Goal: Task Accomplishment & Management: Use online tool/utility

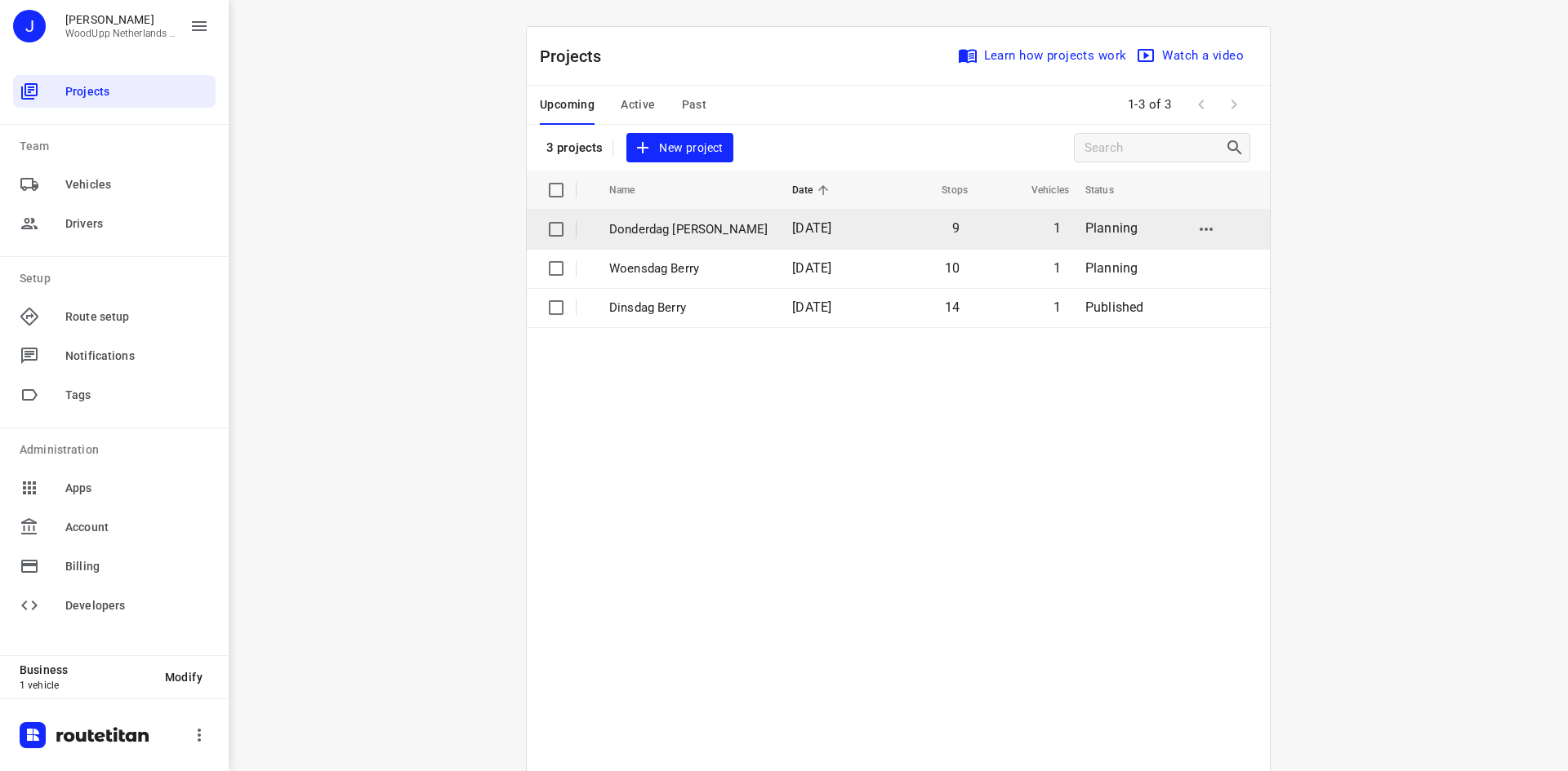
click at [661, 236] on p "Donderdag [PERSON_NAME]" at bounding box center [689, 230] width 159 height 19
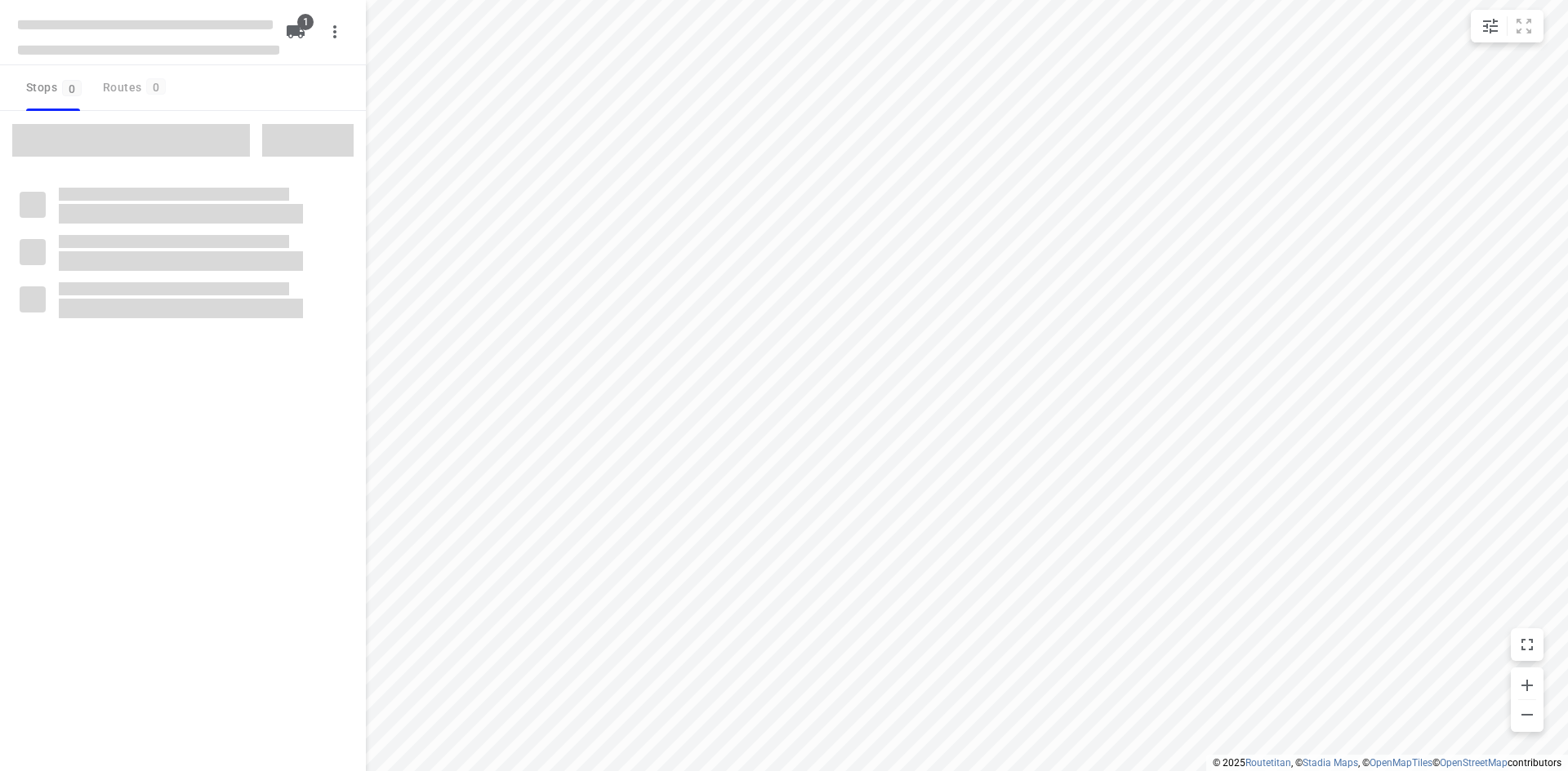
type input "distance"
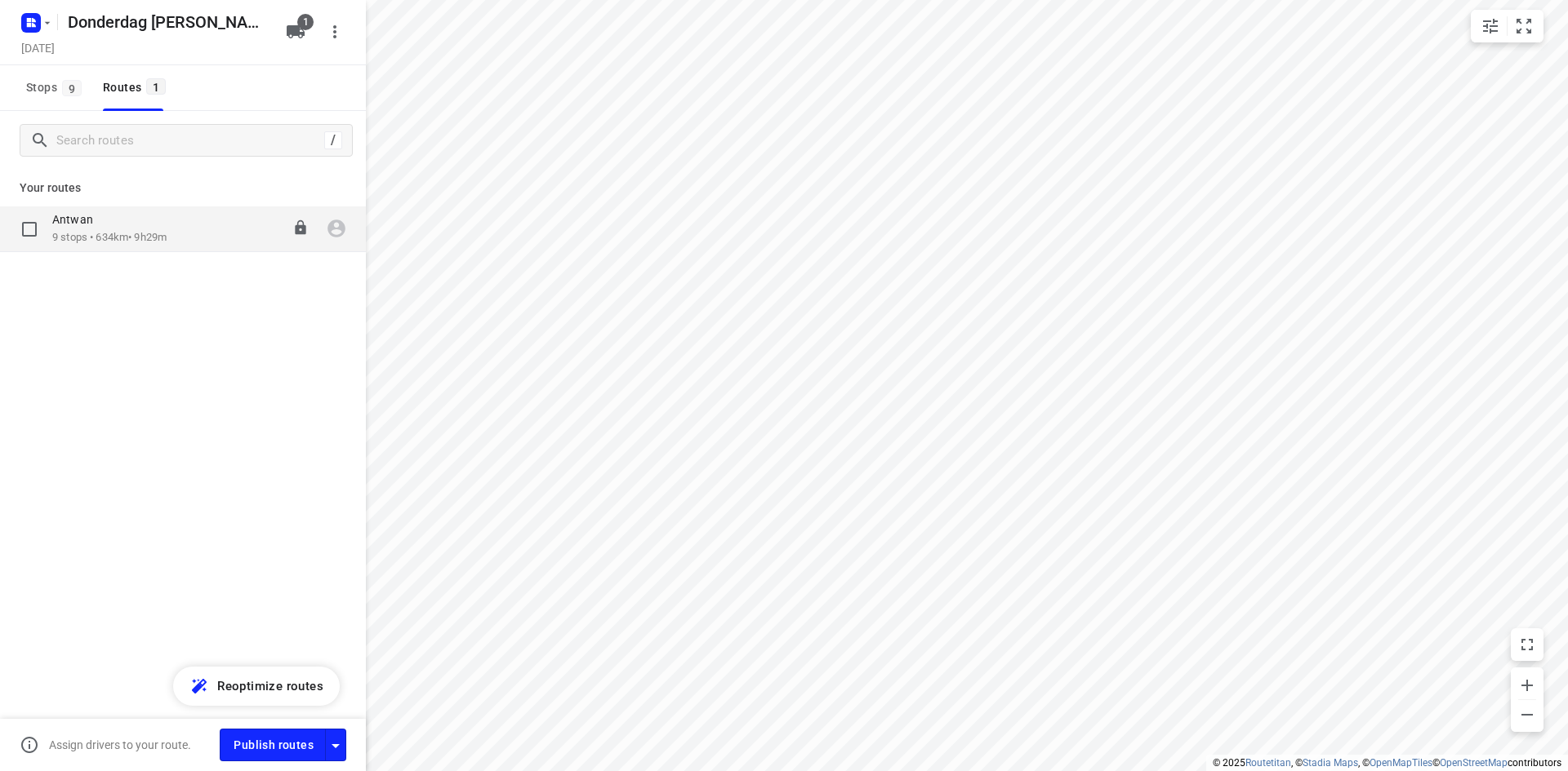
click at [140, 242] on p "9 stops • 634km • 9h29m" at bounding box center [110, 238] width 114 height 16
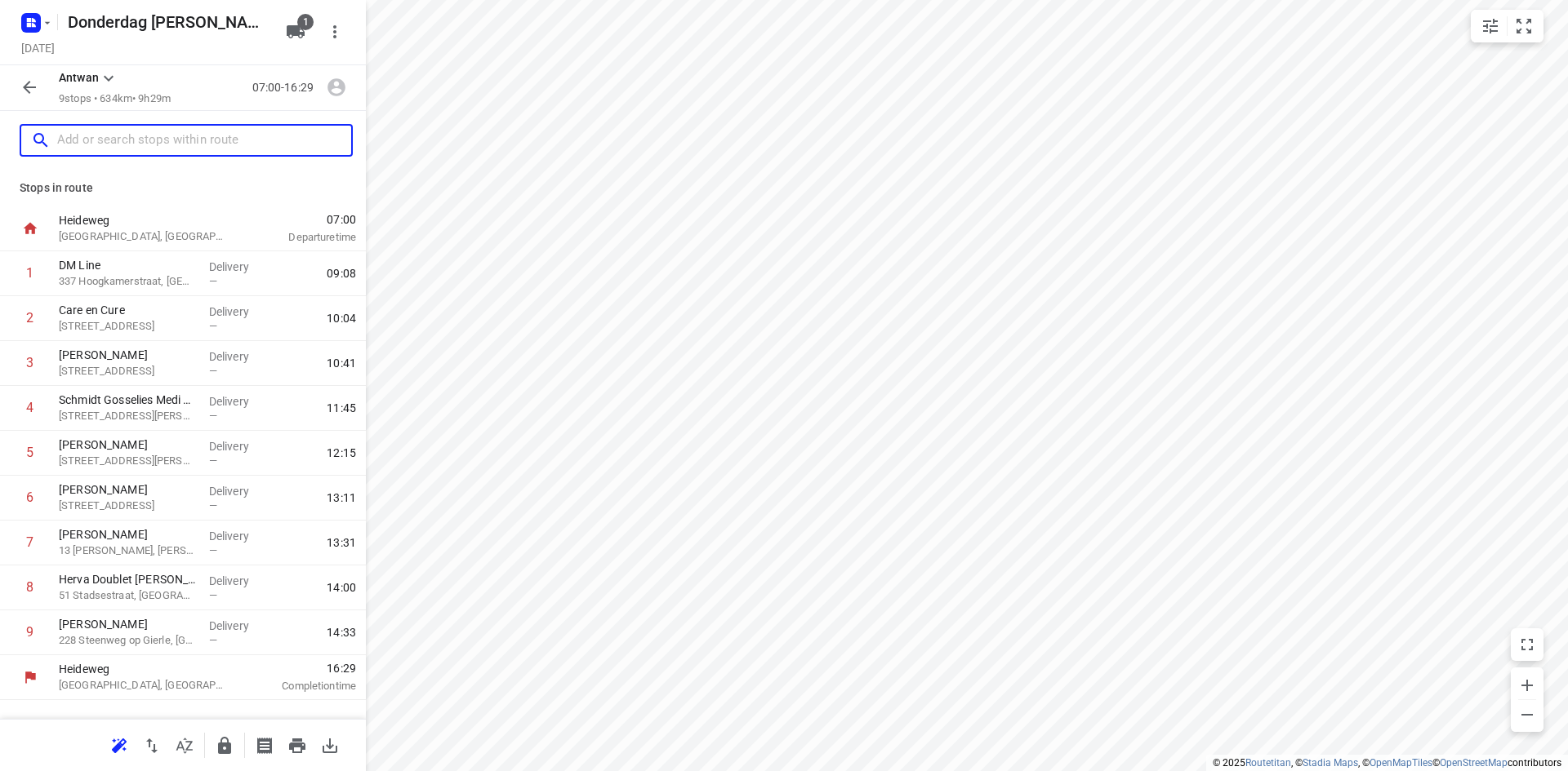
click at [205, 139] on input "text" at bounding box center [204, 141] width 294 height 25
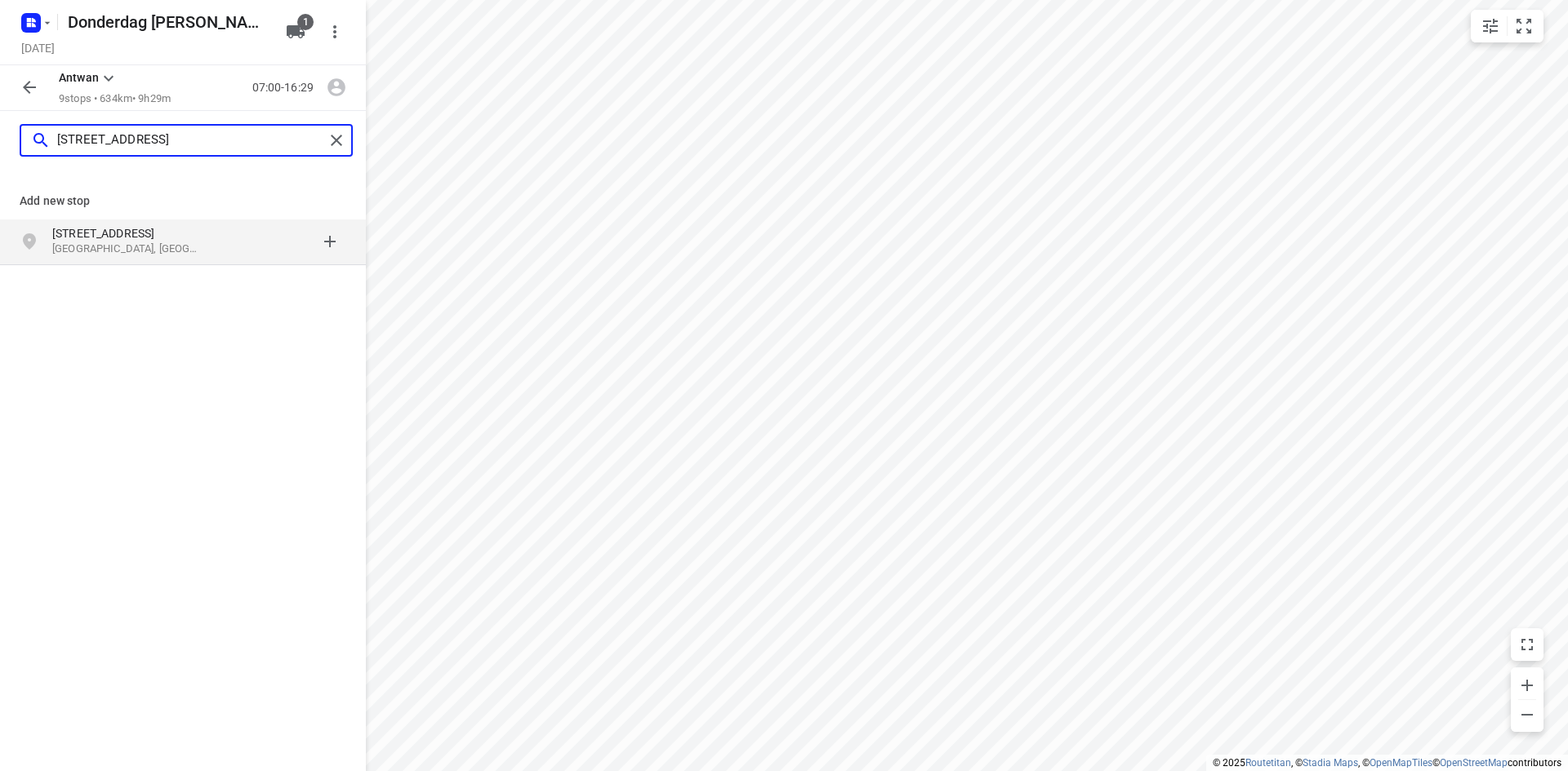
type input "[STREET_ADDRESS]"
click at [137, 240] on p "[STREET_ADDRESS]" at bounding box center [128, 233] width 150 height 16
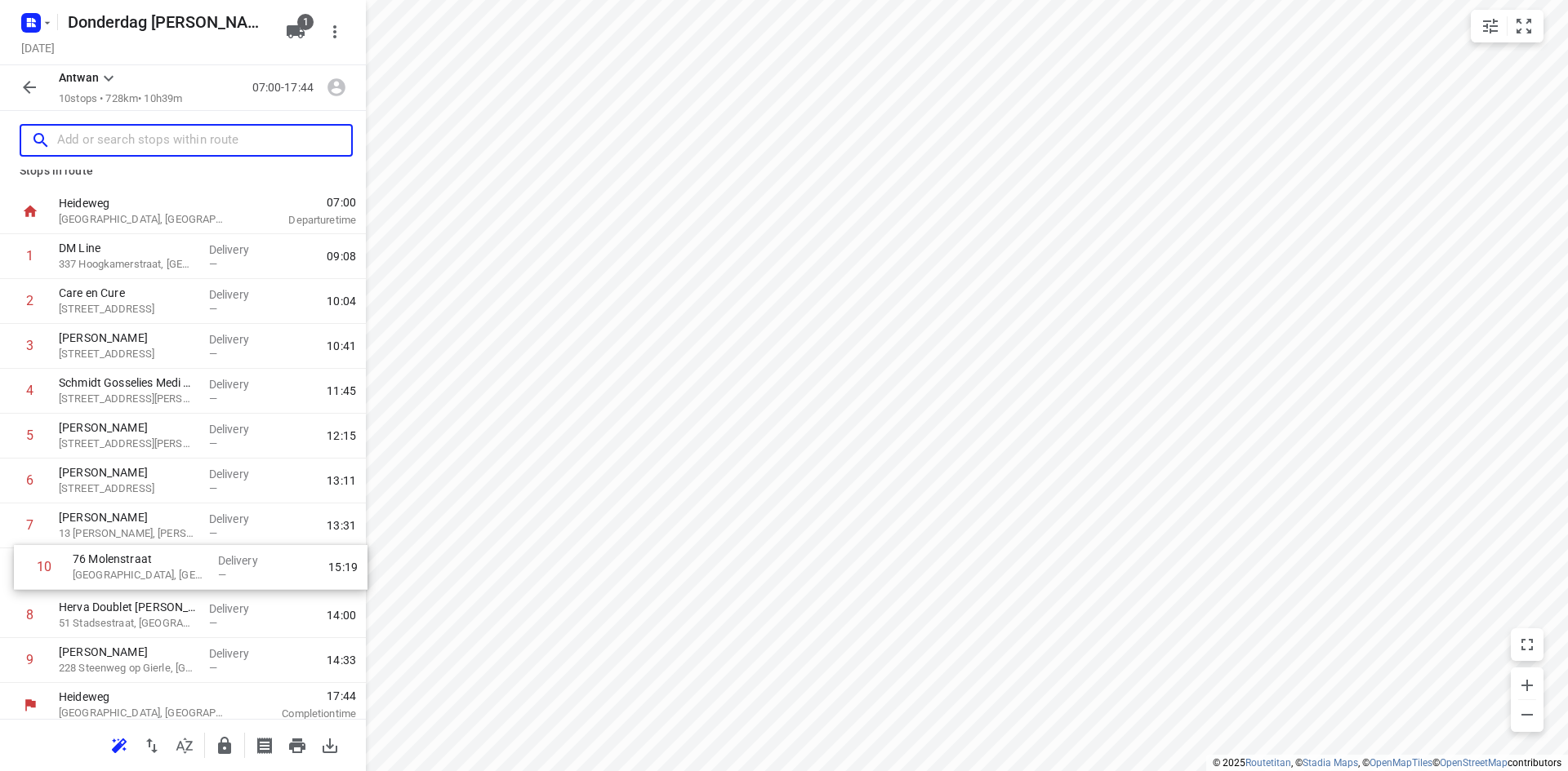
scroll to position [18, 0]
drag, startPoint x: 122, startPoint y: 678, endPoint x: 140, endPoint y: 559, distance: 120.4
click at [140, 559] on div "1 DM Line 337 Hoogkamerstraat, Temse Delivery — 09:08 2 Care en Cure [STREET_AD…" at bounding box center [183, 458] width 366 height 449
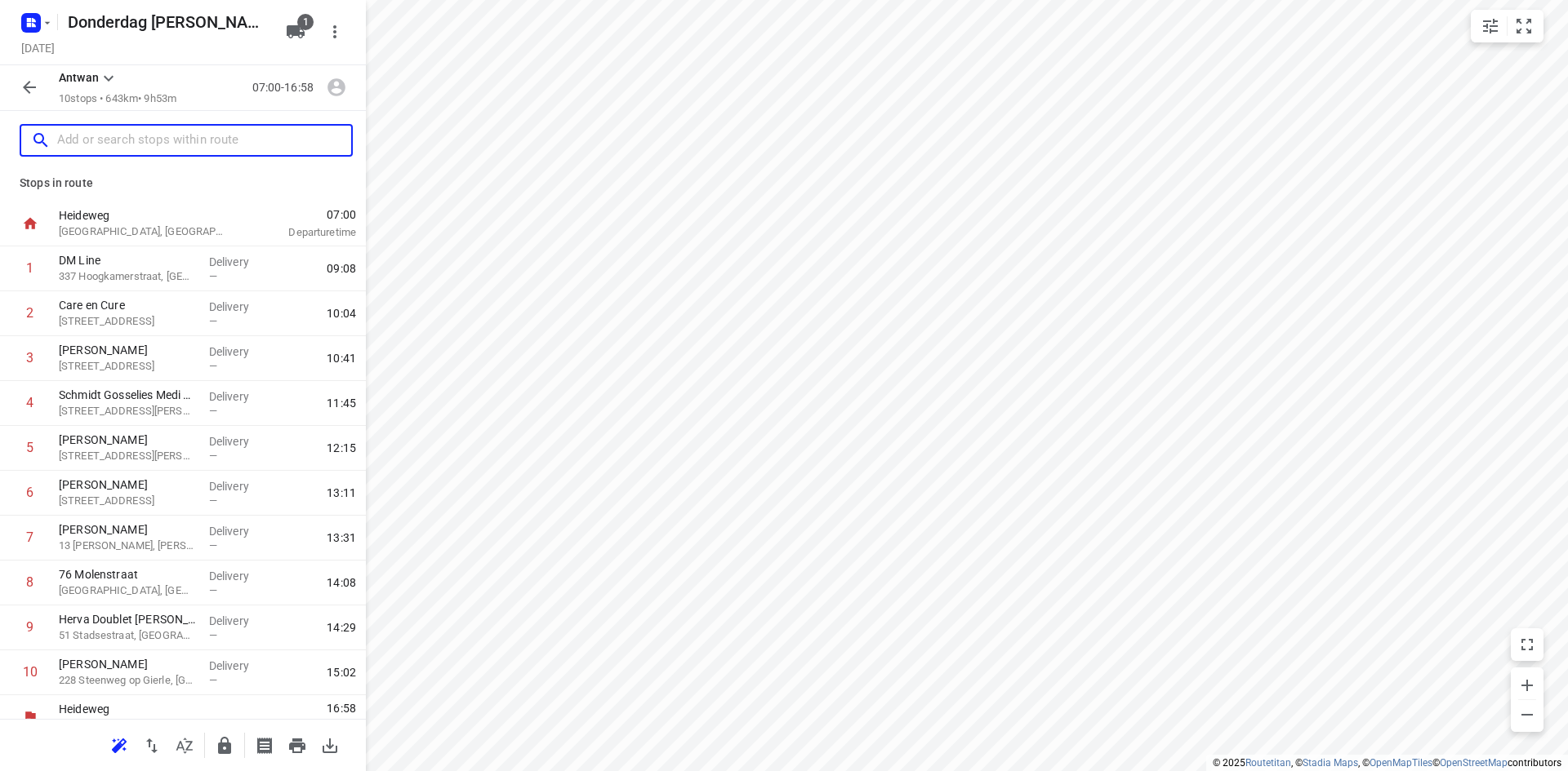
scroll to position [0, 0]
click at [103, 602] on p "[GEOGRAPHIC_DATA], [GEOGRAPHIC_DATA]" at bounding box center [127, 595] width 137 height 16
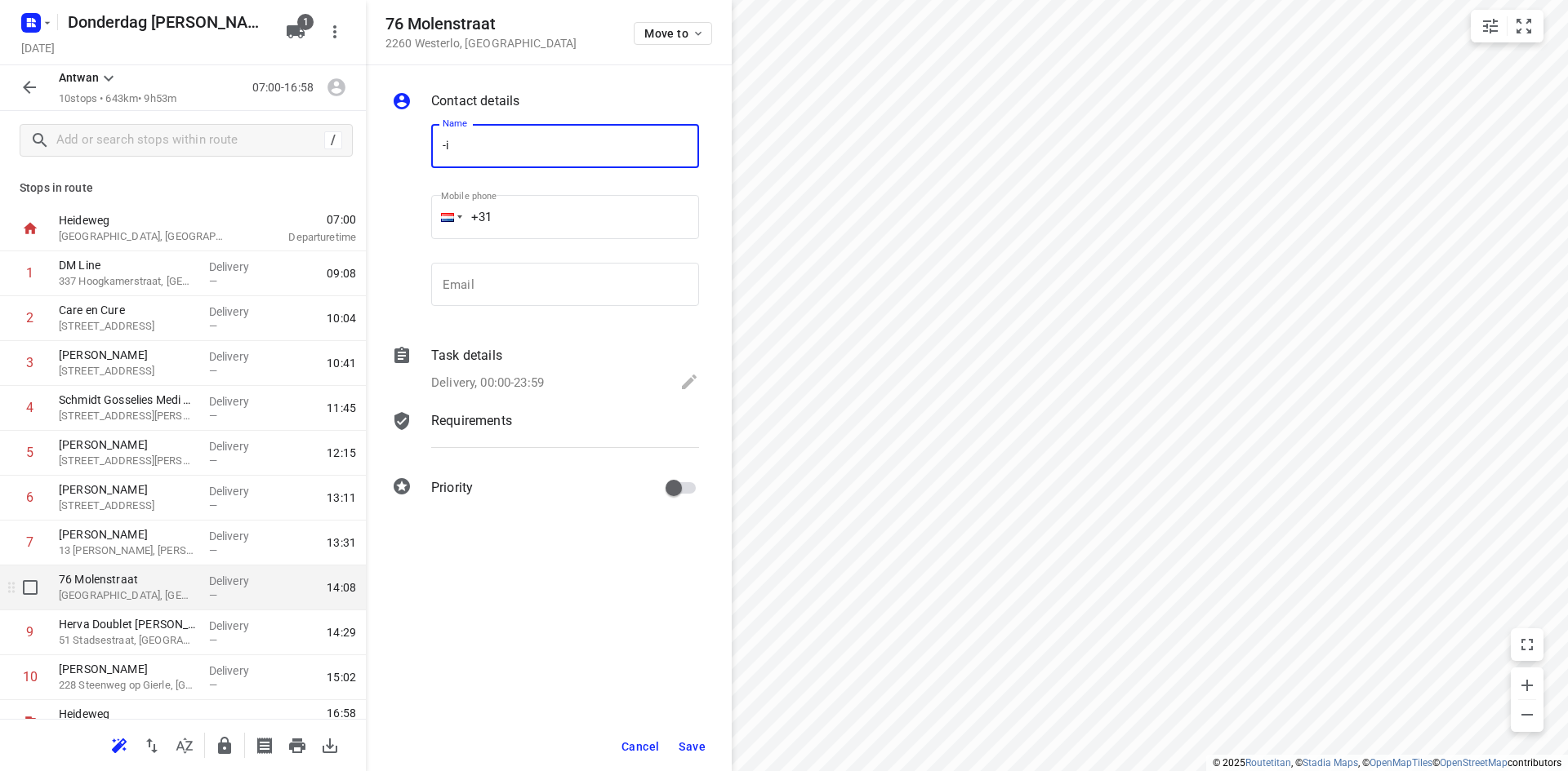
type input "-"
click at [614, 135] on input "Interieurmaatwerk Peeters B" at bounding box center [565, 146] width 268 height 44
type input "Interieurmaatwerk [PERSON_NAME]"
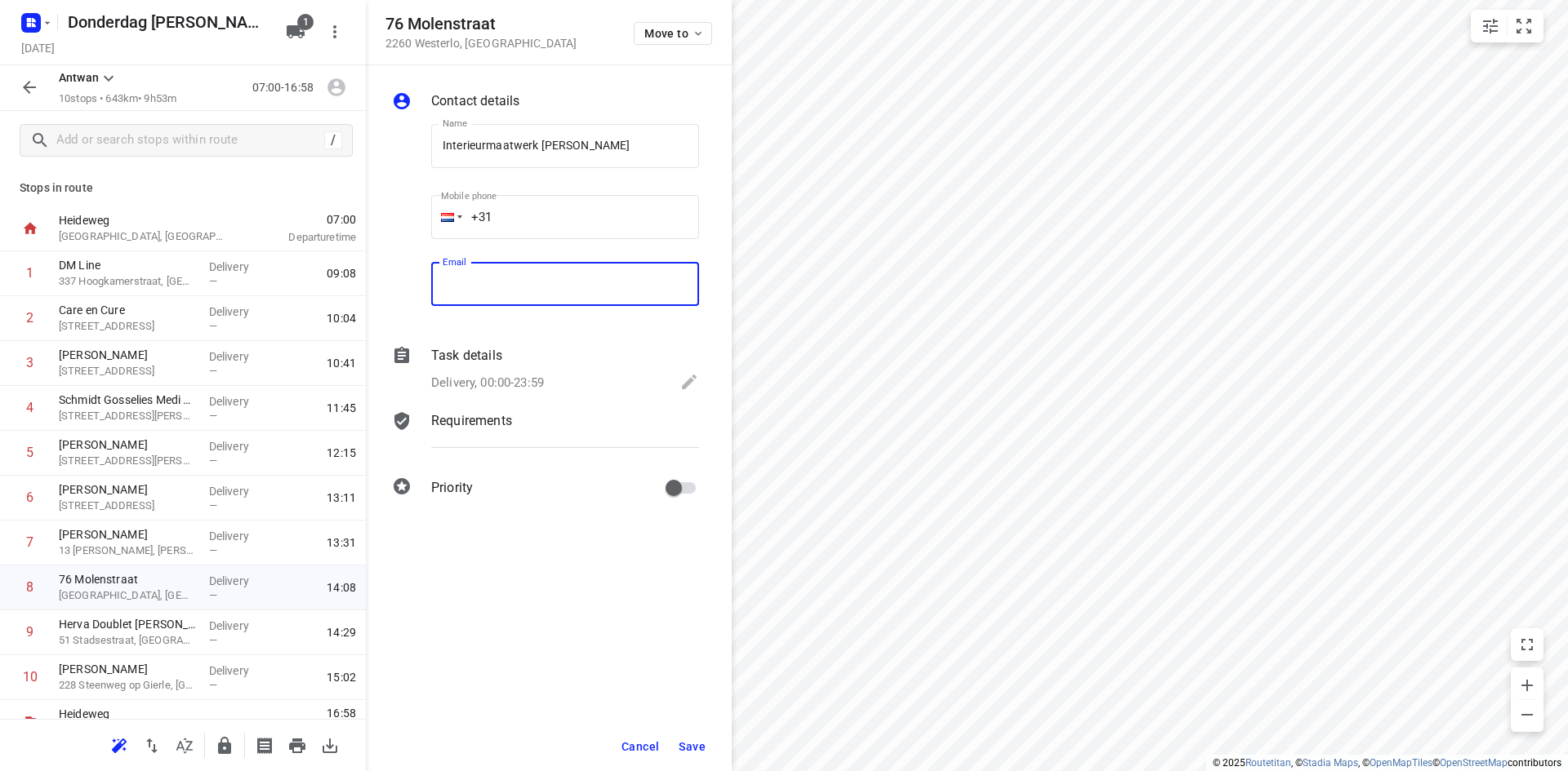
click at [542, 282] on input "email" at bounding box center [565, 285] width 268 height 44
type input "[EMAIL_ADDRESS][DOMAIN_NAME]"
click at [678, 753] on button "Save" at bounding box center [692, 747] width 40 height 29
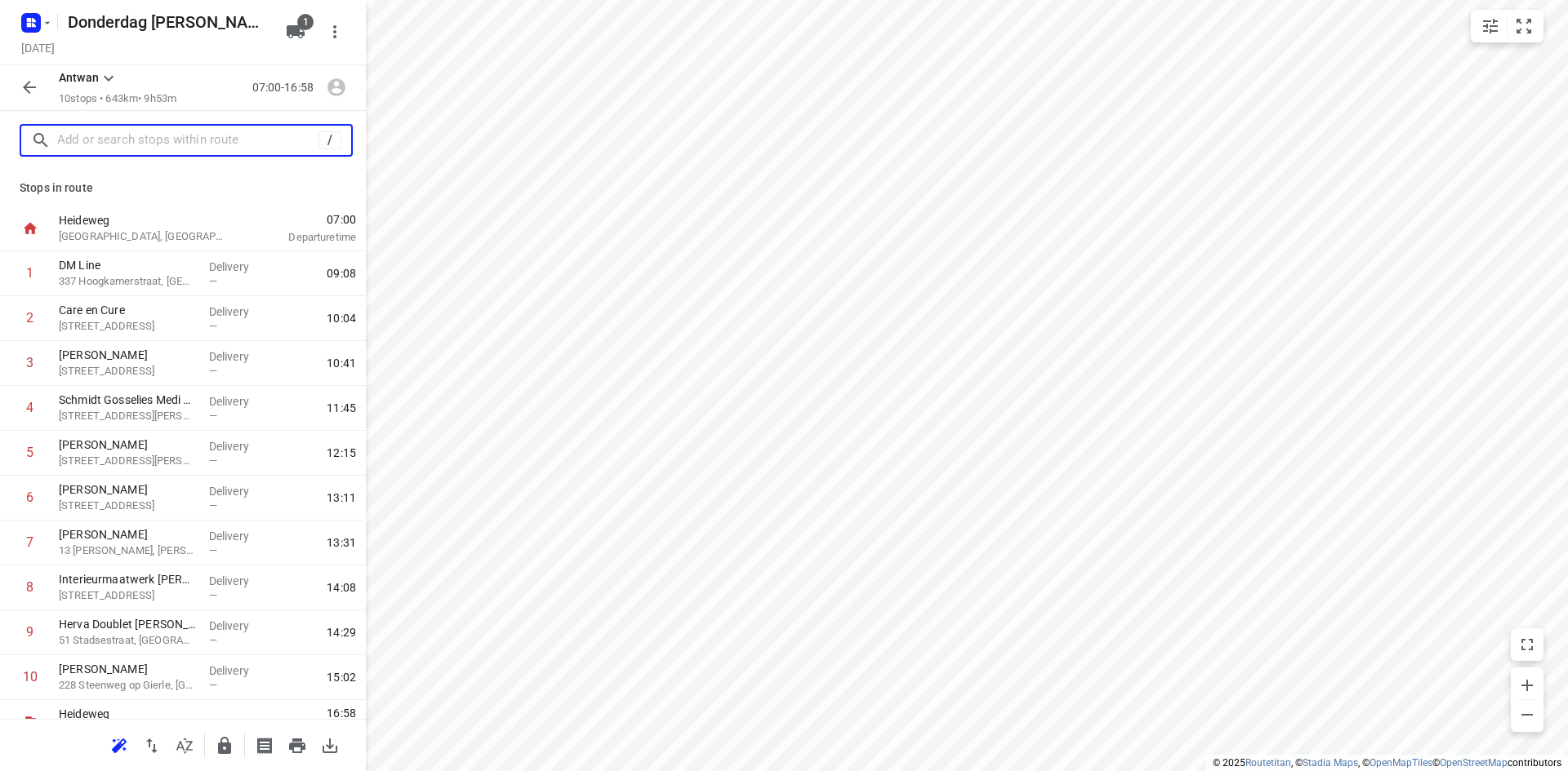
click at [108, 144] on input "text" at bounding box center [187, 141] width 261 height 25
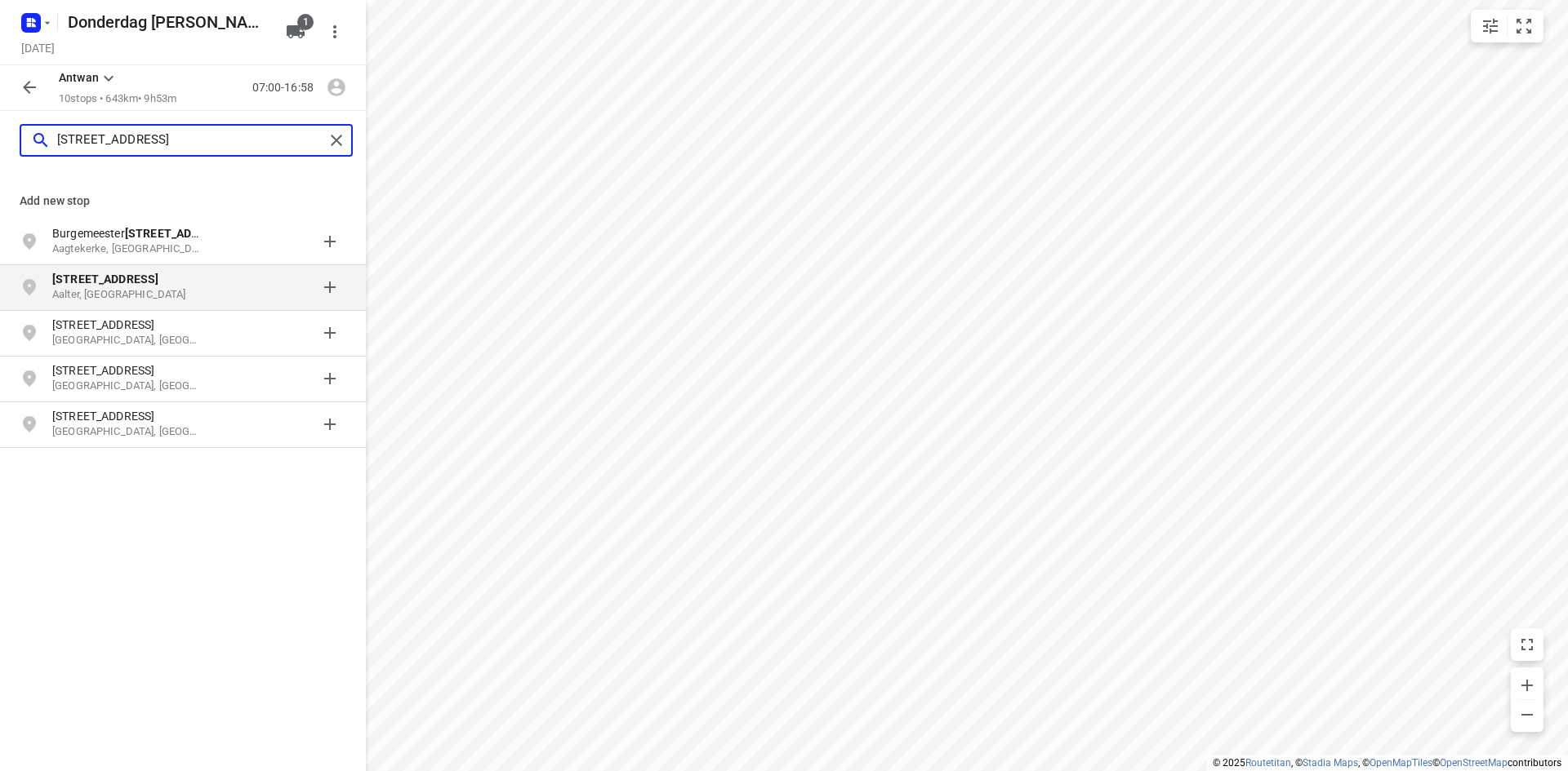
type input "[STREET_ADDRESS]"
click at [93, 308] on div "[STREET_ADDRESS]" at bounding box center [183, 288] width 366 height 46
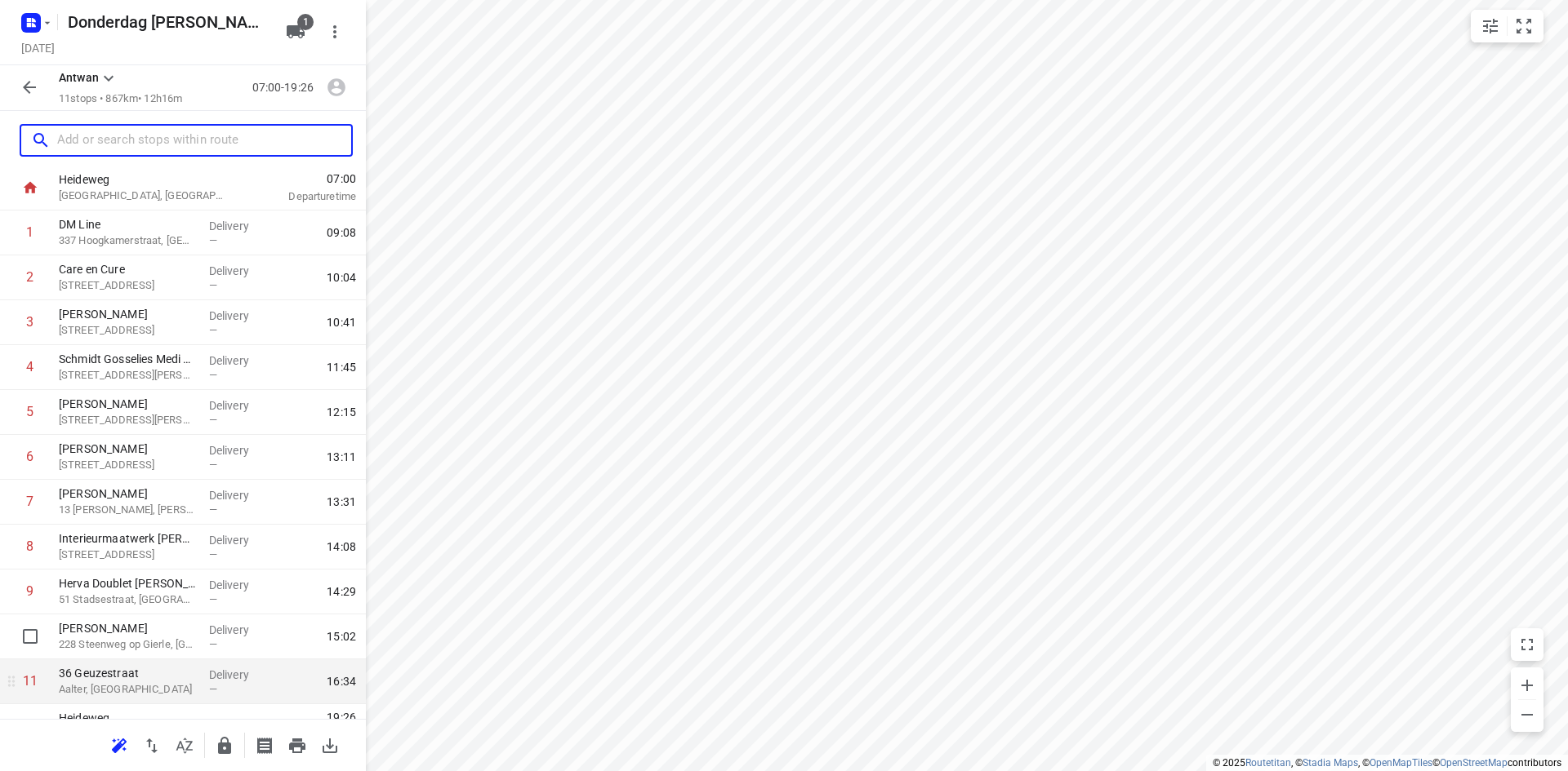
scroll to position [71, 0]
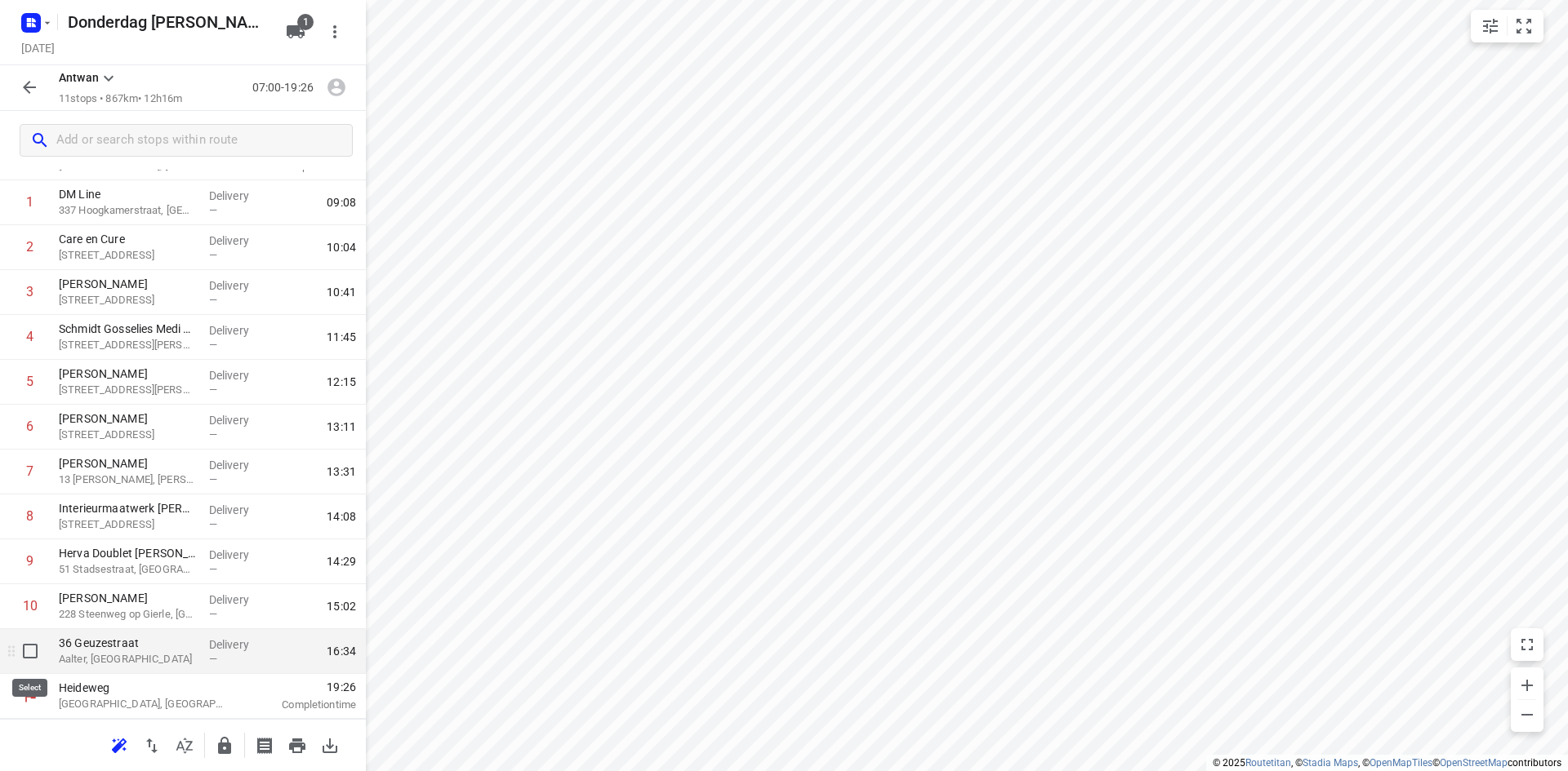
click at [18, 660] on input "checkbox" at bounding box center [30, 651] width 33 height 33
checkbox input "true"
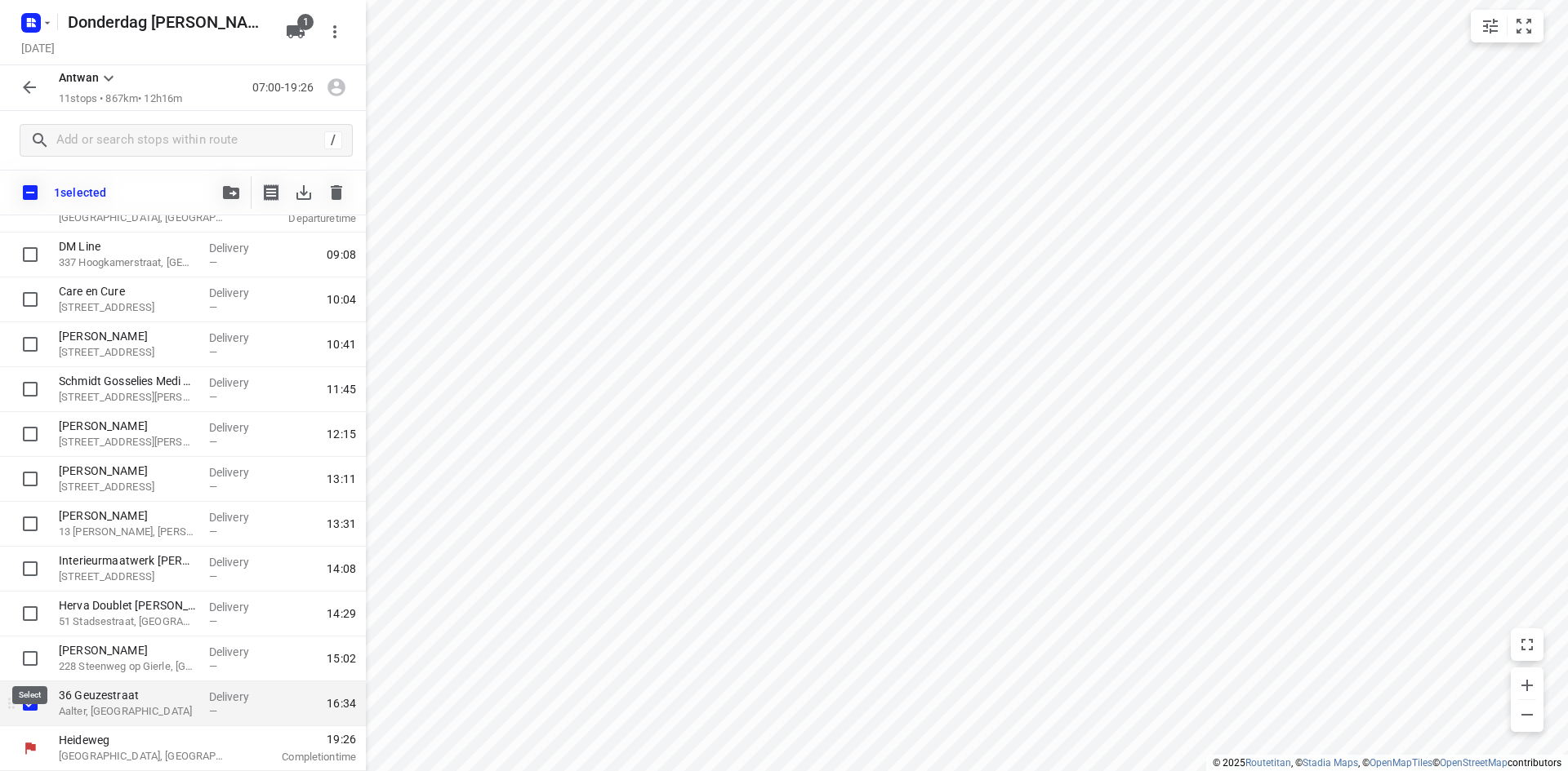
scroll to position [65, 0]
click at [344, 188] on icon "button" at bounding box center [337, 192] width 20 height 20
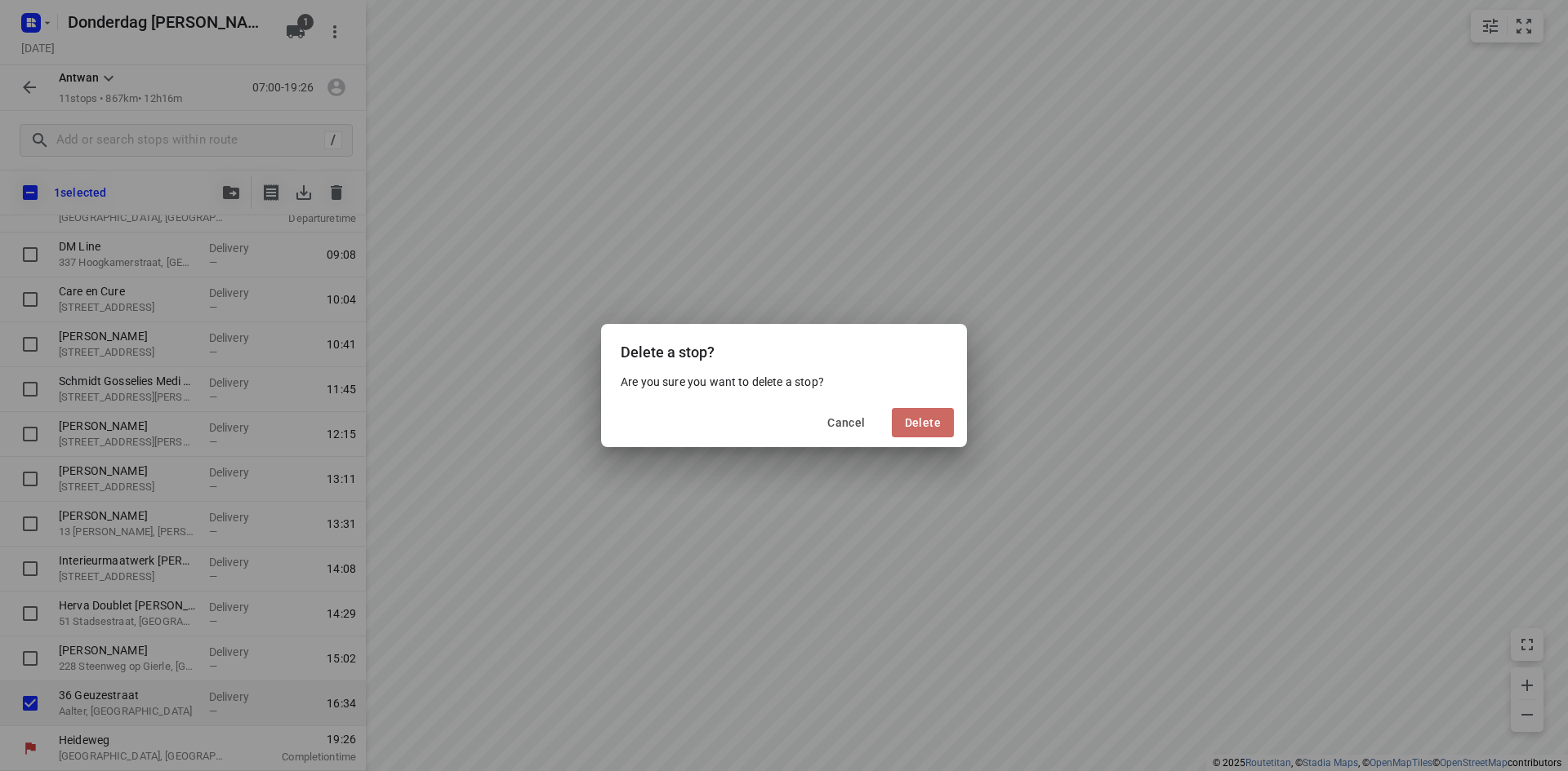
click at [932, 416] on button "Delete" at bounding box center [923, 423] width 62 height 29
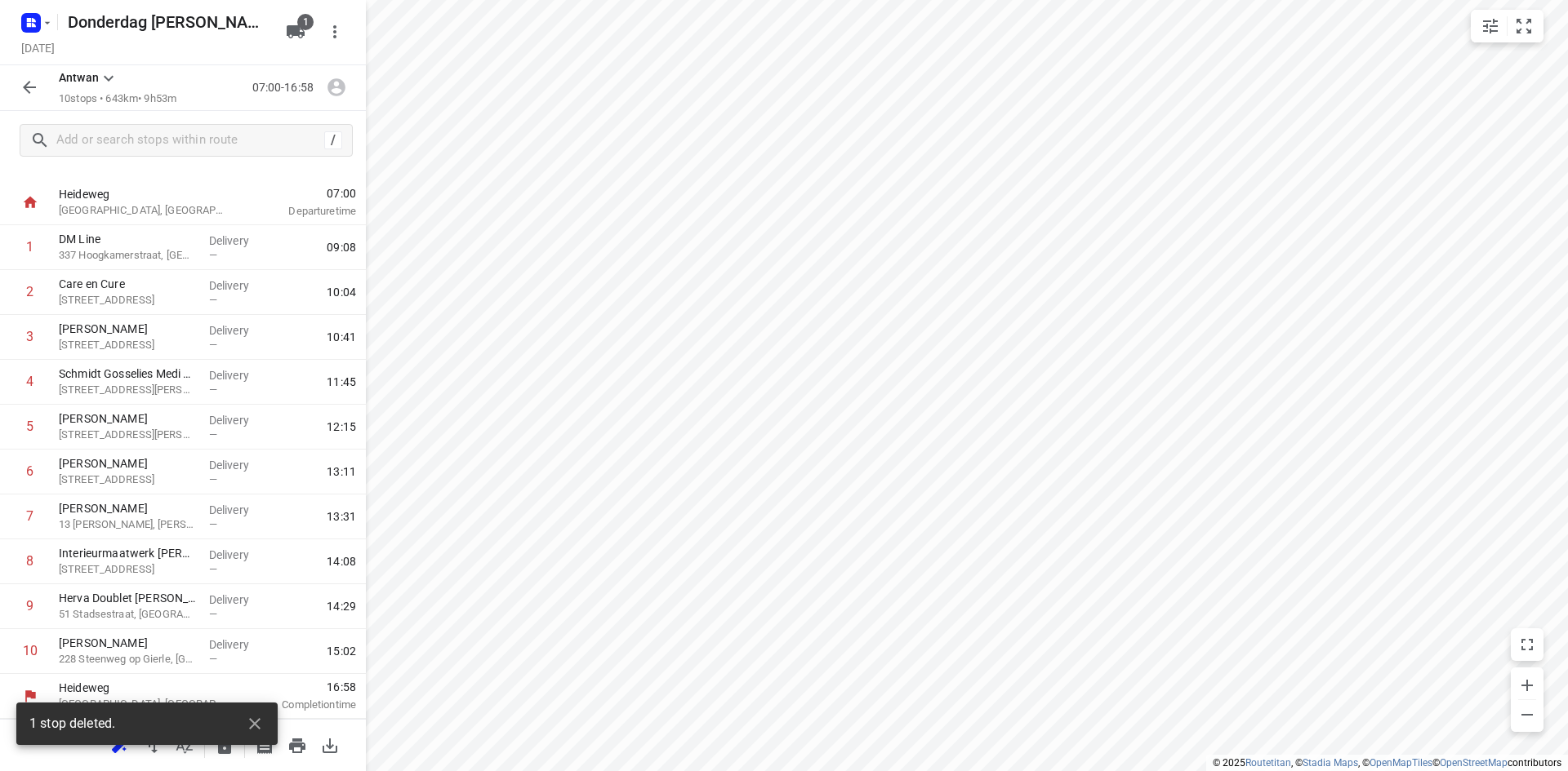
scroll to position [26, 0]
click at [22, 92] on icon "button" at bounding box center [29, 87] width 20 height 20
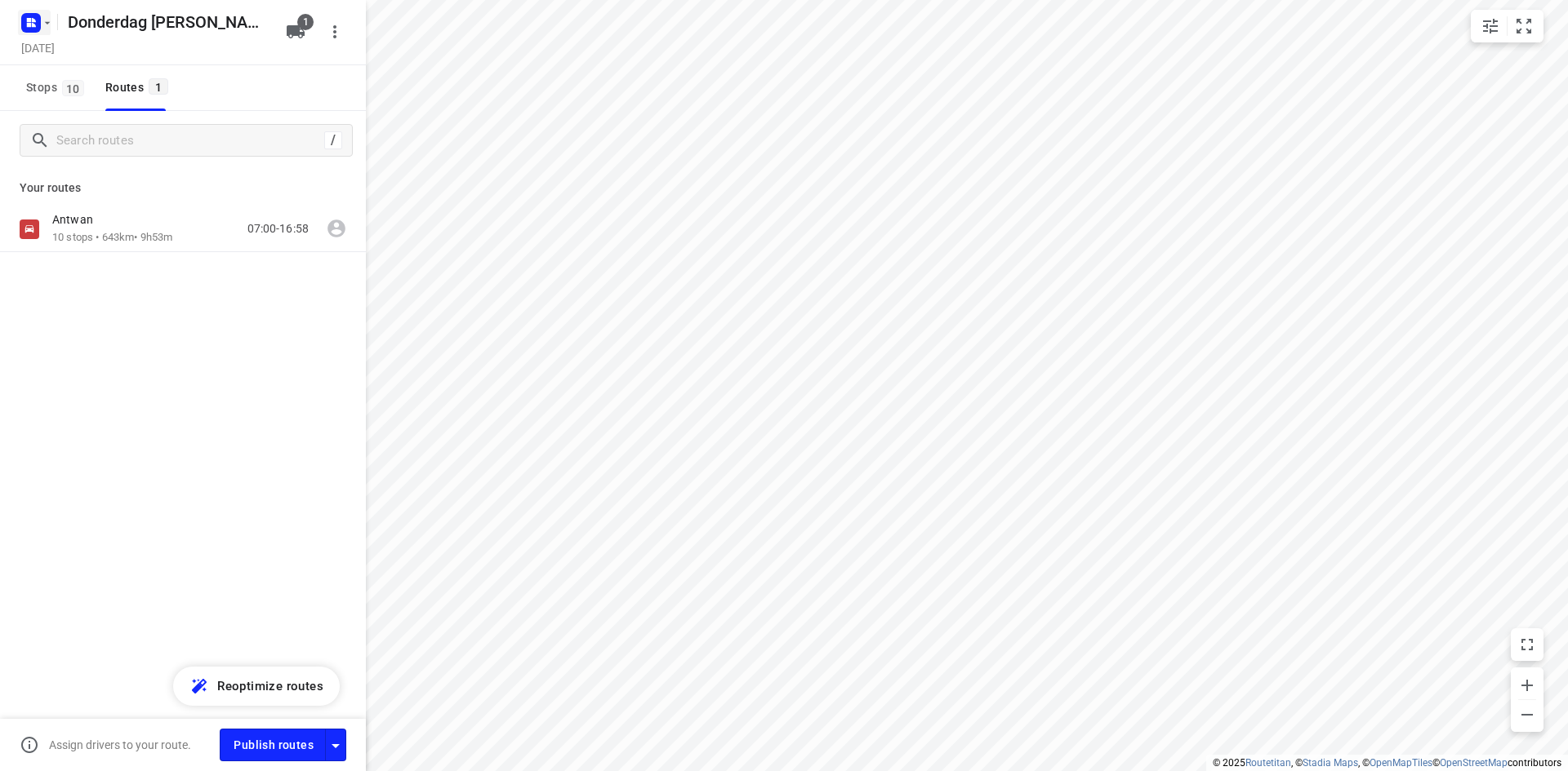
click at [32, 22] on icon "button" at bounding box center [34, 20] width 4 height 4
click at [68, 47] on button "Back to projects" at bounding box center [165, 57] width 280 height 27
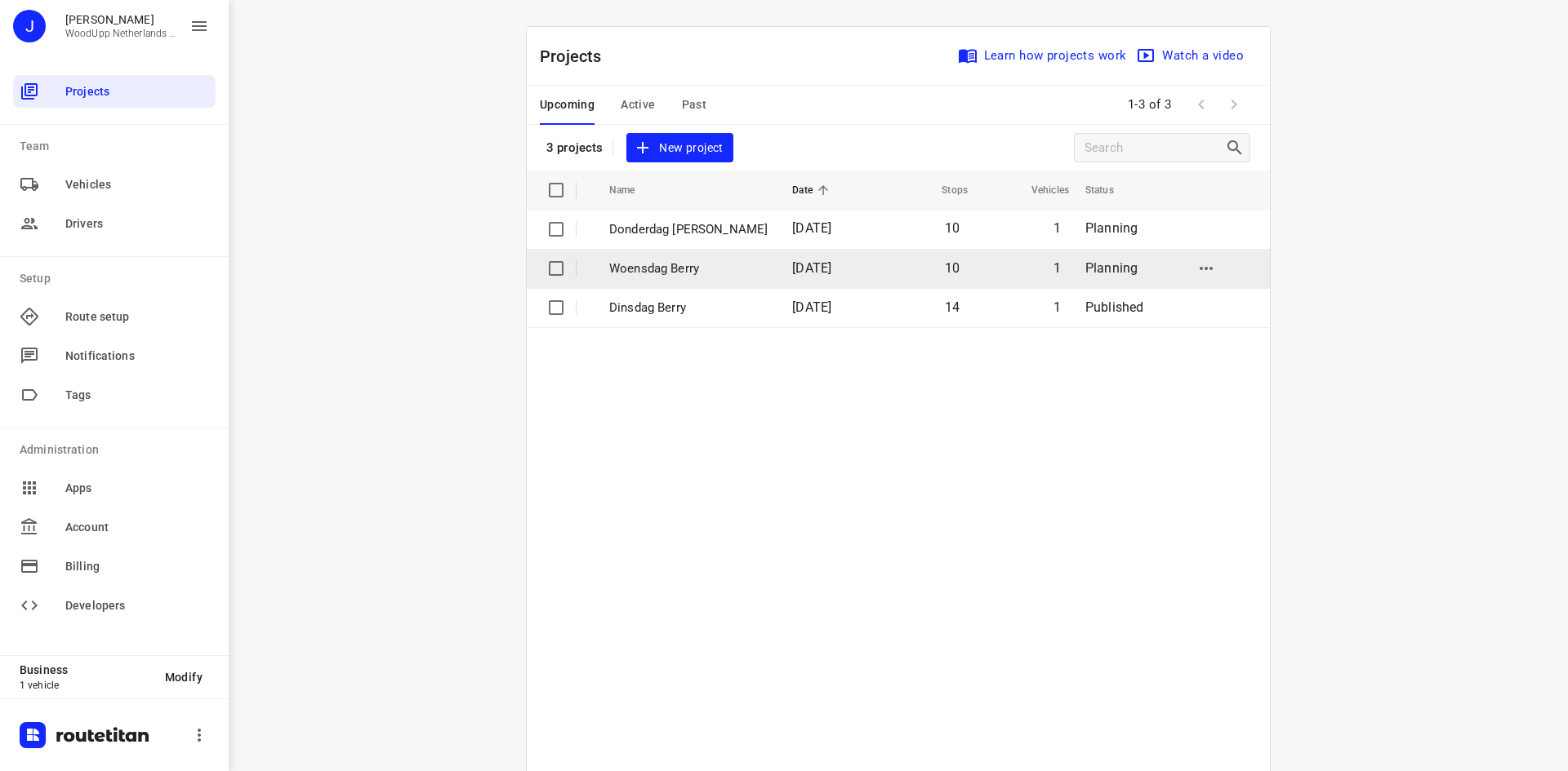
click at [669, 275] on p "Woensdag Berry" at bounding box center [689, 269] width 159 height 19
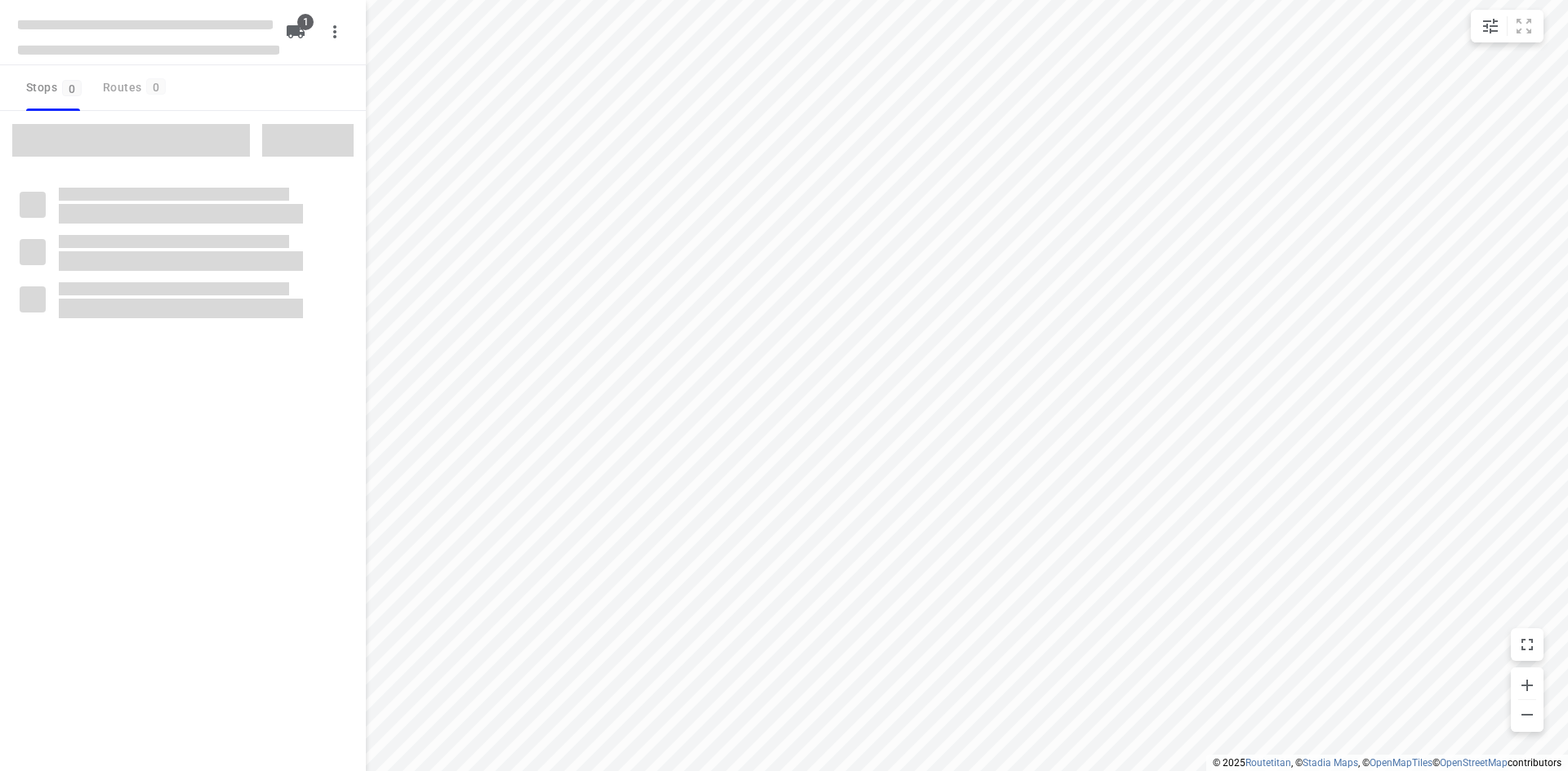
type input "distance"
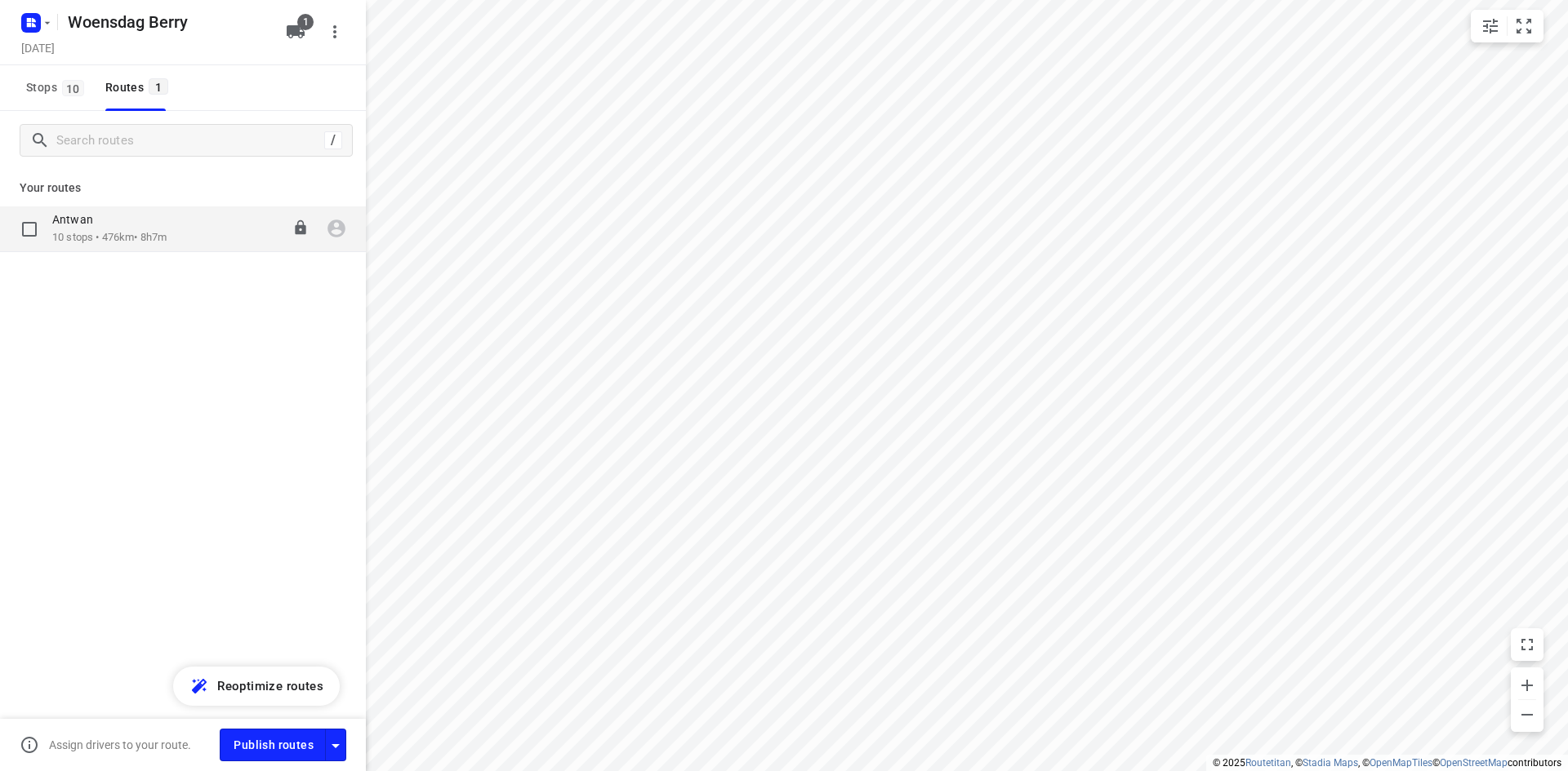
click at [148, 229] on div "Antwan" at bounding box center [110, 221] width 114 height 18
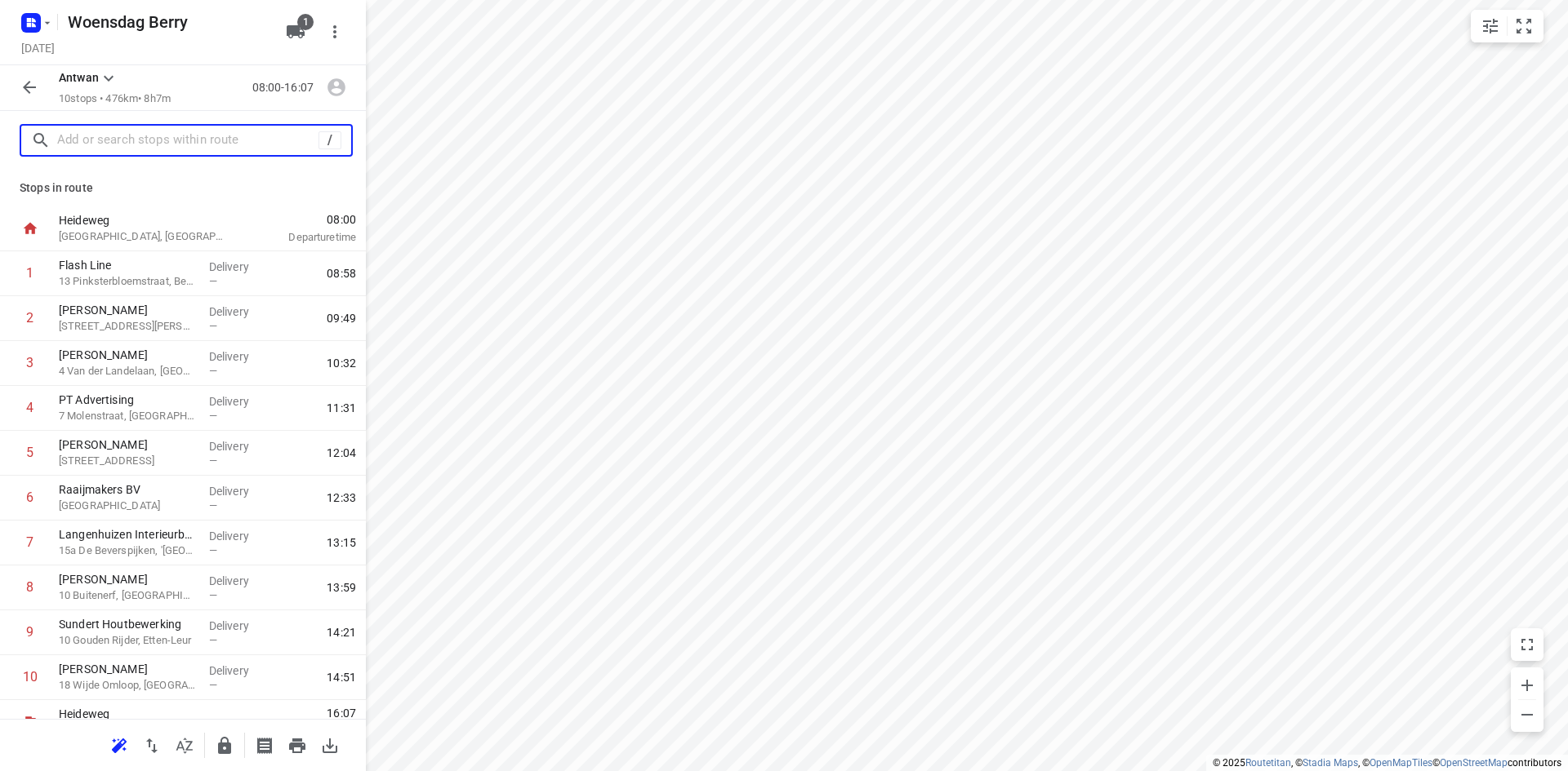
click at [94, 152] on input "text" at bounding box center [187, 141] width 261 height 25
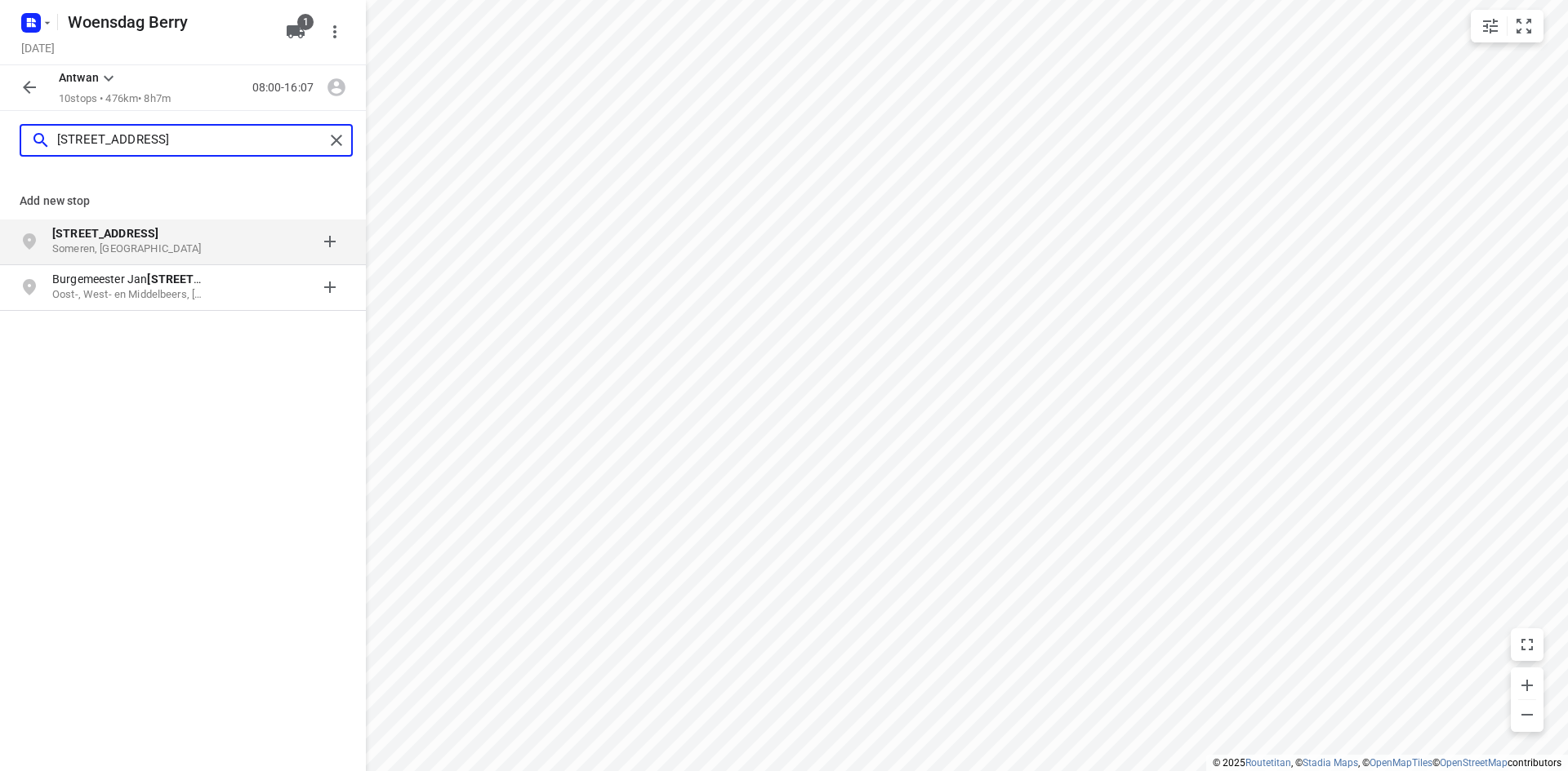
type input "[STREET_ADDRESS]"
click at [123, 241] on p "Someren, [GEOGRAPHIC_DATA]" at bounding box center [128, 249] width 150 height 16
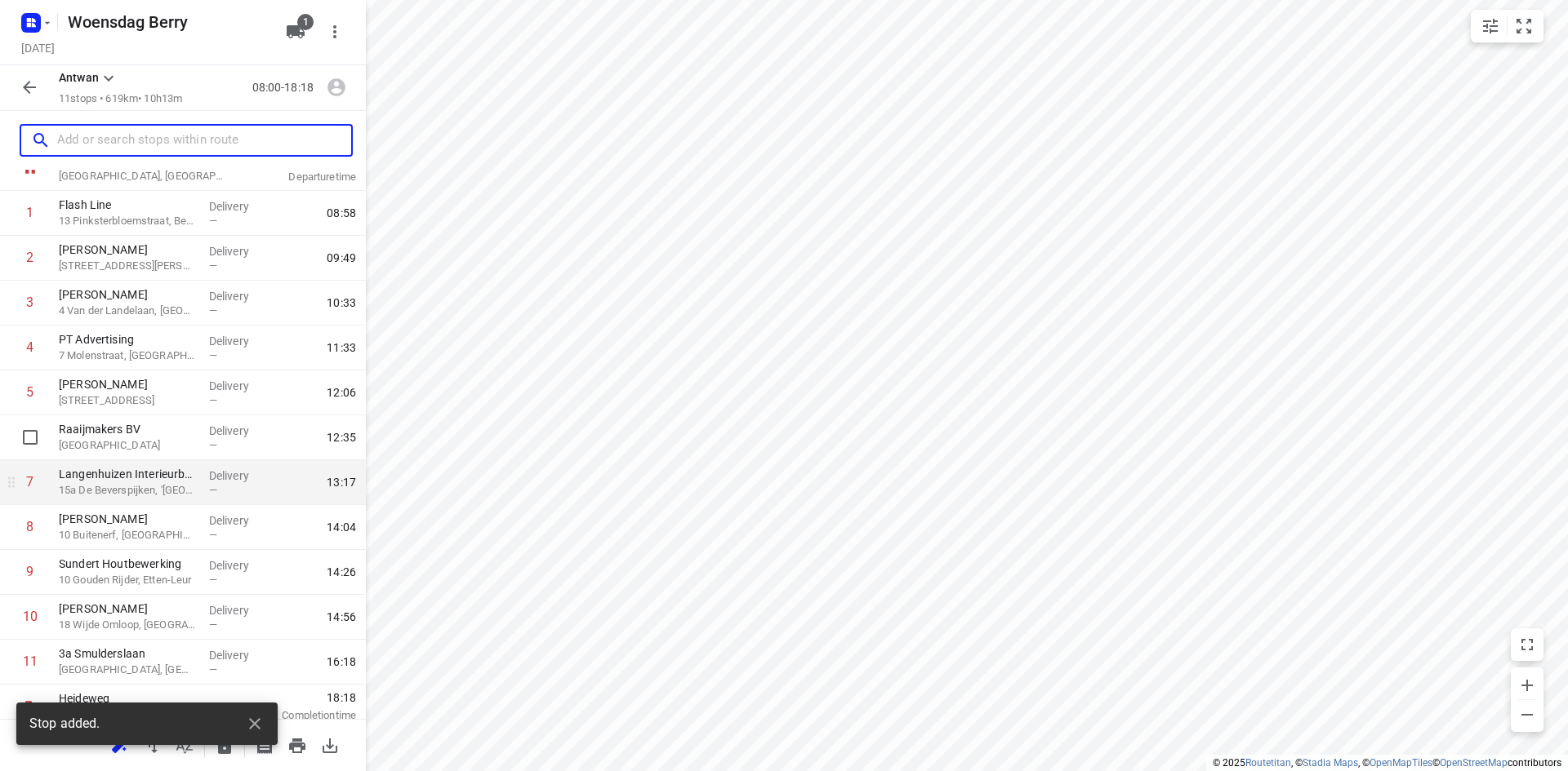
scroll to position [71, 0]
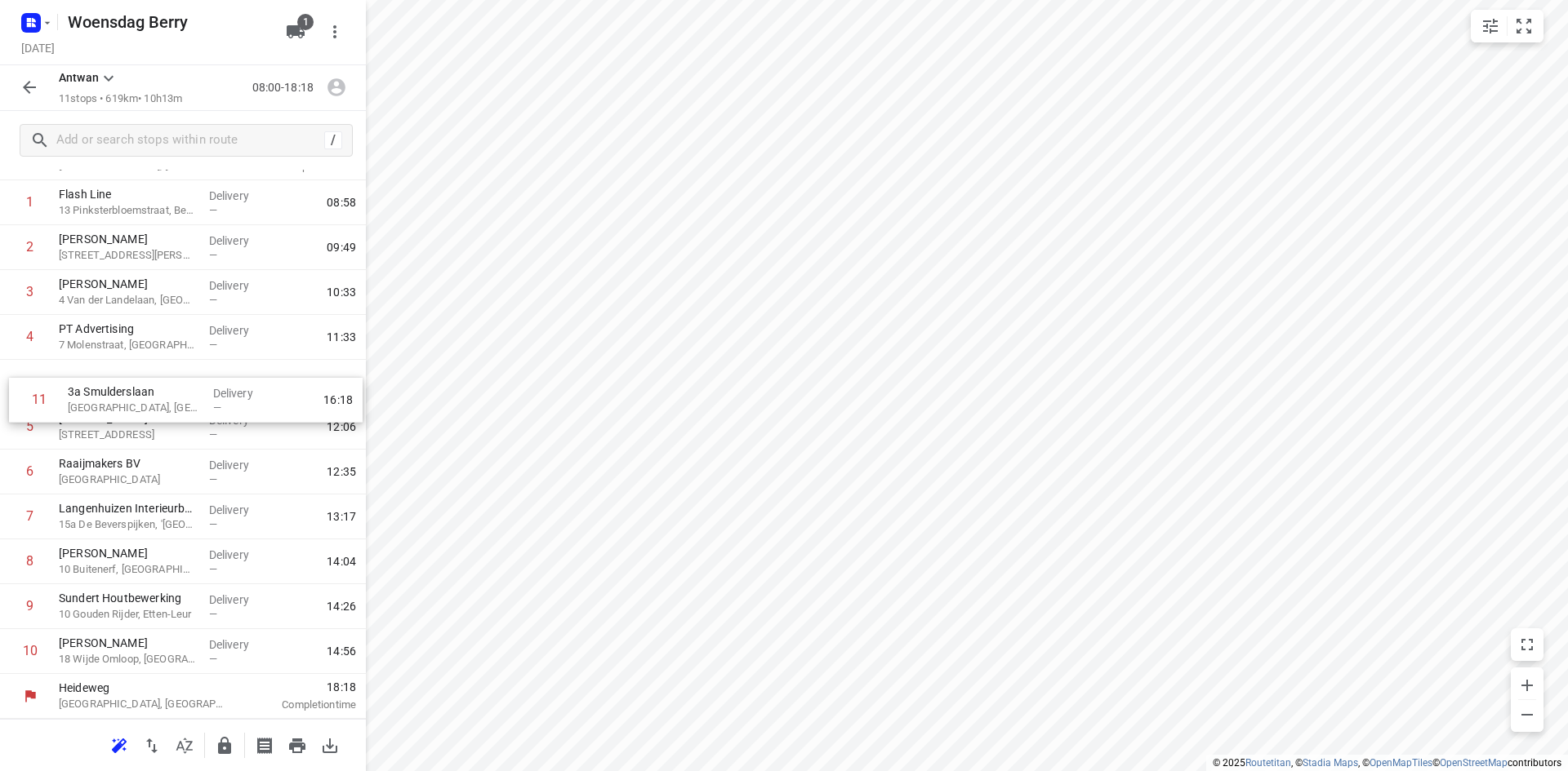
drag, startPoint x: 136, startPoint y: 662, endPoint x: 147, endPoint y: 388, distance: 274.2
click at [147, 388] on div "1 Flash Line 13 Pinksterbloemstraat, Beuningen Delivery — 08:58 2 [PERSON_NAME]…" at bounding box center [183, 427] width 366 height 494
click at [129, 386] on p "[GEOGRAPHIC_DATA], [GEOGRAPHIC_DATA]" at bounding box center [127, 390] width 137 height 16
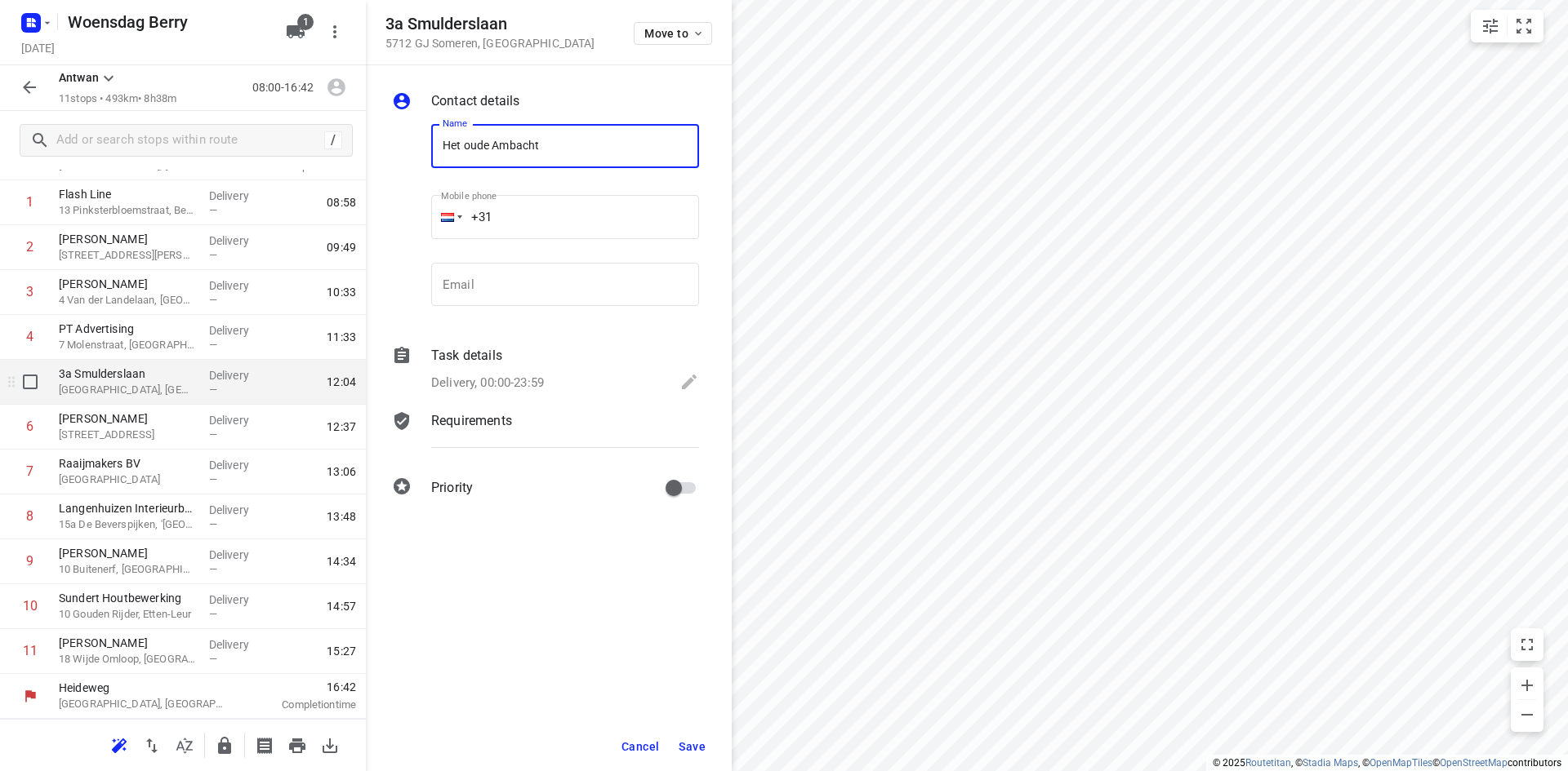
type input "Het oude Ambacht"
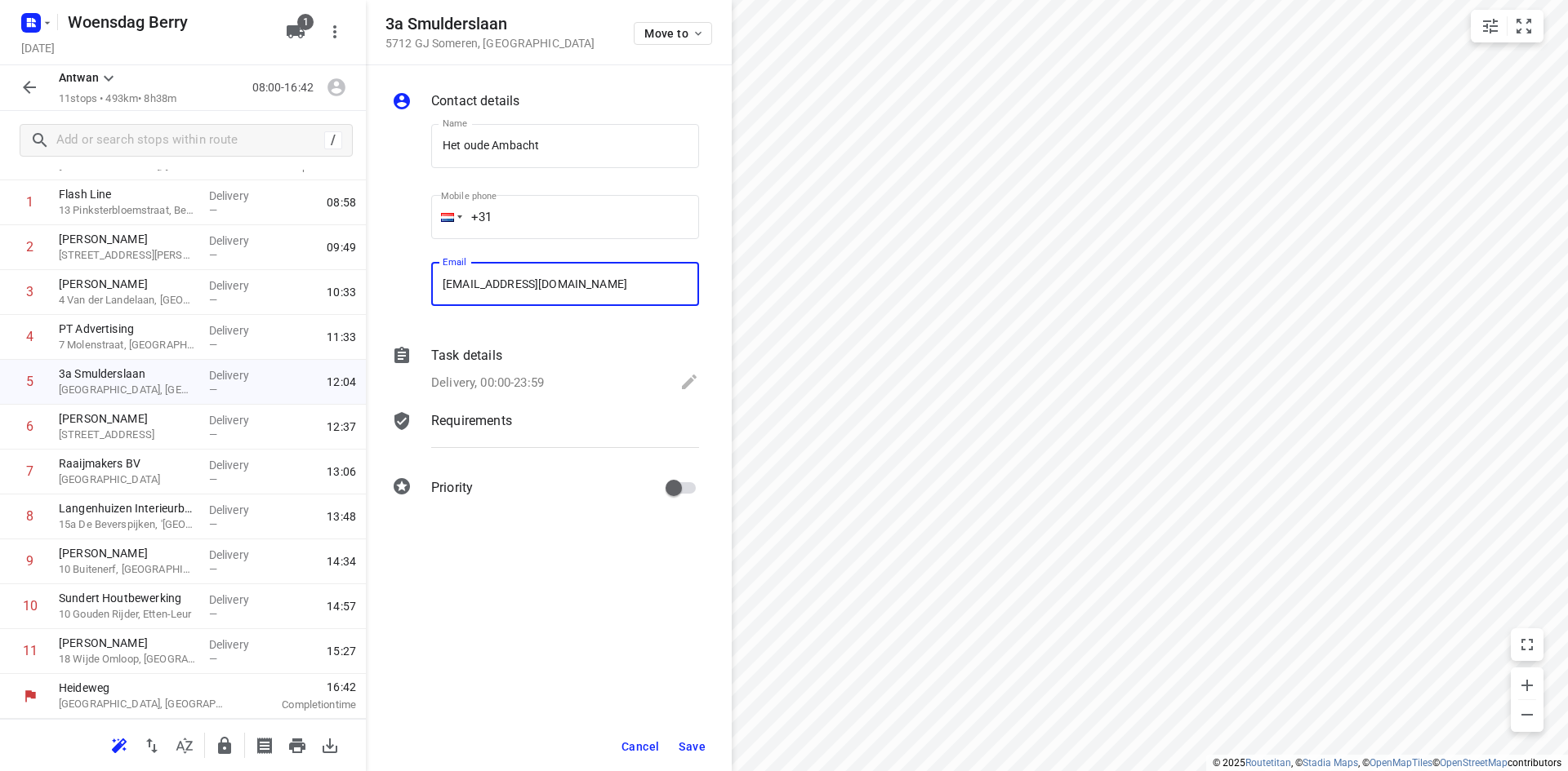
type input "[EMAIL_ADDRESS][DOMAIN_NAME]"
click at [699, 743] on span "Save" at bounding box center [691, 746] width 27 height 13
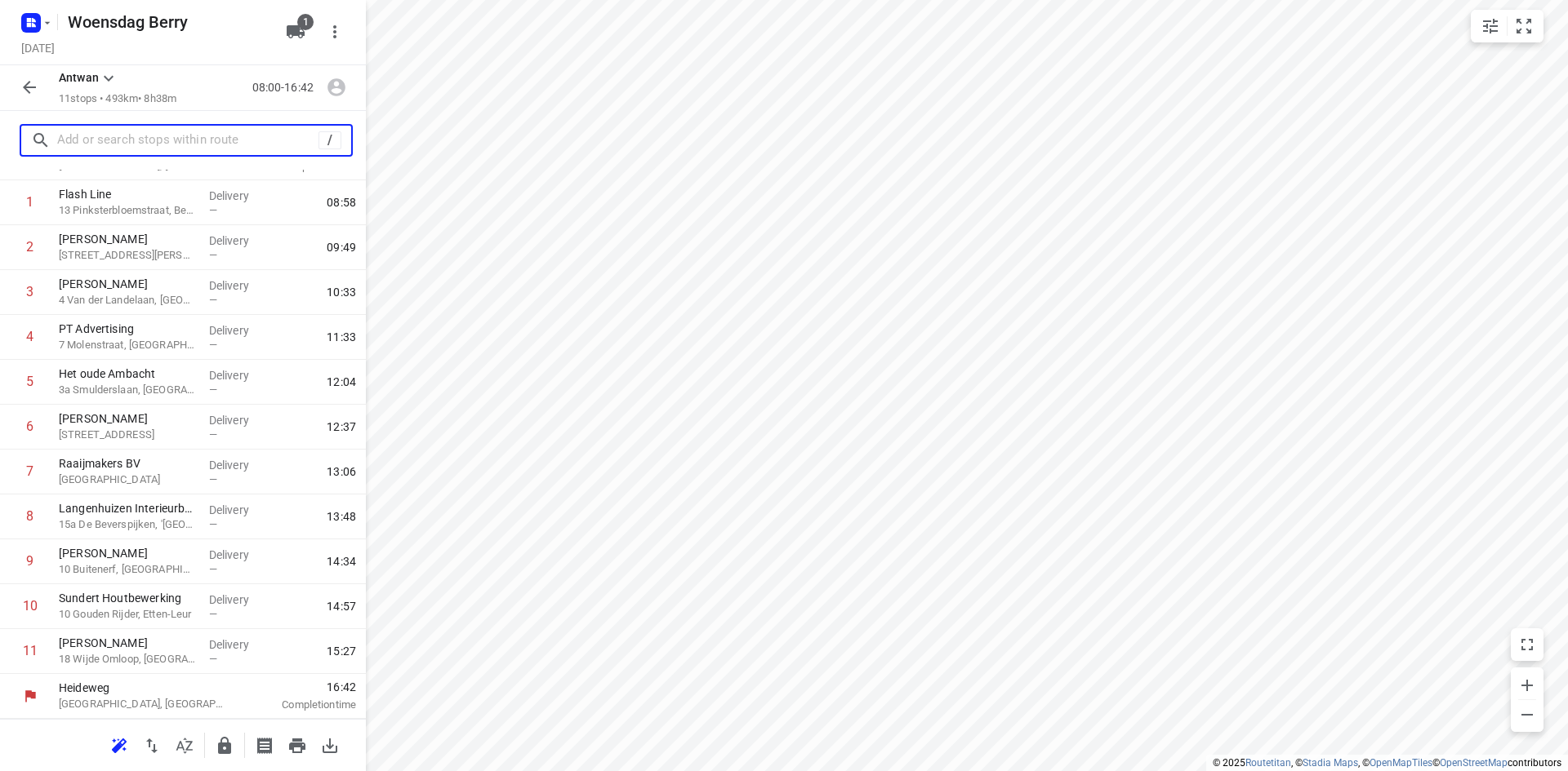
click at [148, 141] on input "text" at bounding box center [187, 141] width 261 height 25
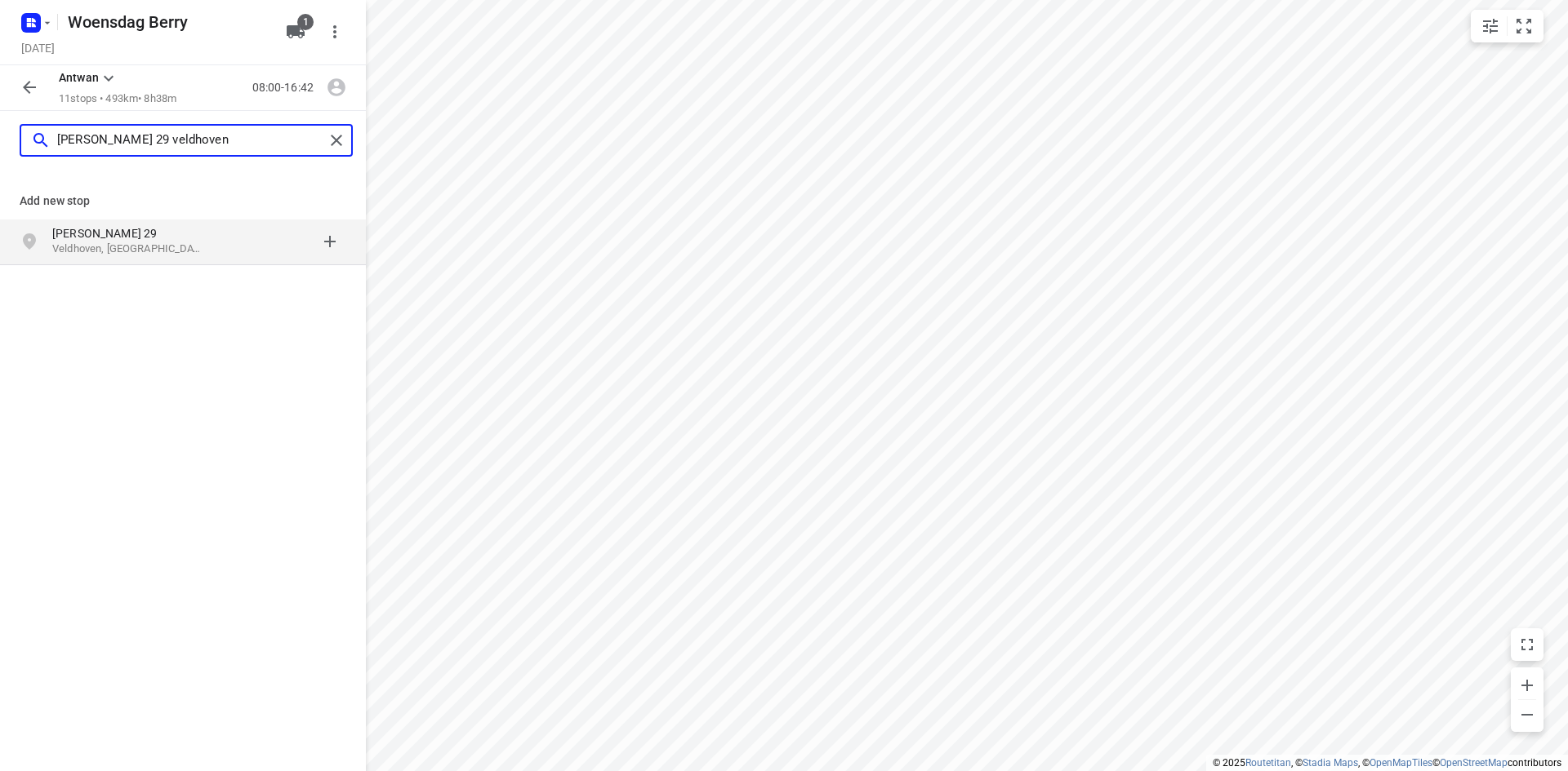
type input "[PERSON_NAME] 29 veldhoven"
click at [130, 256] on p "Veldhoven, [GEOGRAPHIC_DATA]" at bounding box center [128, 249] width 150 height 16
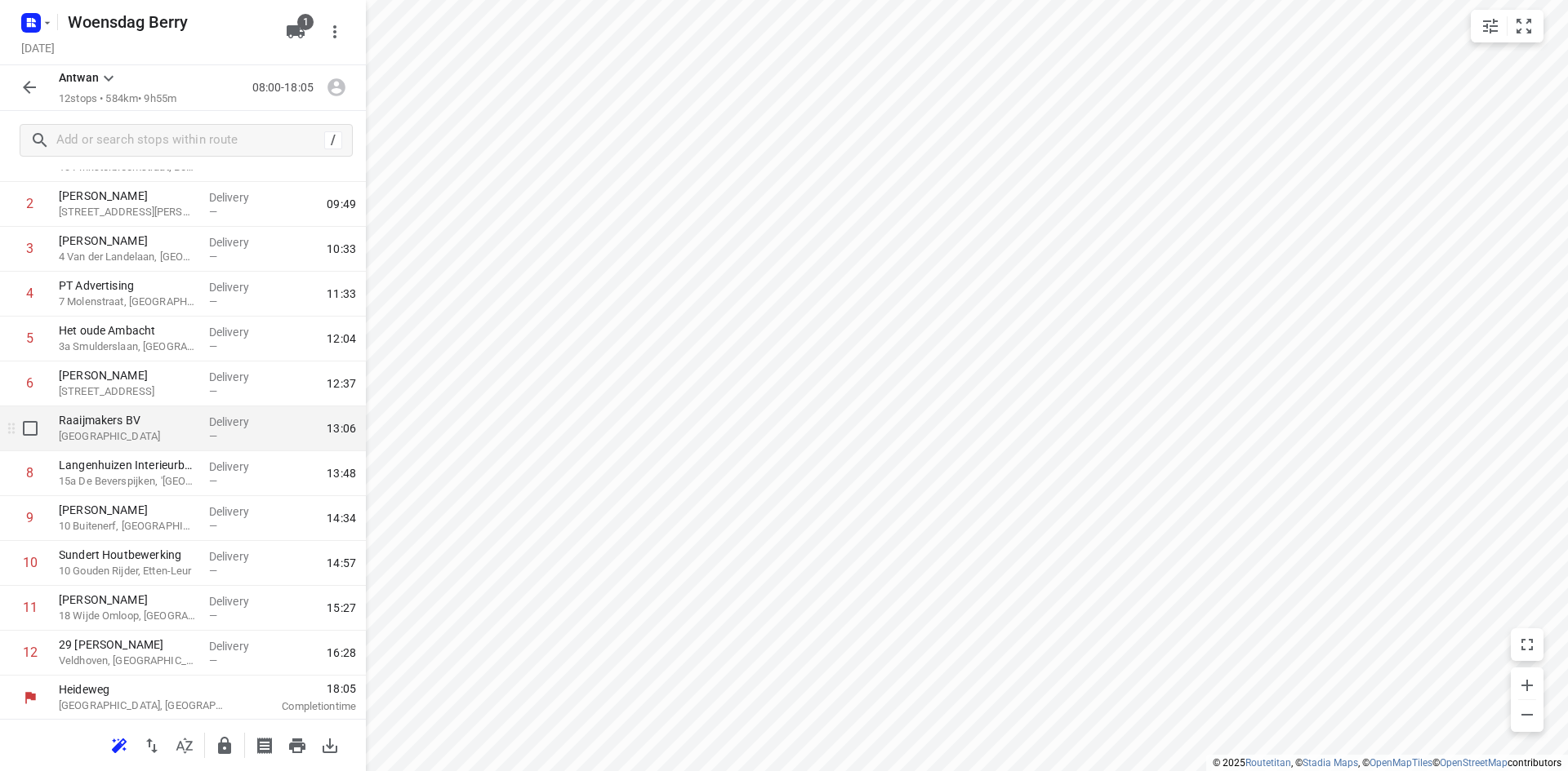
scroll to position [116, 0]
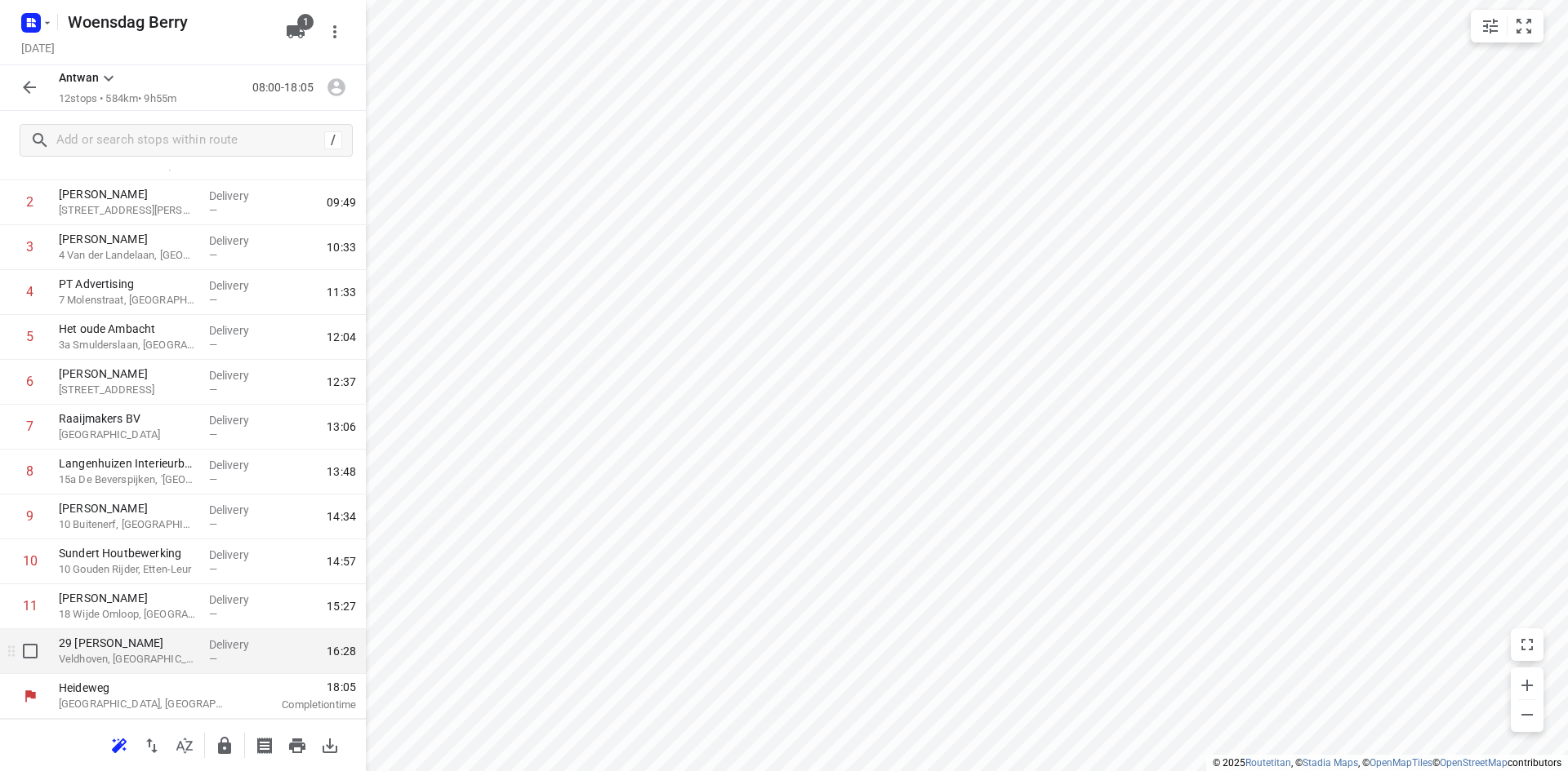
click at [113, 655] on p "Veldhoven, [GEOGRAPHIC_DATA]" at bounding box center [127, 659] width 137 height 16
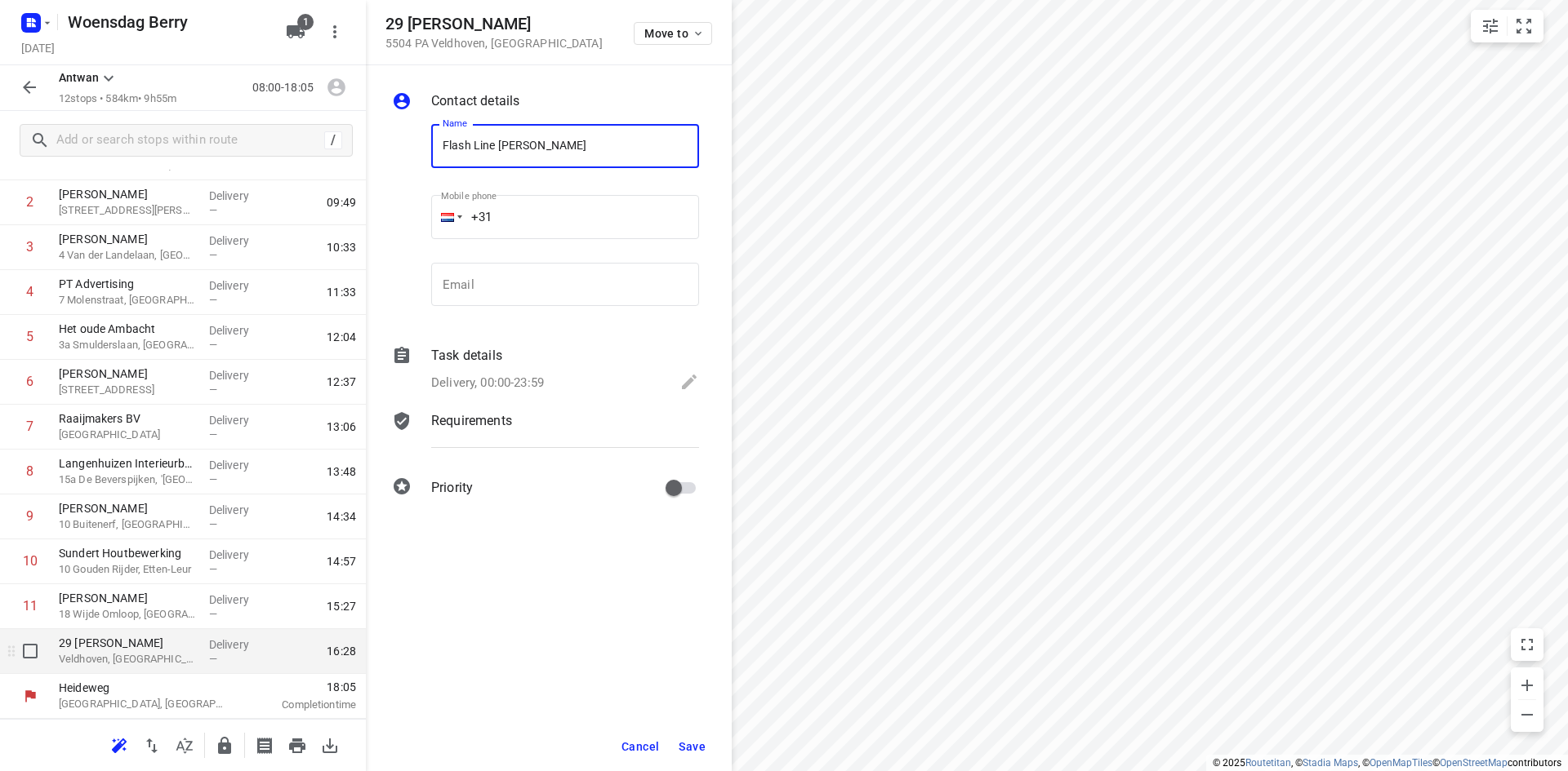
type input "Flash Line [PERSON_NAME]"
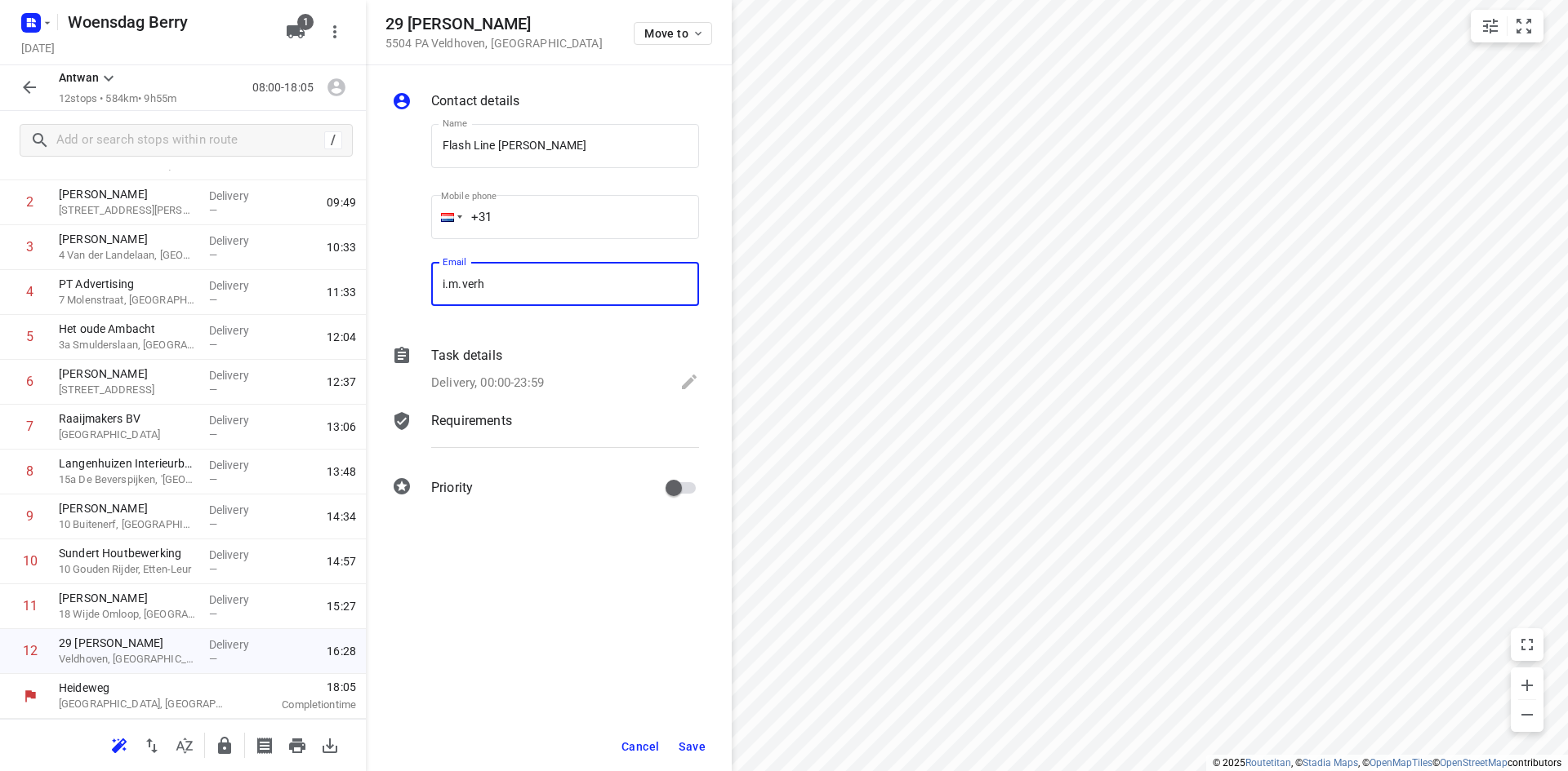
type input "[EMAIL_ADDRESS][DOMAIN_NAME]"
click at [690, 744] on span "Save" at bounding box center [691, 746] width 27 height 13
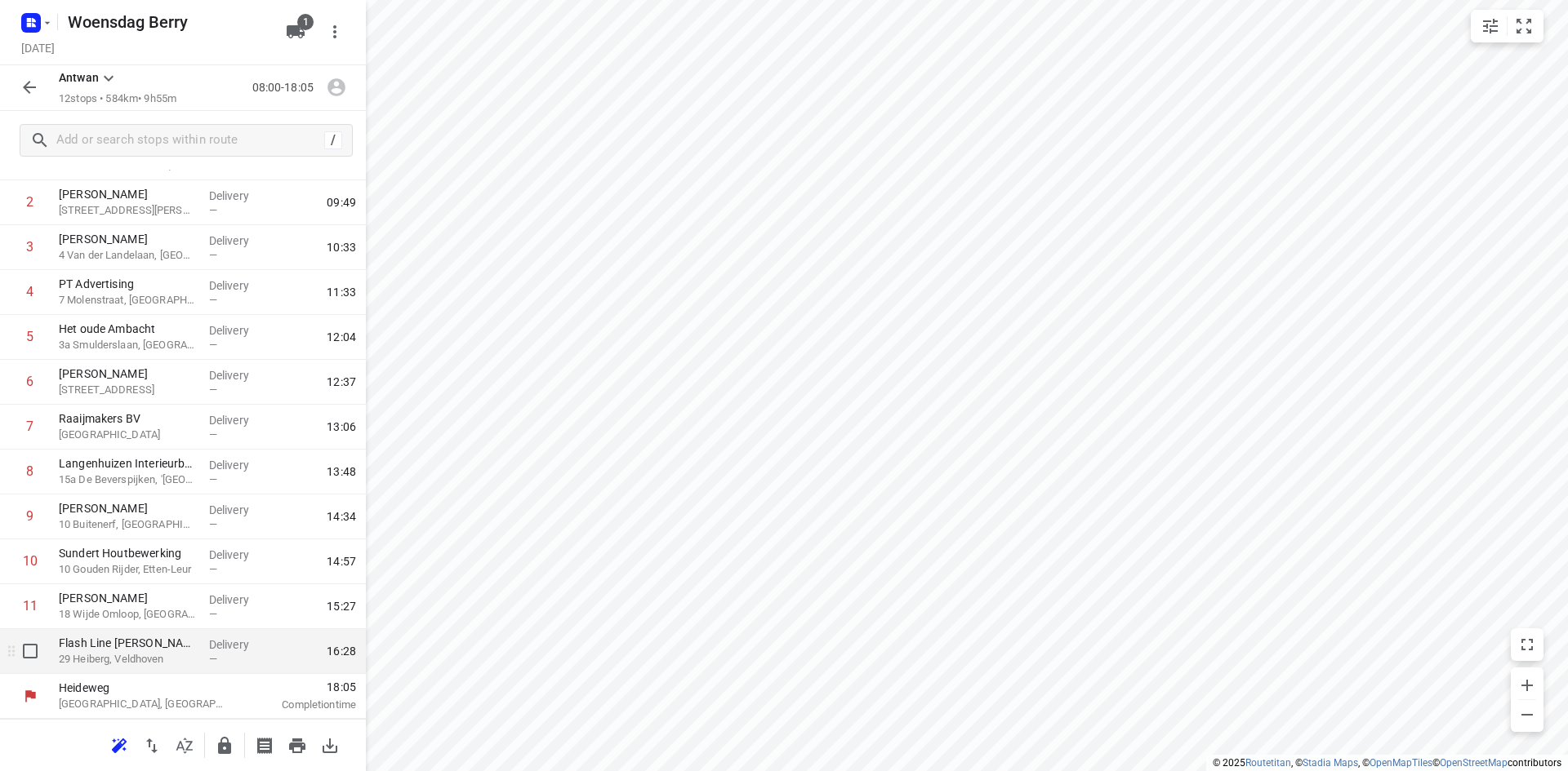
click at [125, 661] on p "29 Heiberg, Veldhoven" at bounding box center [127, 659] width 137 height 16
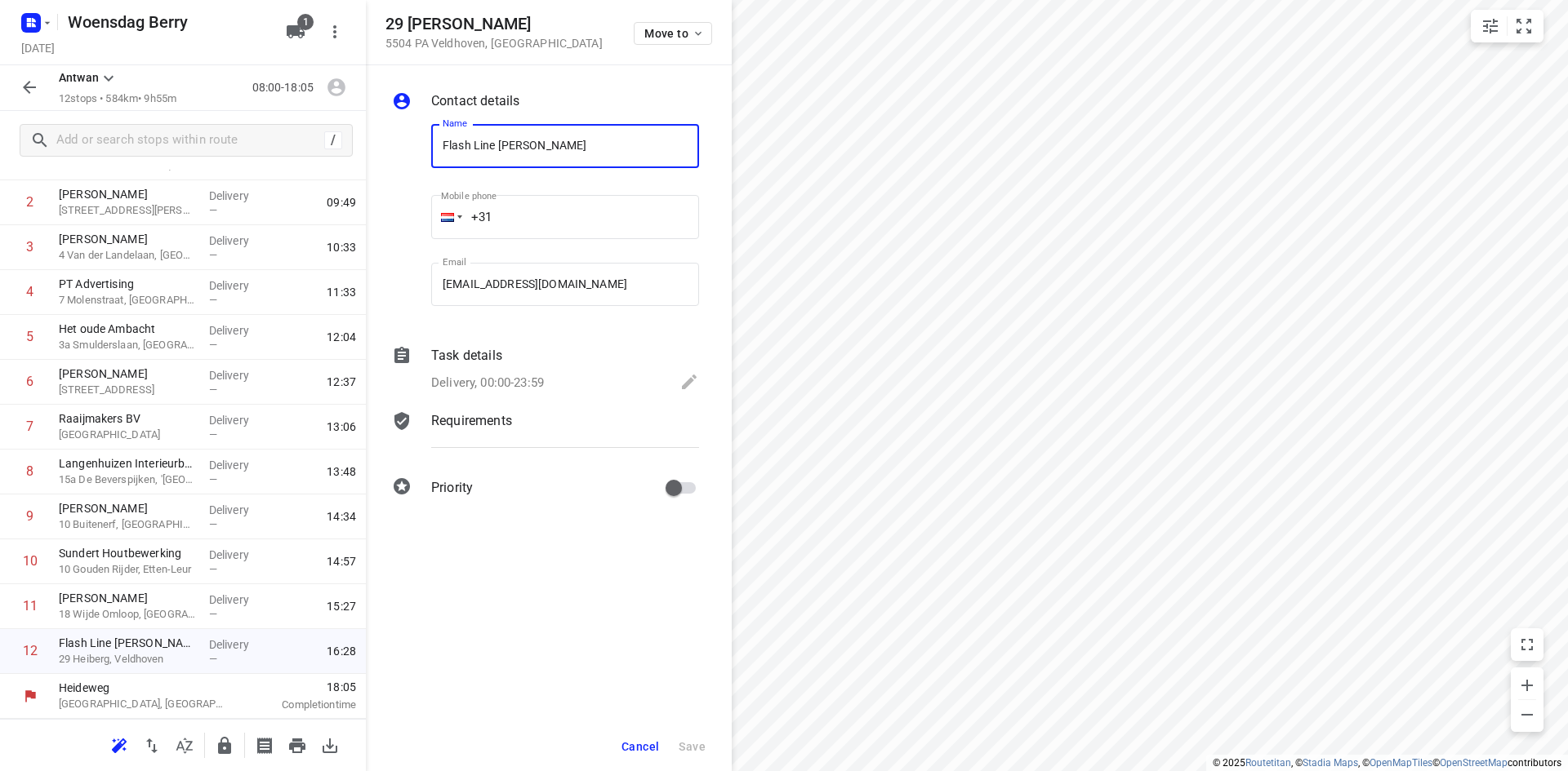
drag, startPoint x: 580, startPoint y: 154, endPoint x: 389, endPoint y: 157, distance: 191.0
click at [389, 157] on div "Name Flash Line [PERSON_NAME] Name Mobile phone +31 ​ Email [EMAIL_ADDRESS][DOM…" at bounding box center [545, 219] width 313 height 216
type input "Bouwbedrijf [PERSON_NAME]"
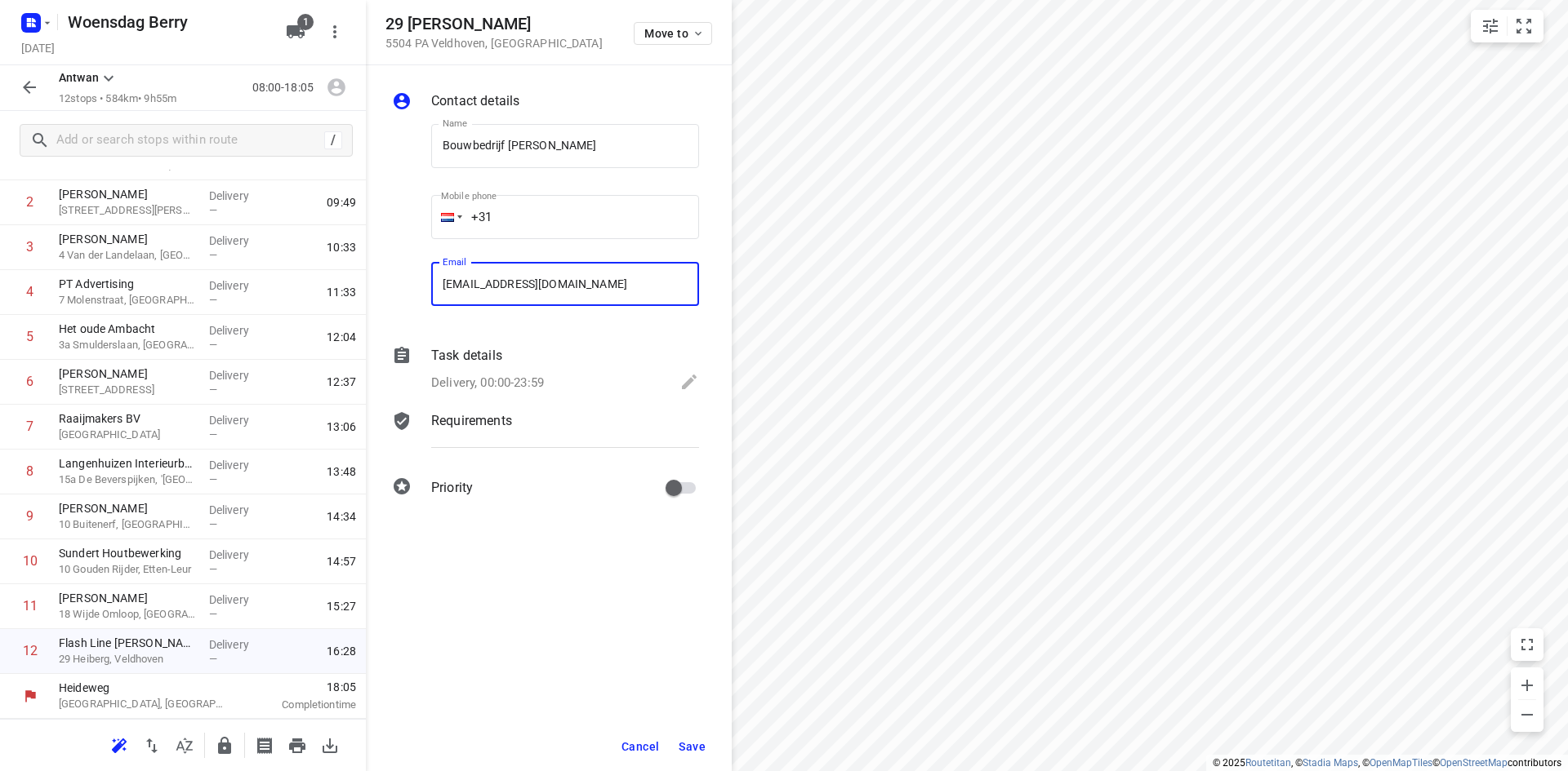
type input "[EMAIL_ADDRESS][DOMAIN_NAME]"
click at [696, 749] on span "Save" at bounding box center [691, 746] width 27 height 13
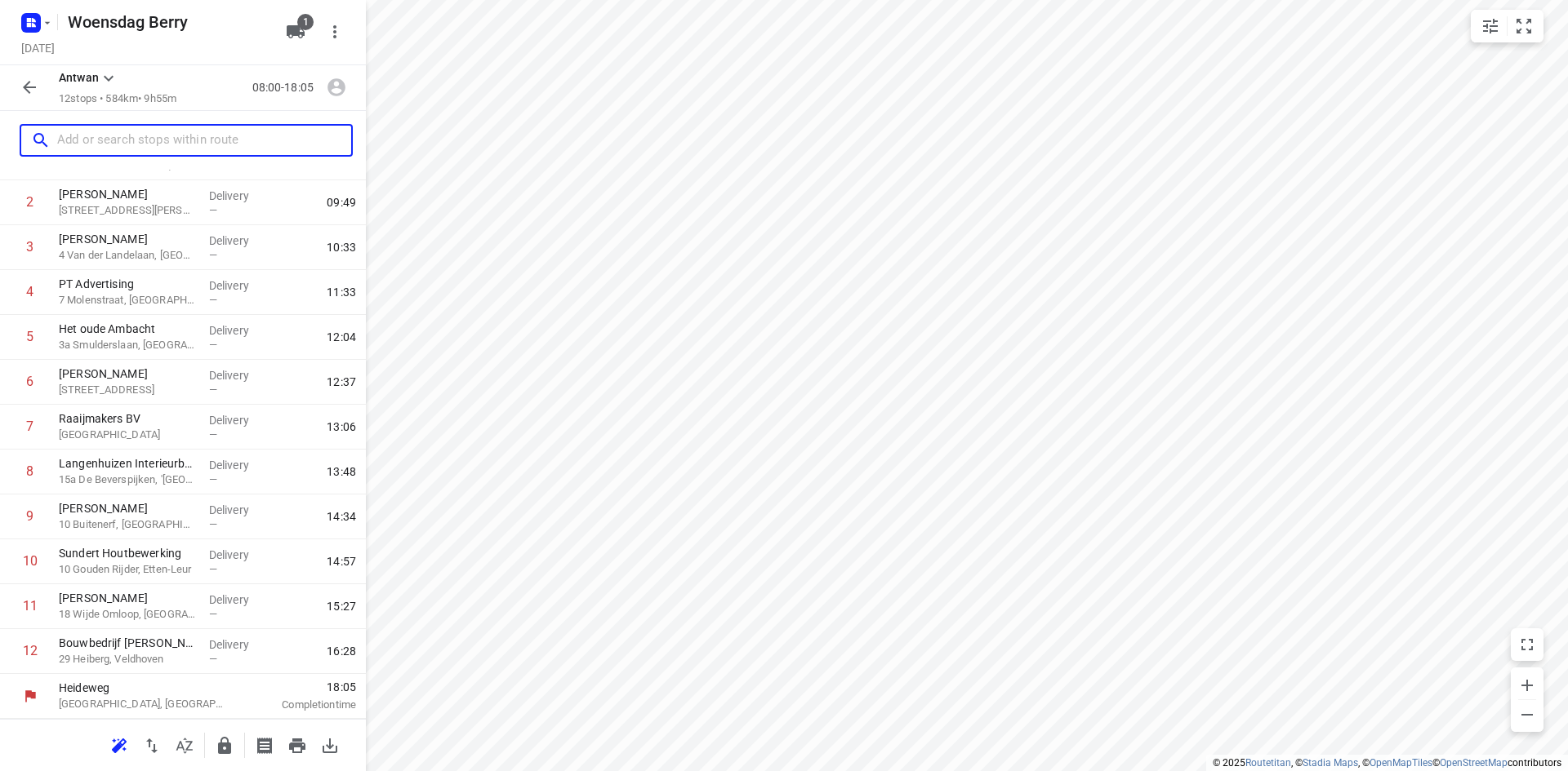
click at [109, 151] on input "text" at bounding box center [204, 141] width 294 height 25
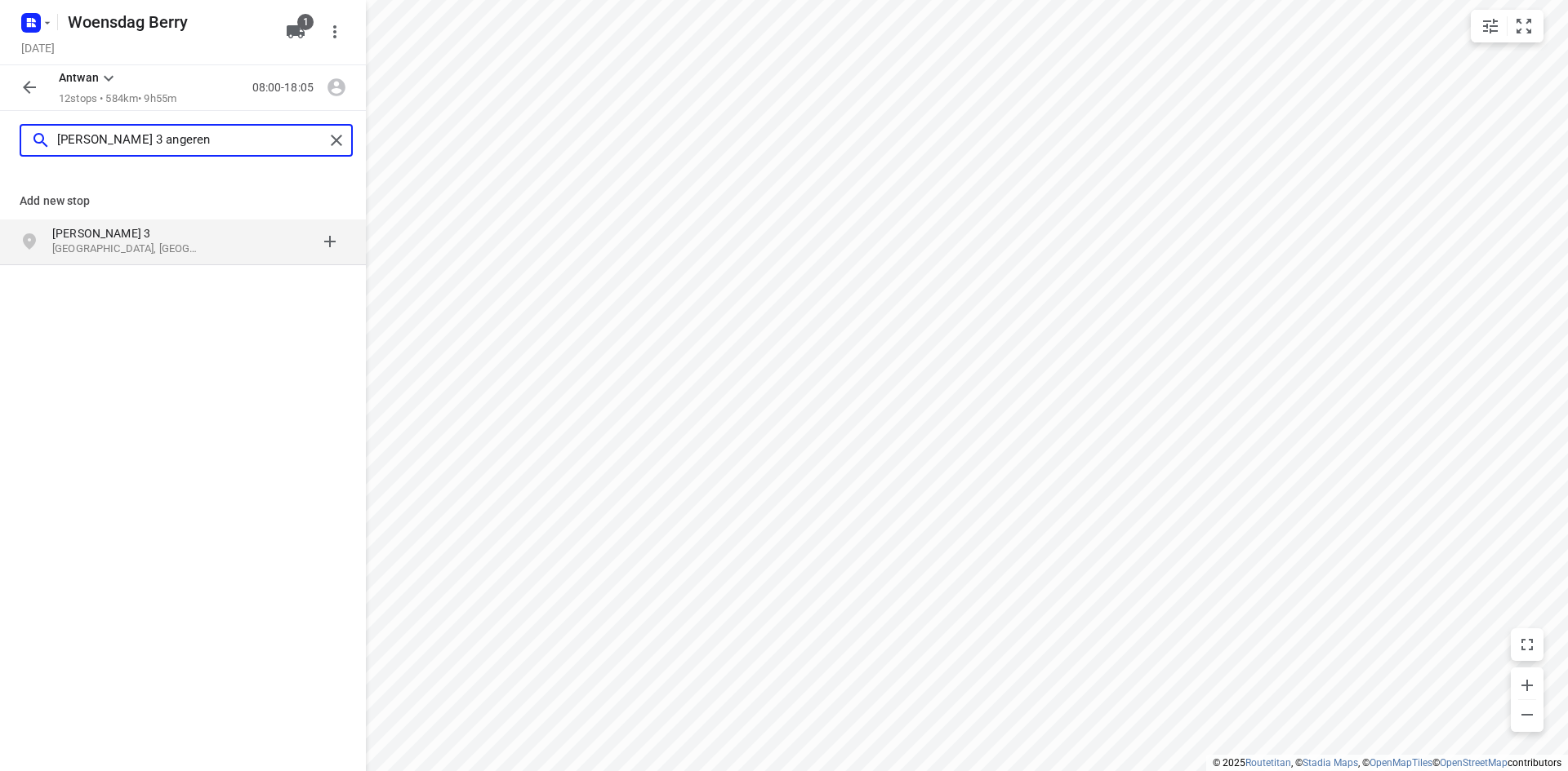
type input "[PERSON_NAME] 3 angeren"
click at [81, 247] on p "[GEOGRAPHIC_DATA], [GEOGRAPHIC_DATA]" at bounding box center [128, 249] width 150 height 16
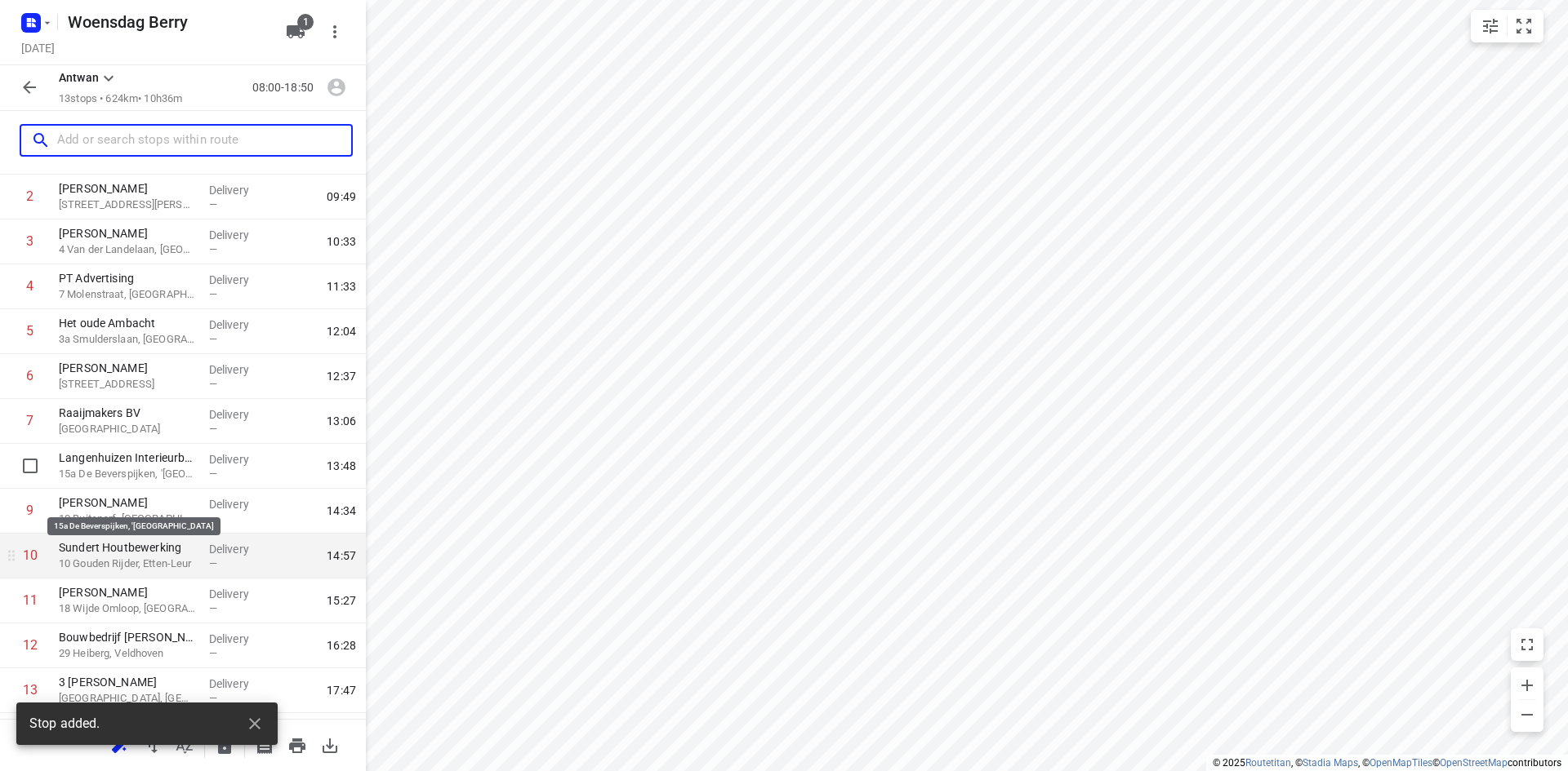
scroll to position [160, 0]
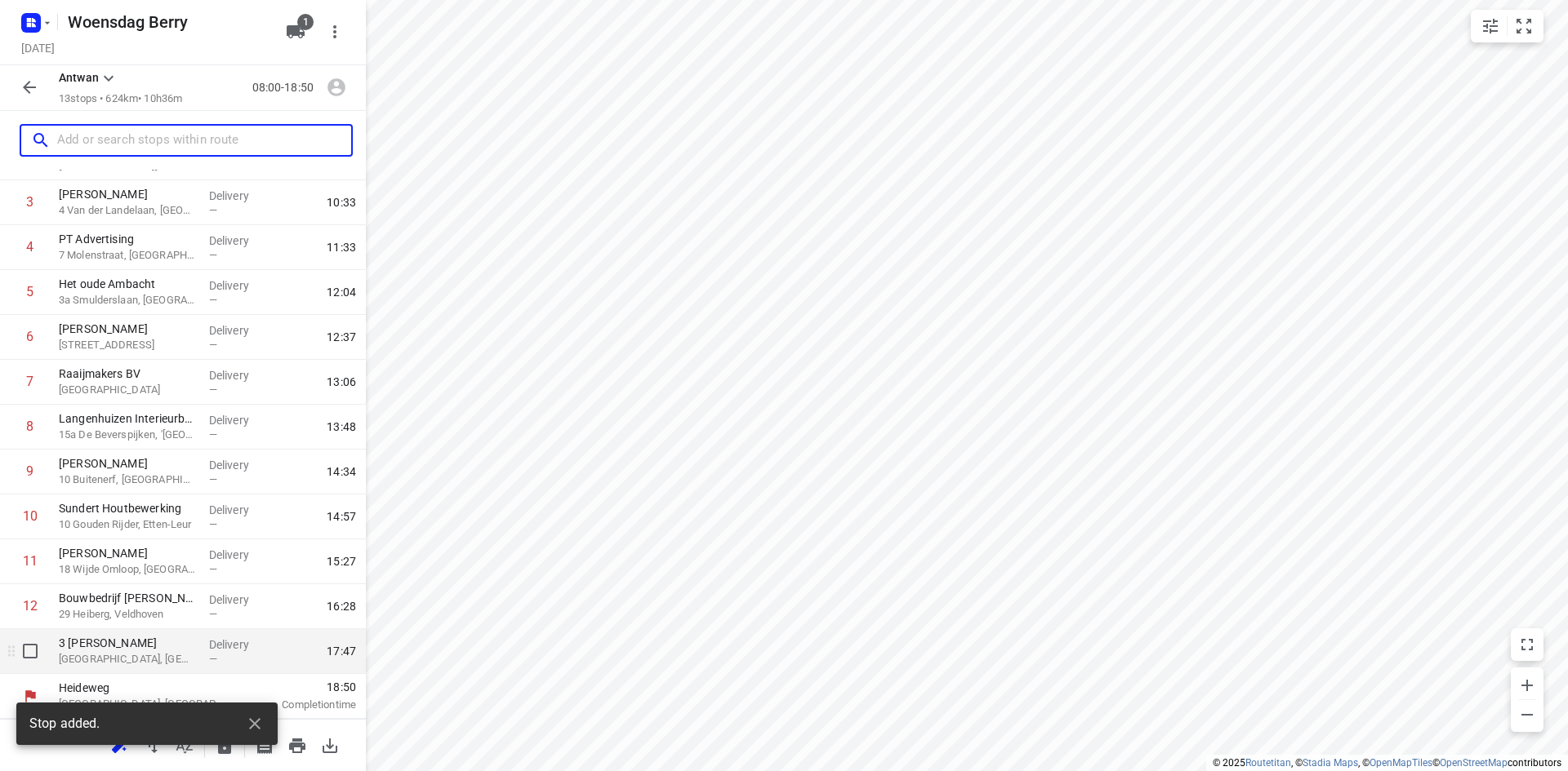
click at [110, 655] on p "[GEOGRAPHIC_DATA], [GEOGRAPHIC_DATA]" at bounding box center [127, 659] width 137 height 16
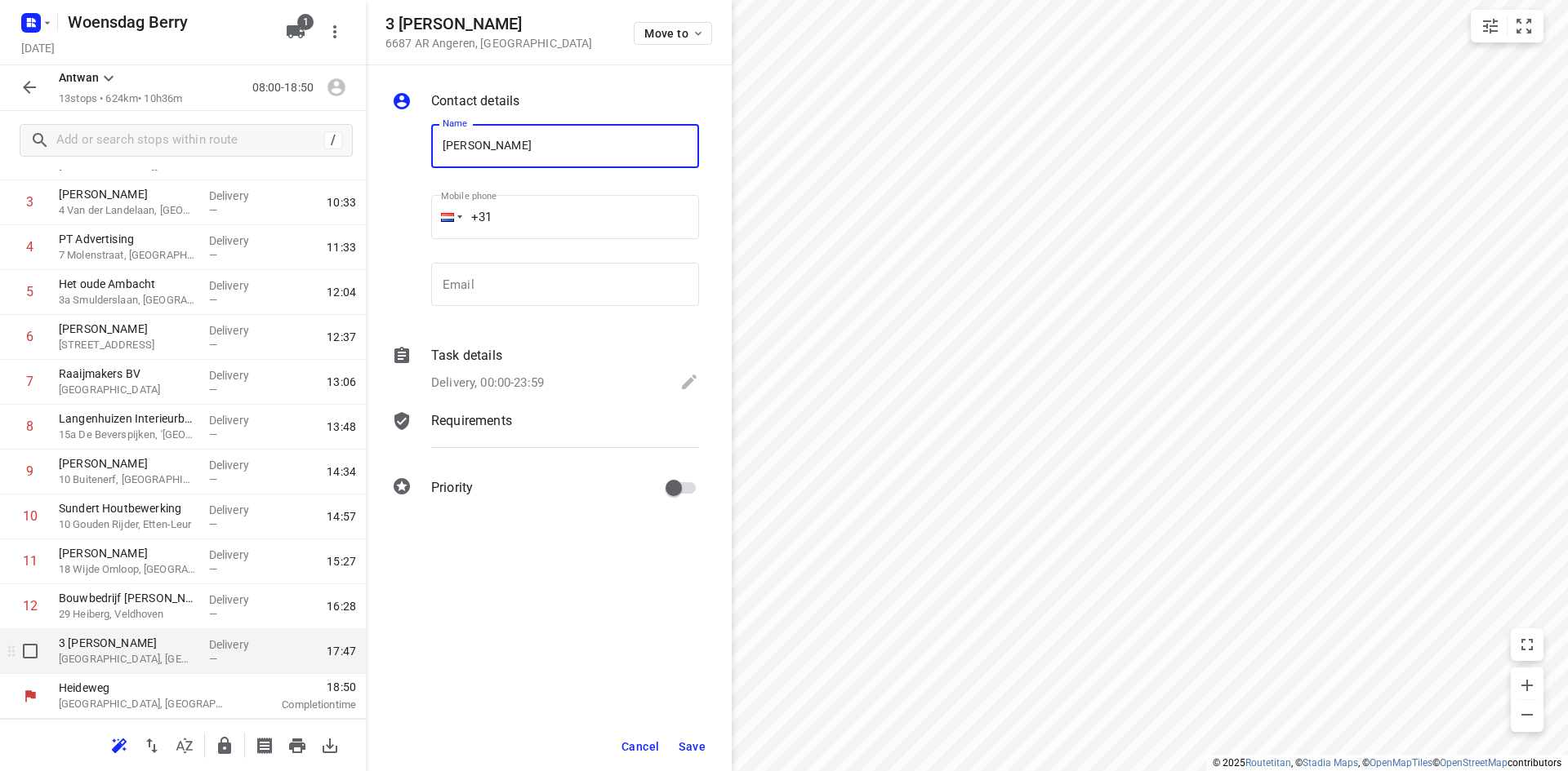
type input "[PERSON_NAME]"
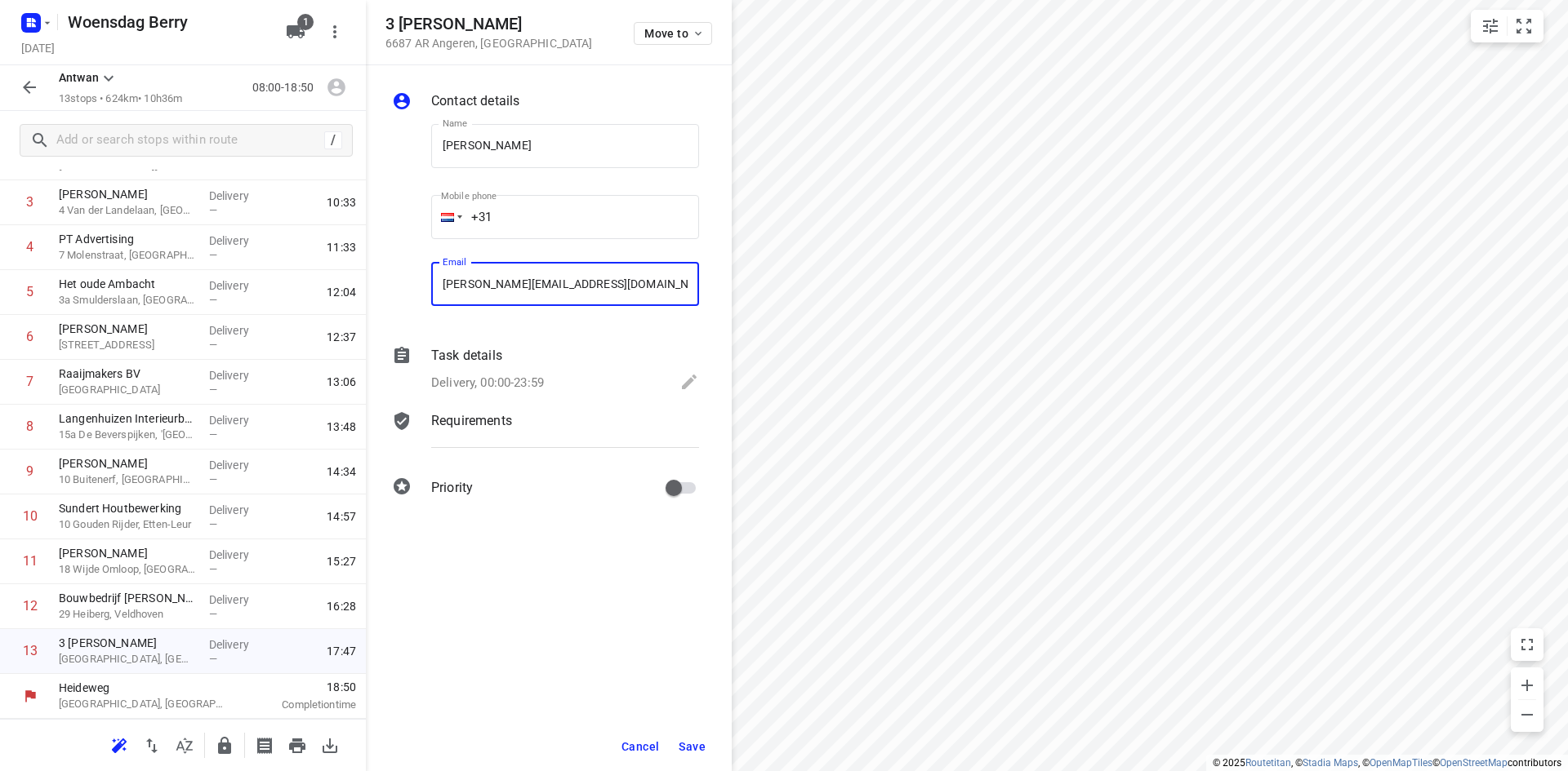
type input "[PERSON_NAME][EMAIL_ADDRESS][DOMAIN_NAME]"
click at [704, 743] on span "Save" at bounding box center [691, 746] width 27 height 13
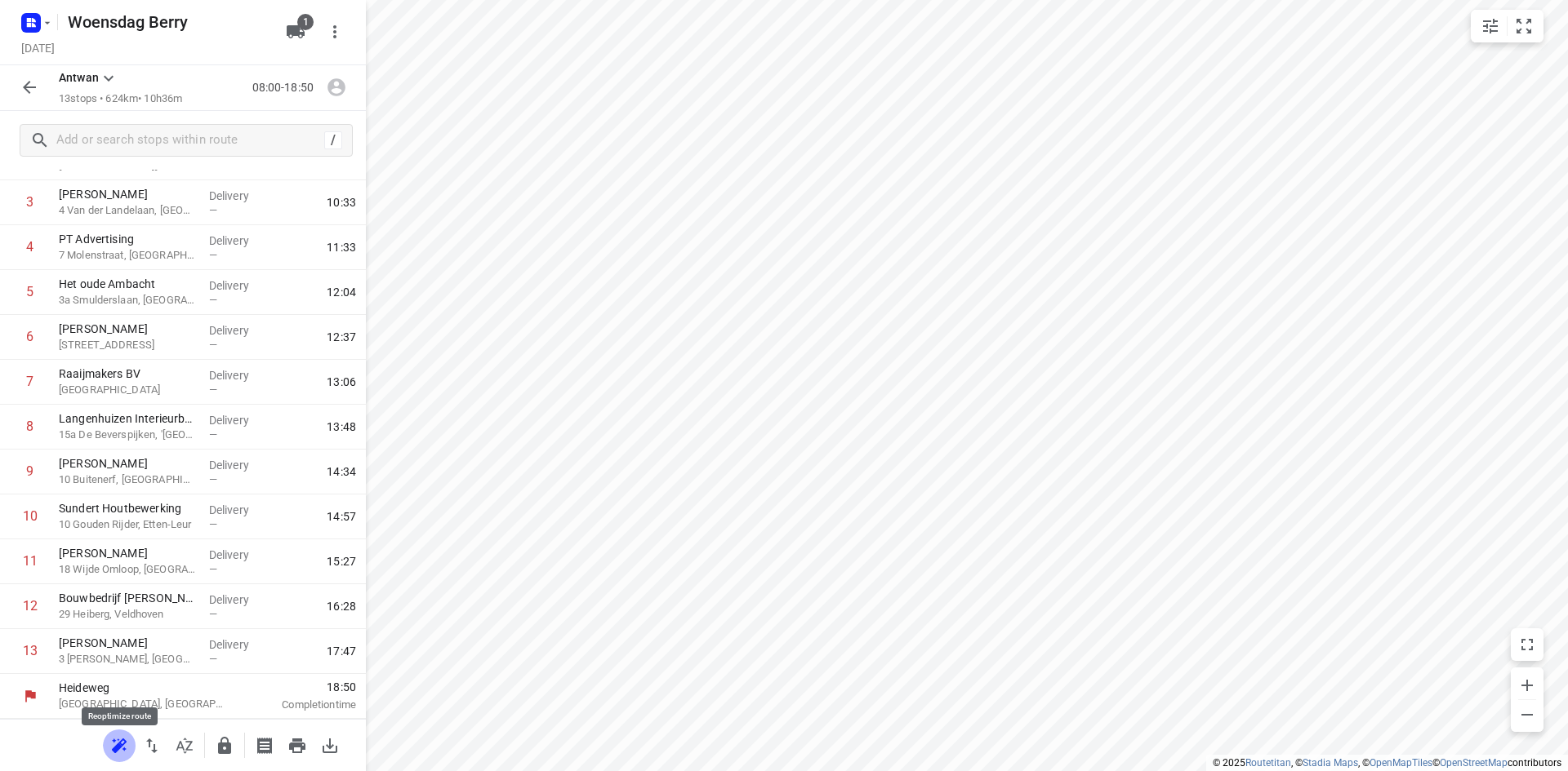
click at [116, 753] on icon "button" at bounding box center [119, 746] width 20 height 20
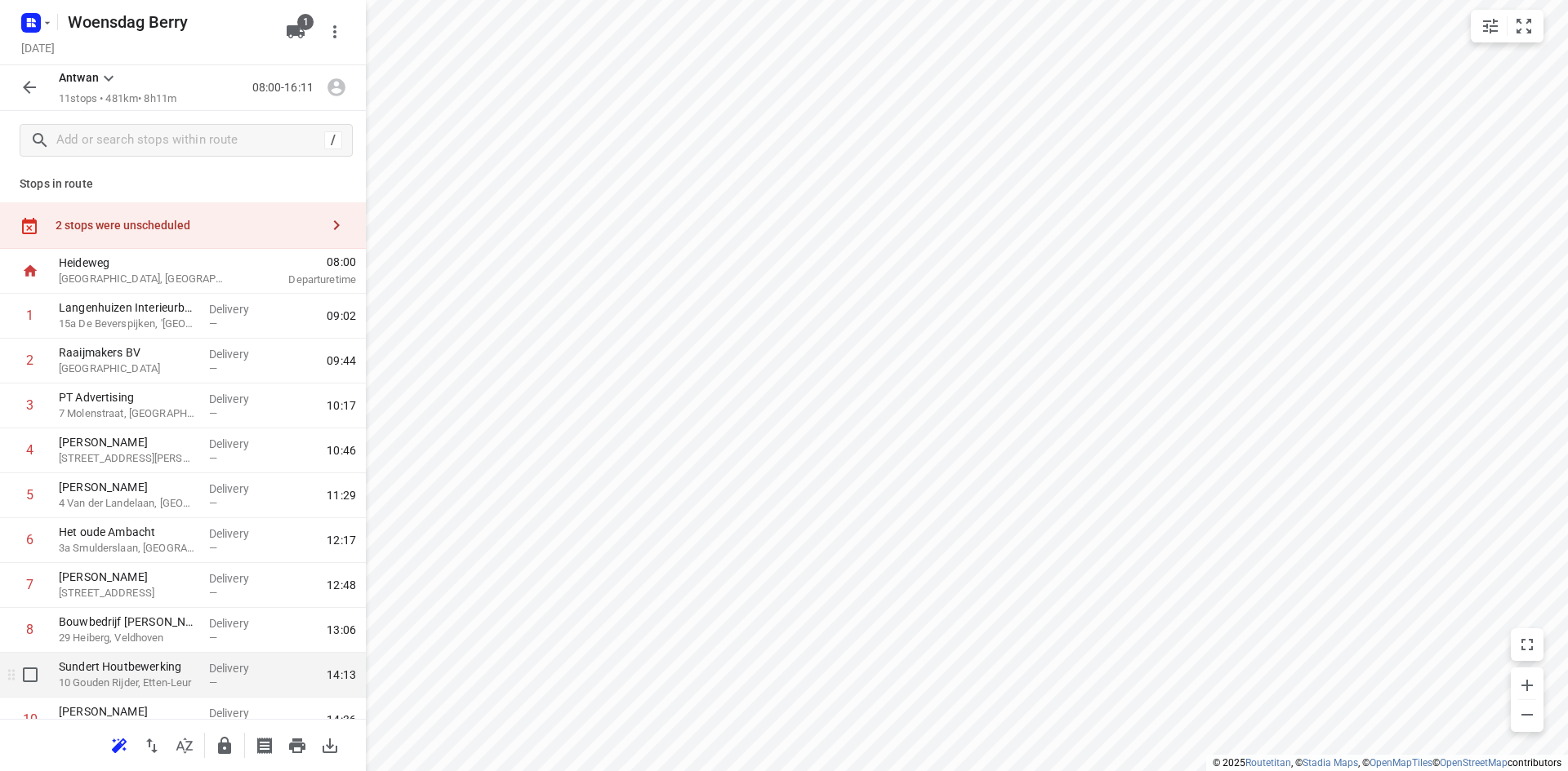
scroll to position [0, 0]
click at [287, 27] on icon "button" at bounding box center [295, 31] width 18 height 13
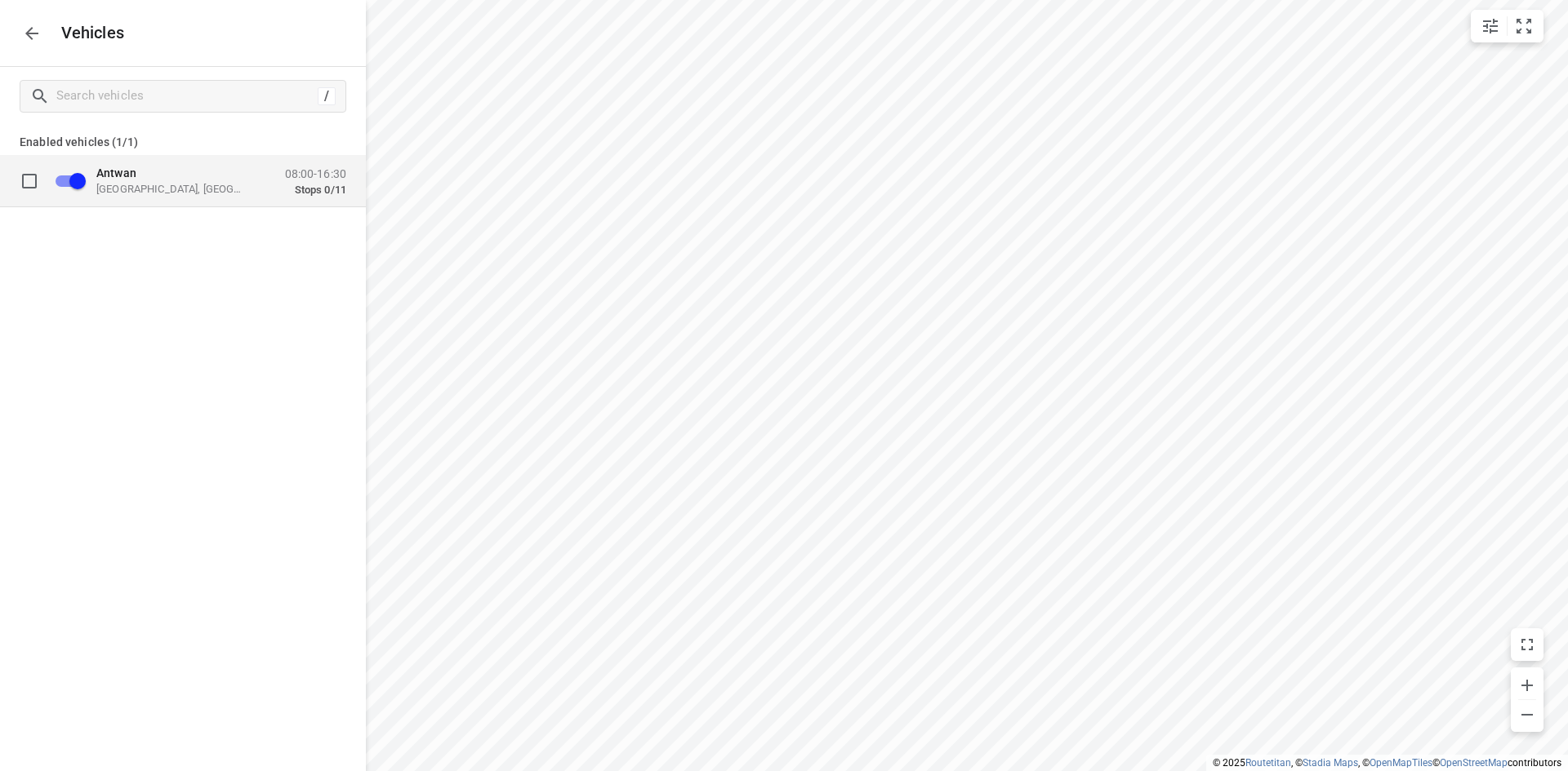
click at [306, 191] on p "Stops 0/11" at bounding box center [315, 189] width 61 height 13
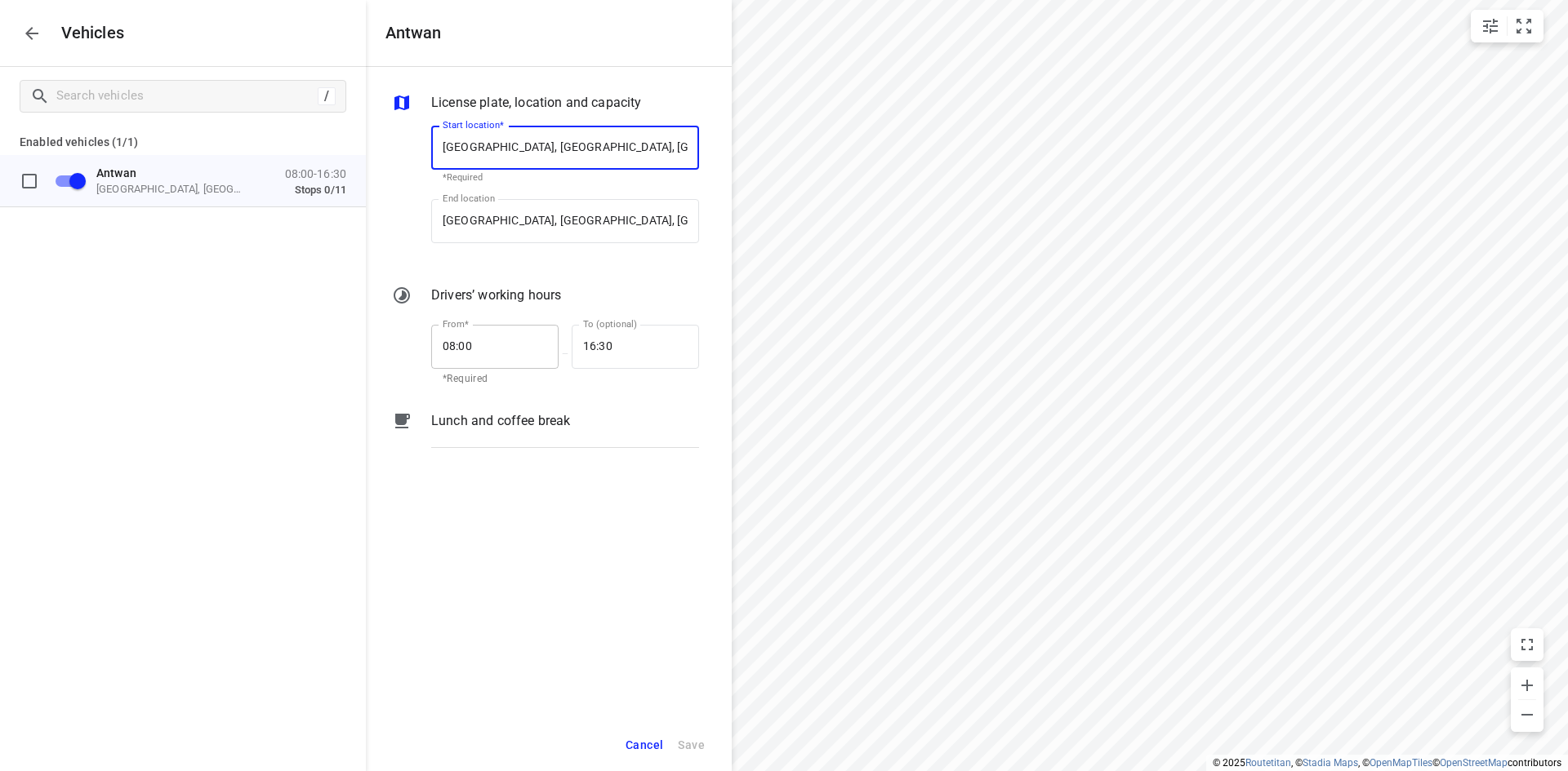
click at [451, 348] on input "08:00" at bounding box center [486, 347] width 110 height 44
click at [446, 348] on input "08:00" at bounding box center [486, 347] width 110 height 44
click at [447, 348] on input "08:00" at bounding box center [486, 347] width 110 height 44
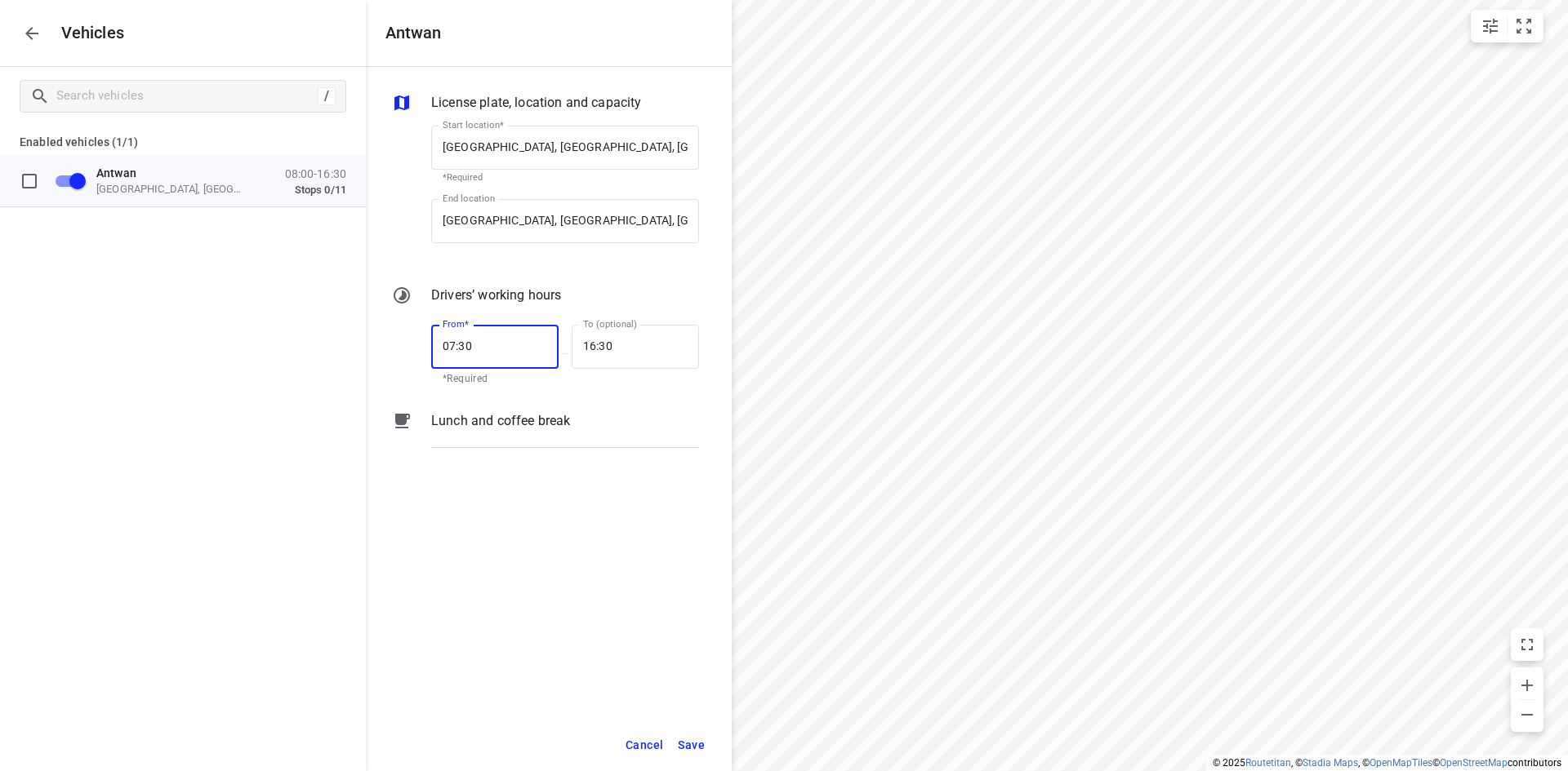
type input "07:30"
type input "17:15"
click at [692, 750] on span "Save" at bounding box center [691, 746] width 27 height 21
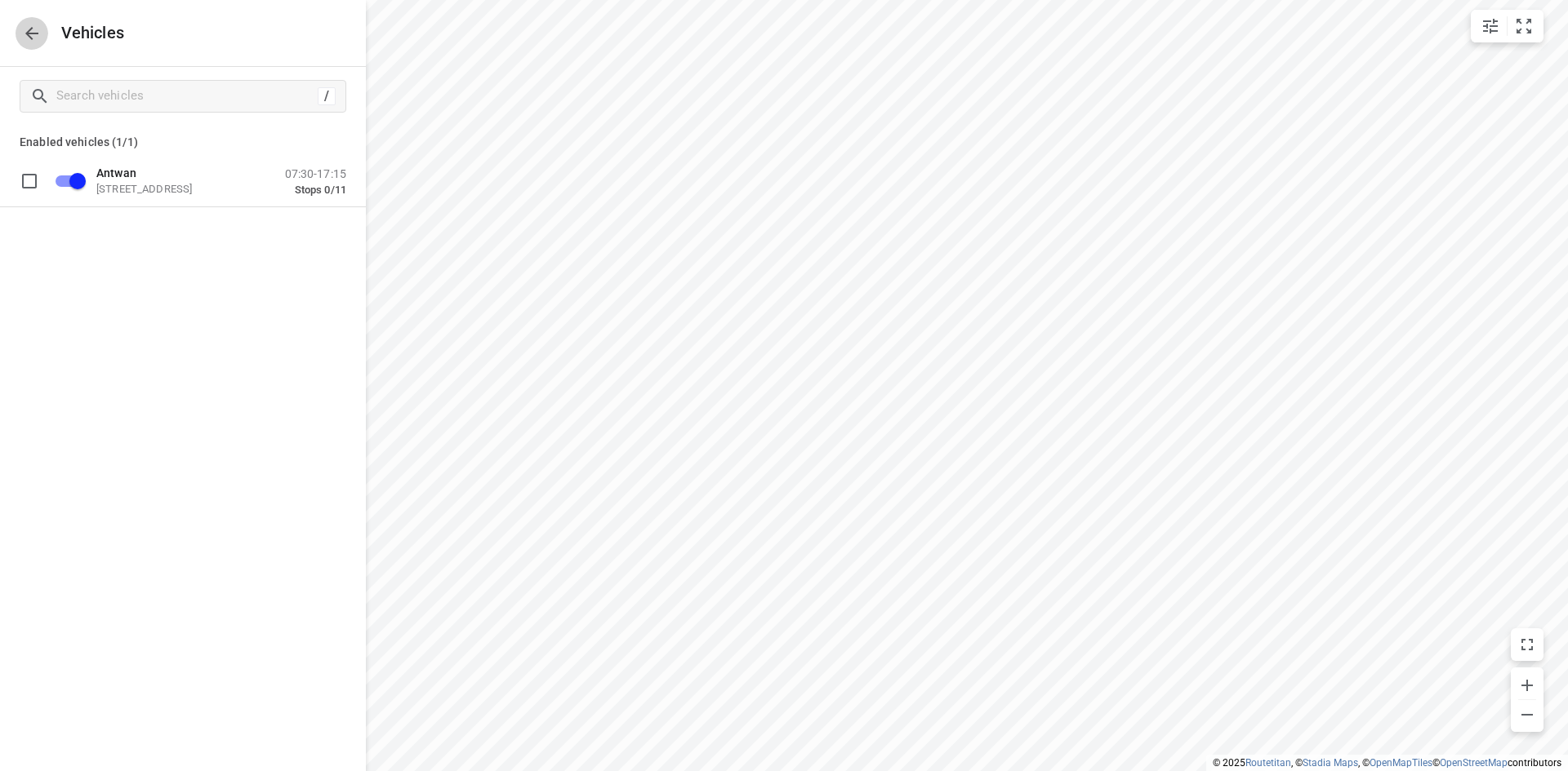
click at [38, 36] on icon "button" at bounding box center [32, 33] width 20 height 20
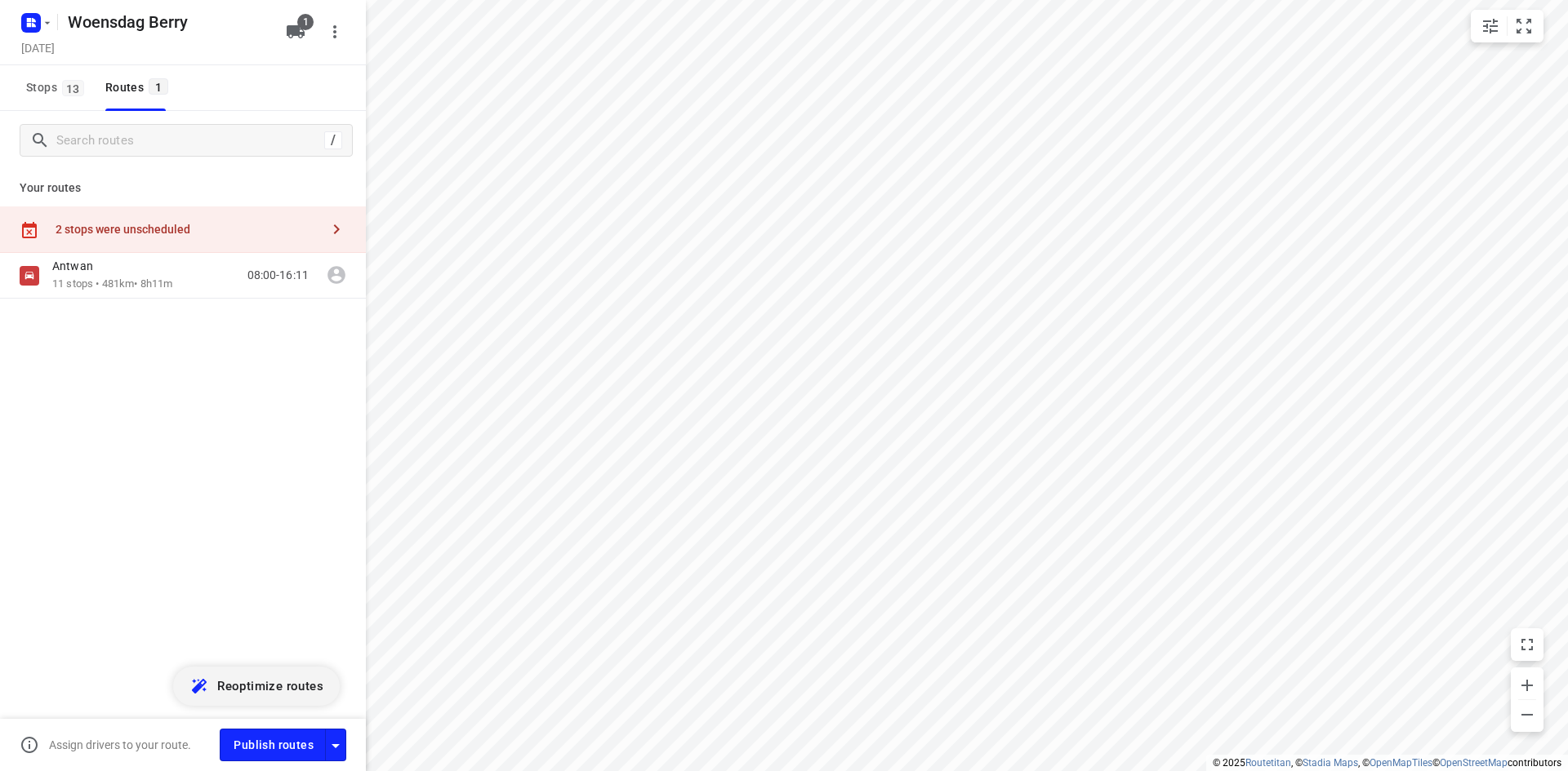
click at [249, 683] on span "Reoptimize routes" at bounding box center [270, 686] width 106 height 22
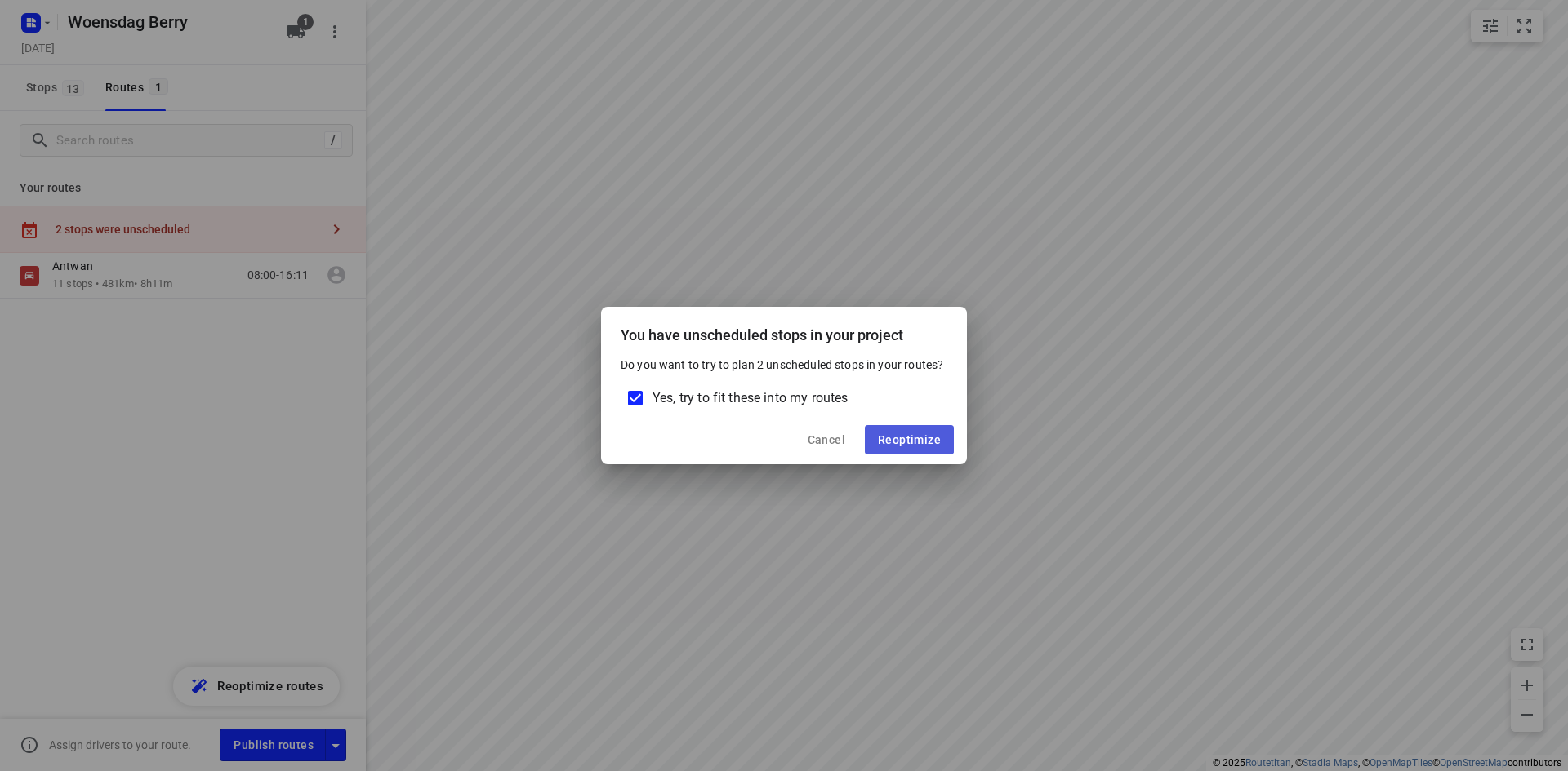
click at [886, 436] on span "Reoptimize" at bounding box center [909, 440] width 63 height 13
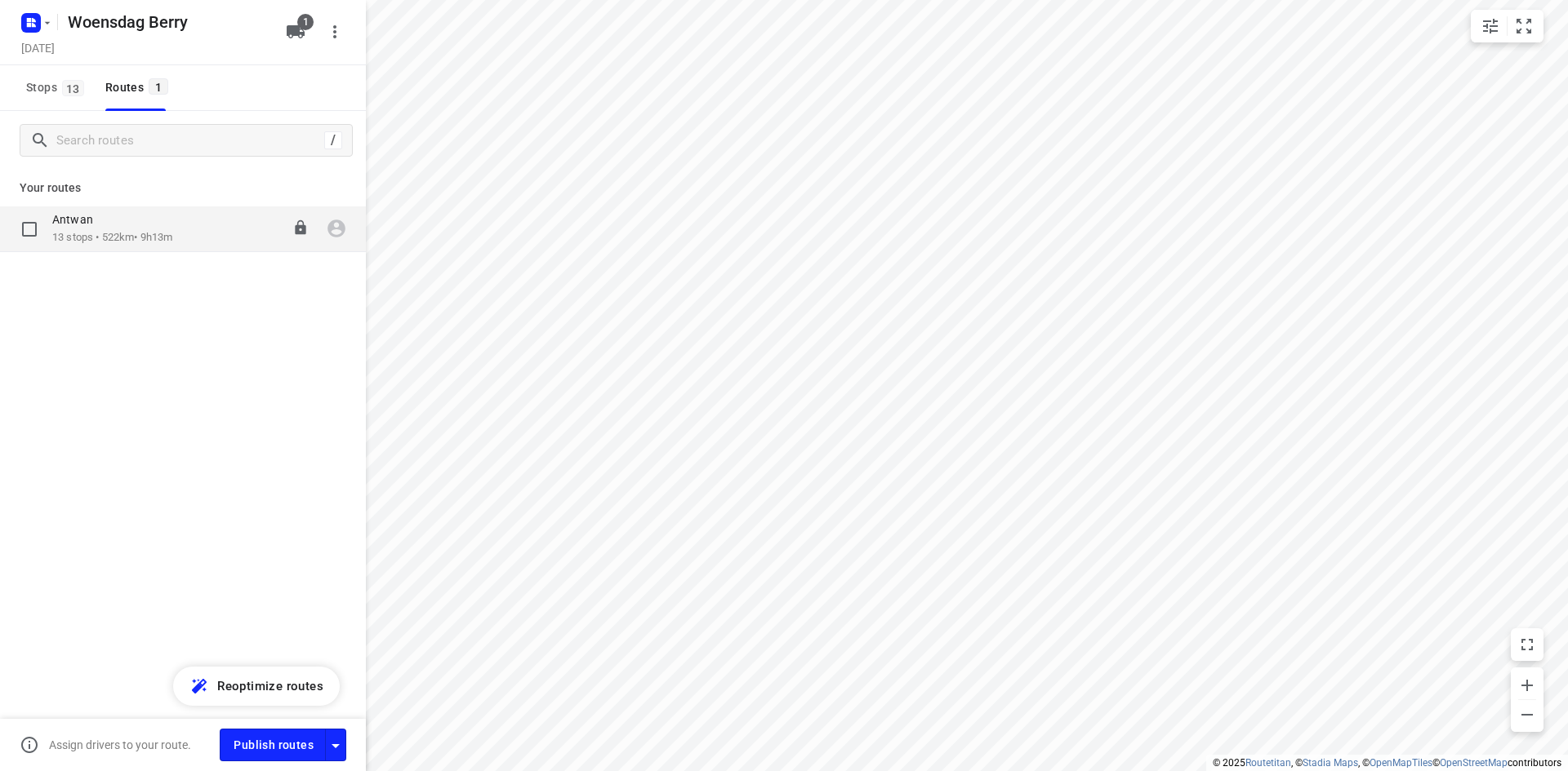
click at [132, 236] on p "13 stops • 522km • 9h13m" at bounding box center [112, 238] width 120 height 16
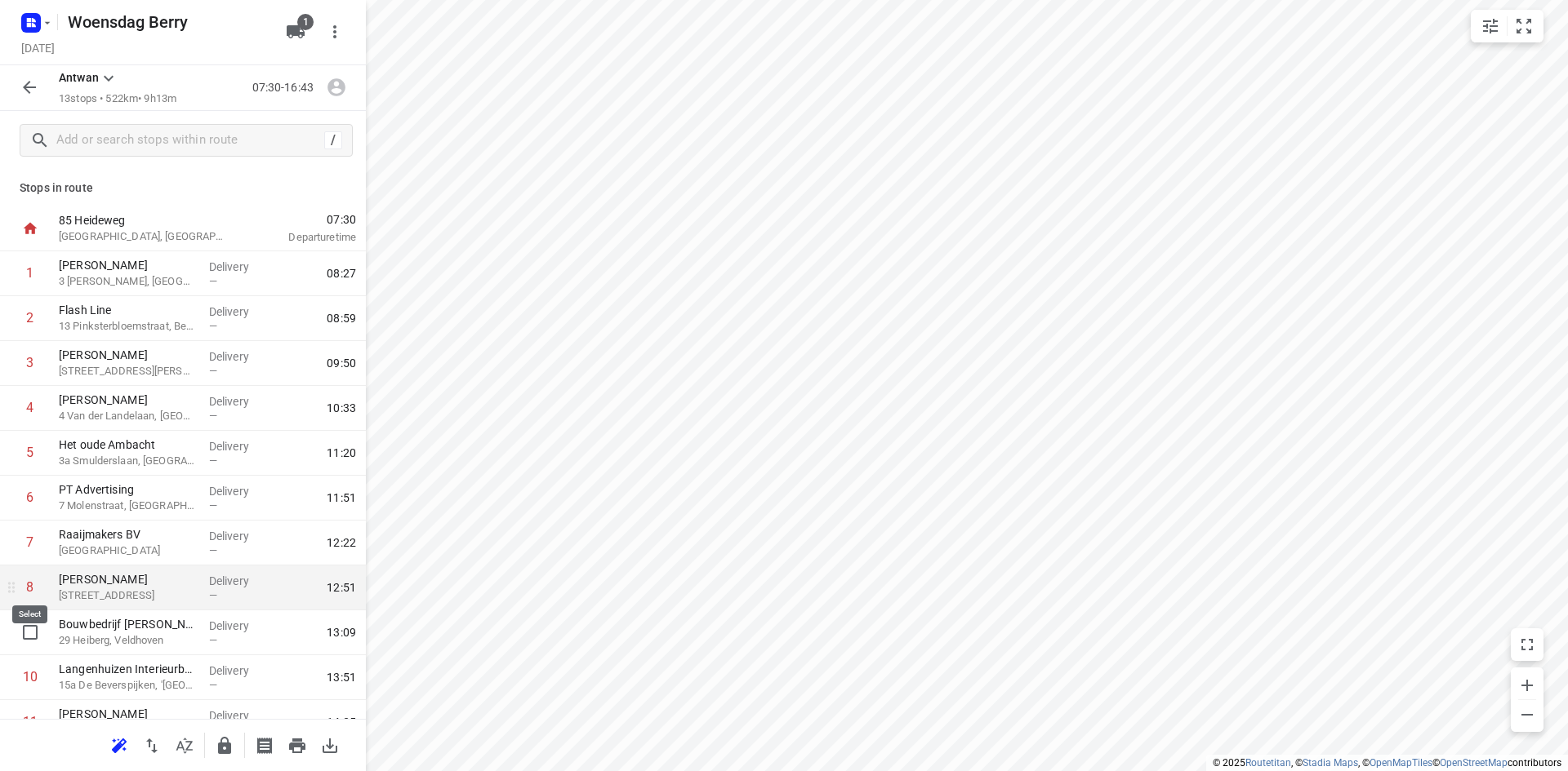
scroll to position [160, 0]
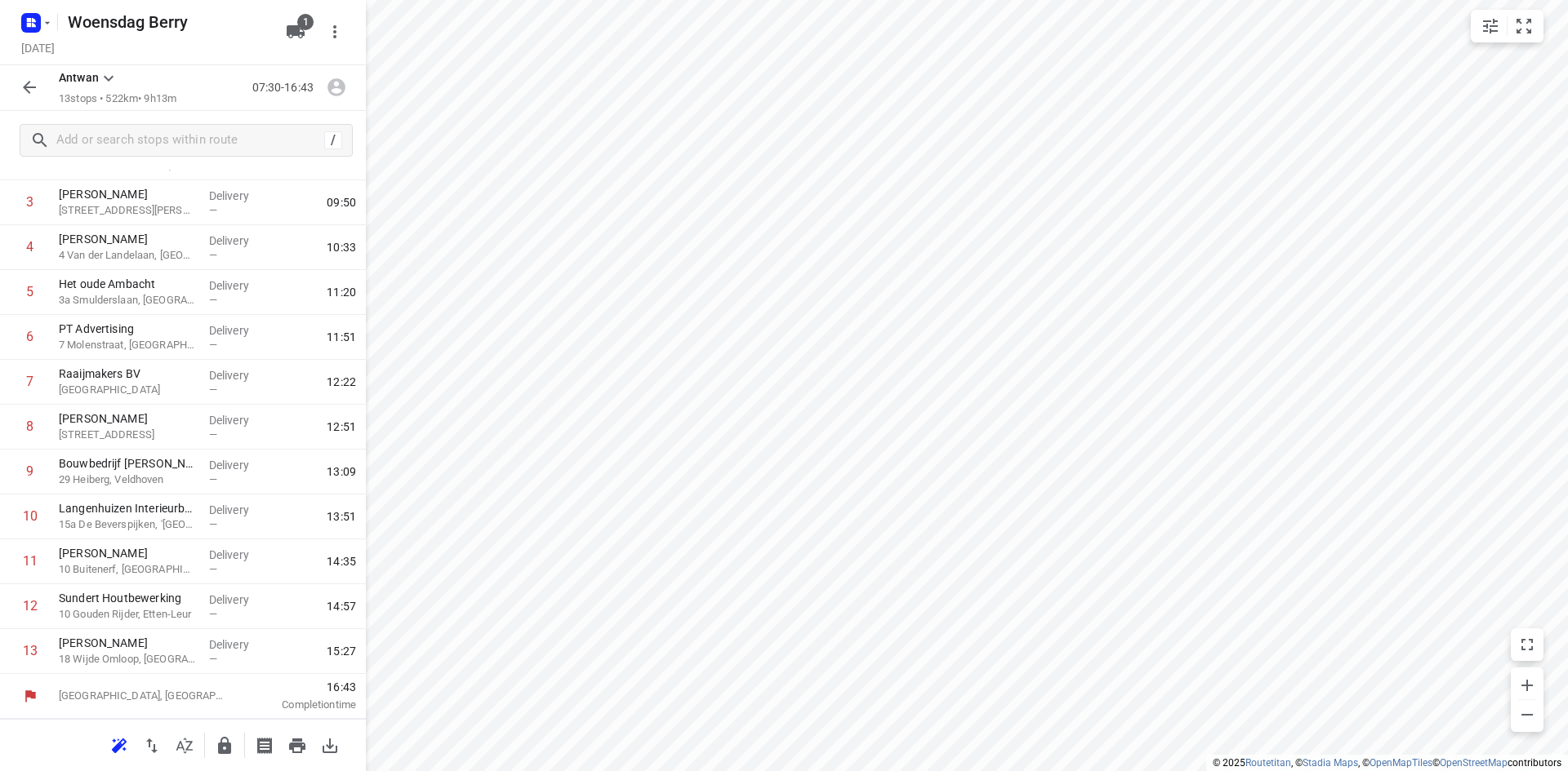
click at [41, 87] on button "button" at bounding box center [29, 87] width 33 height 33
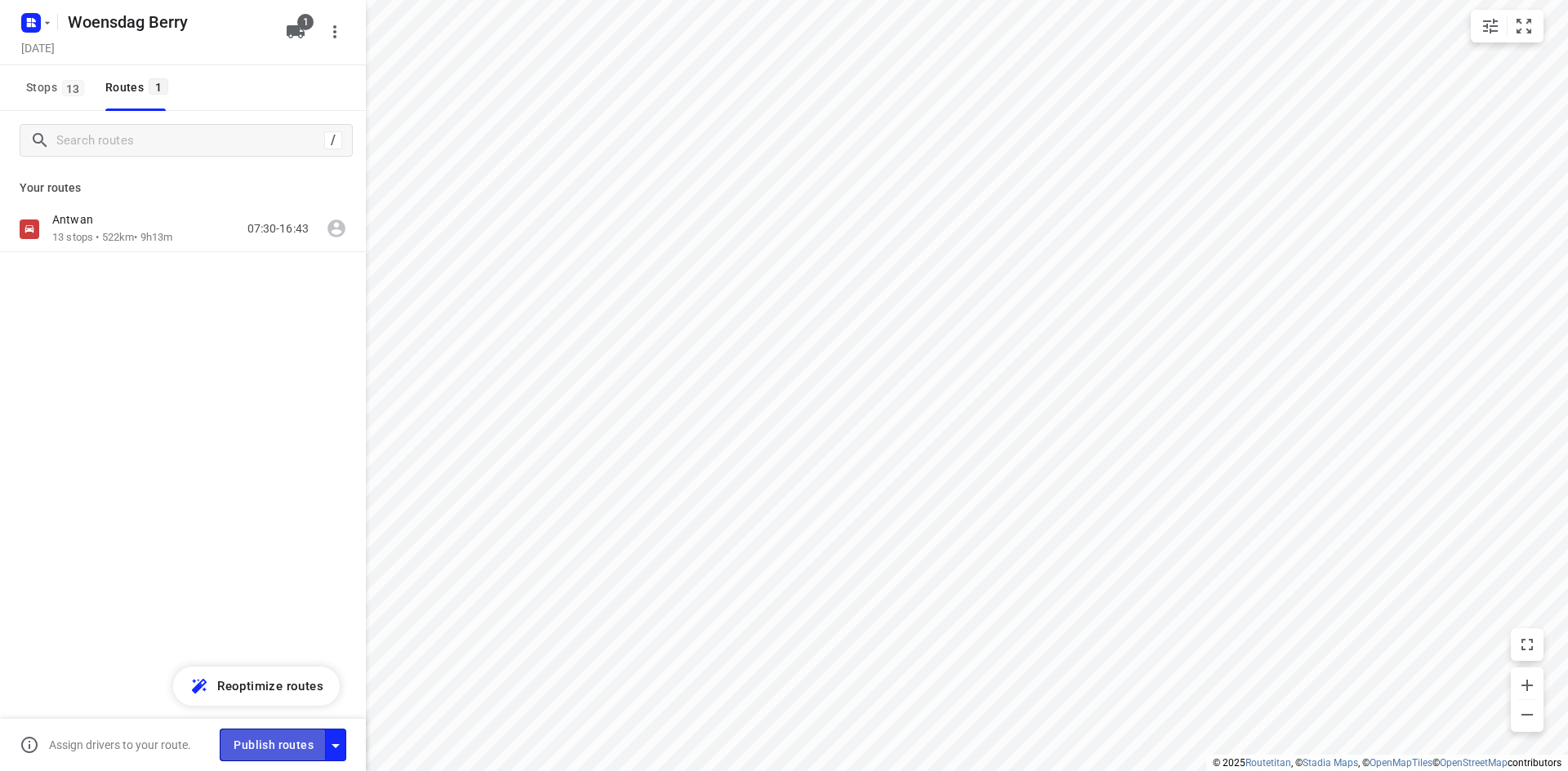
click at [259, 746] on span "Publish routes" at bounding box center [274, 746] width 80 height 21
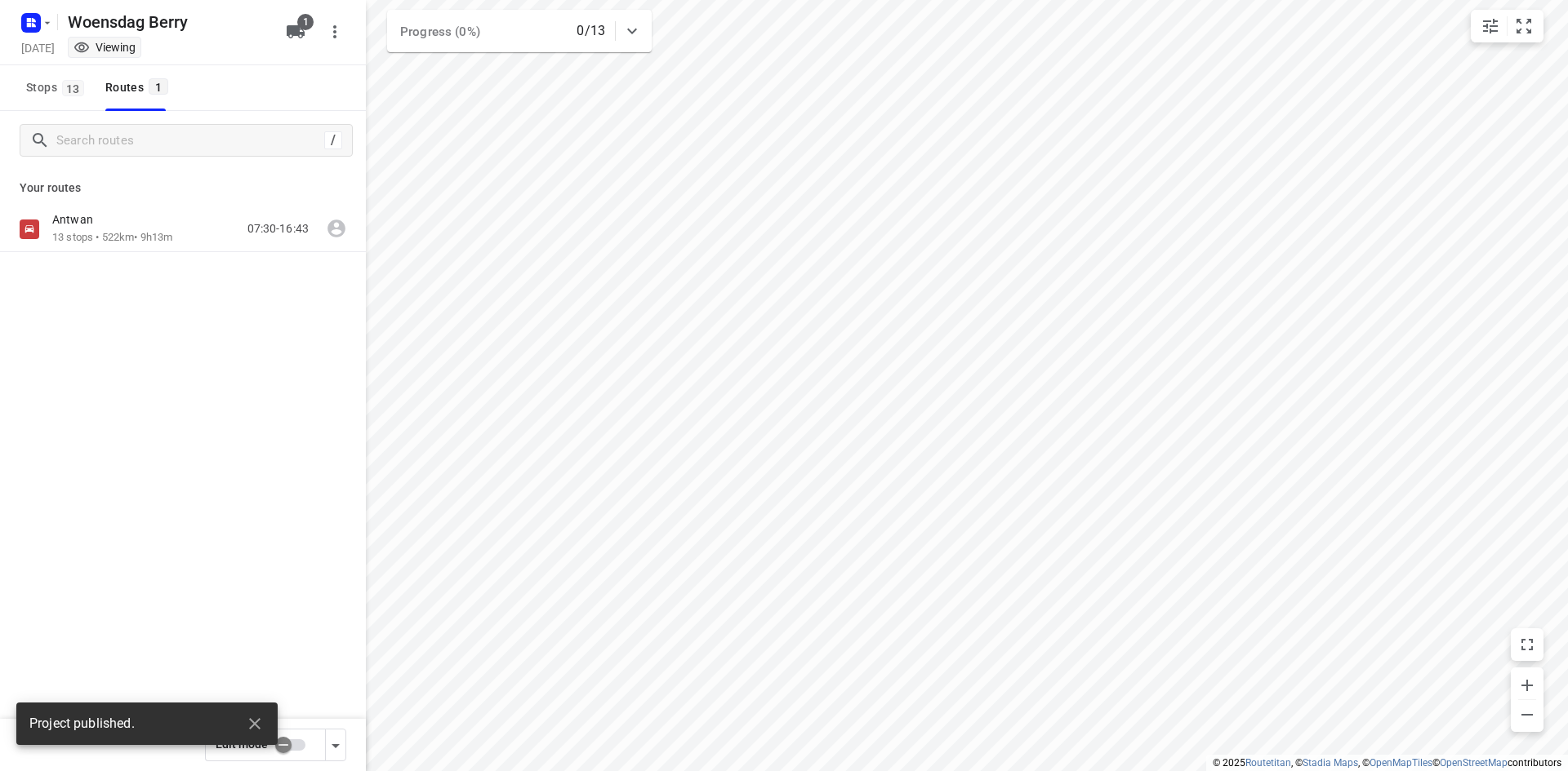
drag, startPoint x: 228, startPoint y: 353, endPoint x: 230, endPoint y: 384, distance: 31.1
click at [228, 354] on div "[PERSON_NAME] 13 stops • 522km • 9h13m 07:30-16:43" at bounding box center [183, 285] width 366 height 160
click at [173, 228] on div "Antwan" at bounding box center [112, 221] width 120 height 18
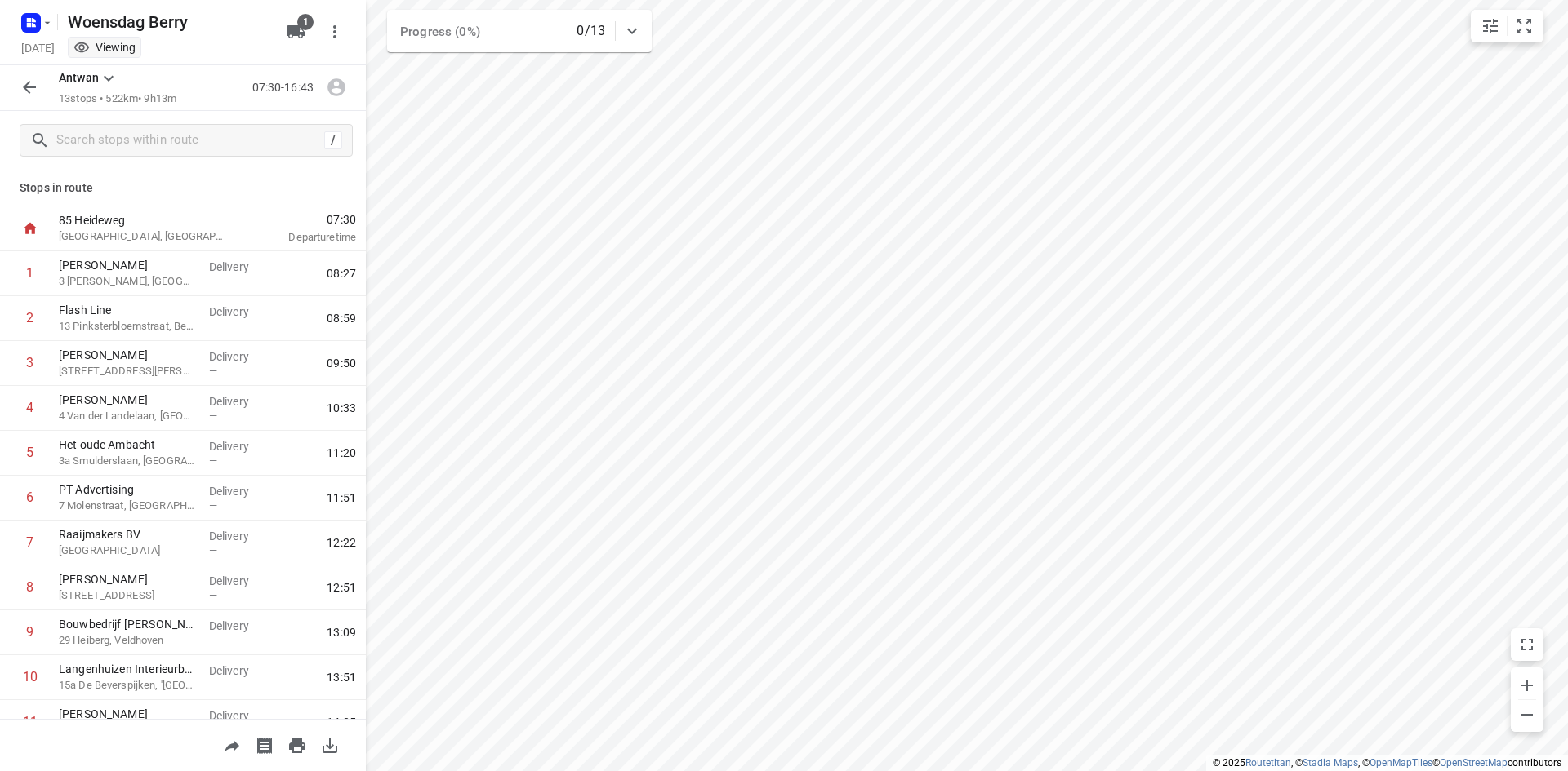
click at [315, 733] on div at bounding box center [330, 746] width 33 height 33
click at [338, 745] on icon "button" at bounding box center [330, 746] width 20 height 20
drag, startPoint x: 35, startPoint y: 84, endPoint x: 35, endPoint y: 59, distance: 25.0
click at [35, 84] on icon "button" at bounding box center [29, 87] width 20 height 20
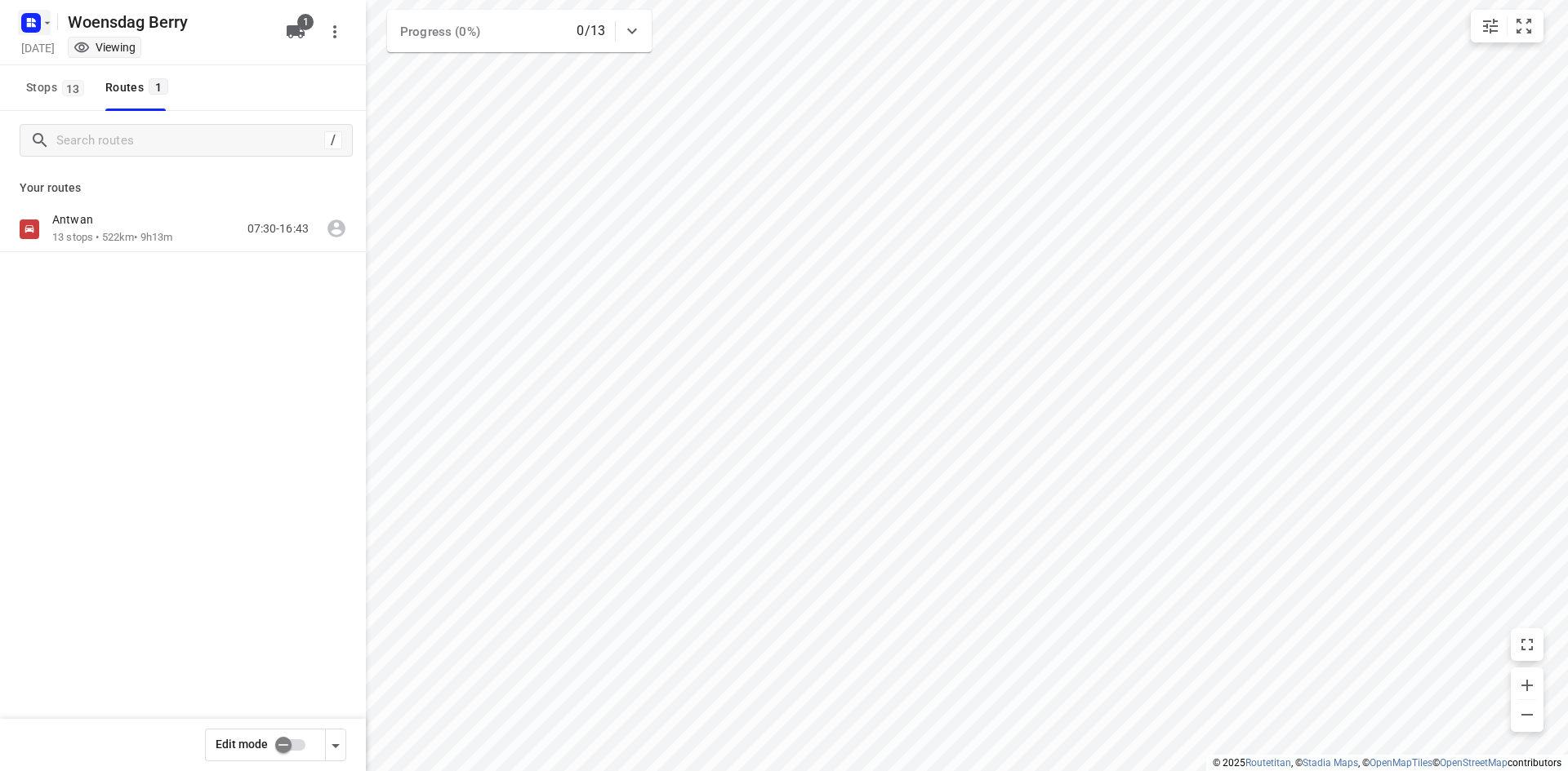
click at [35, 33] on icon "button" at bounding box center [31, 22] width 26 height 26
click at [49, 49] on span "Back to projects" at bounding box center [165, 58] width 267 height 19
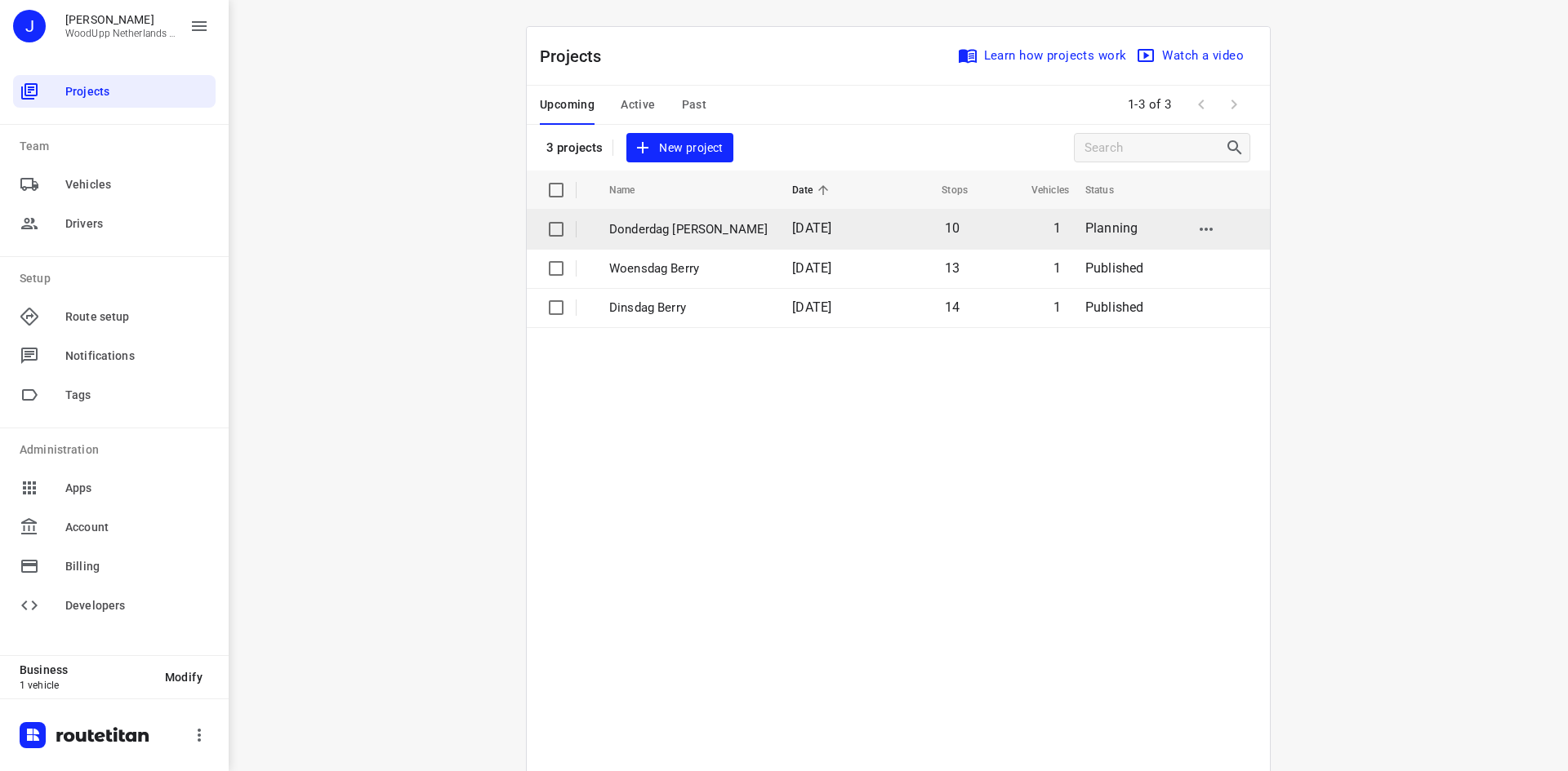
click at [664, 233] on p "Donderdag [PERSON_NAME]" at bounding box center [689, 230] width 159 height 19
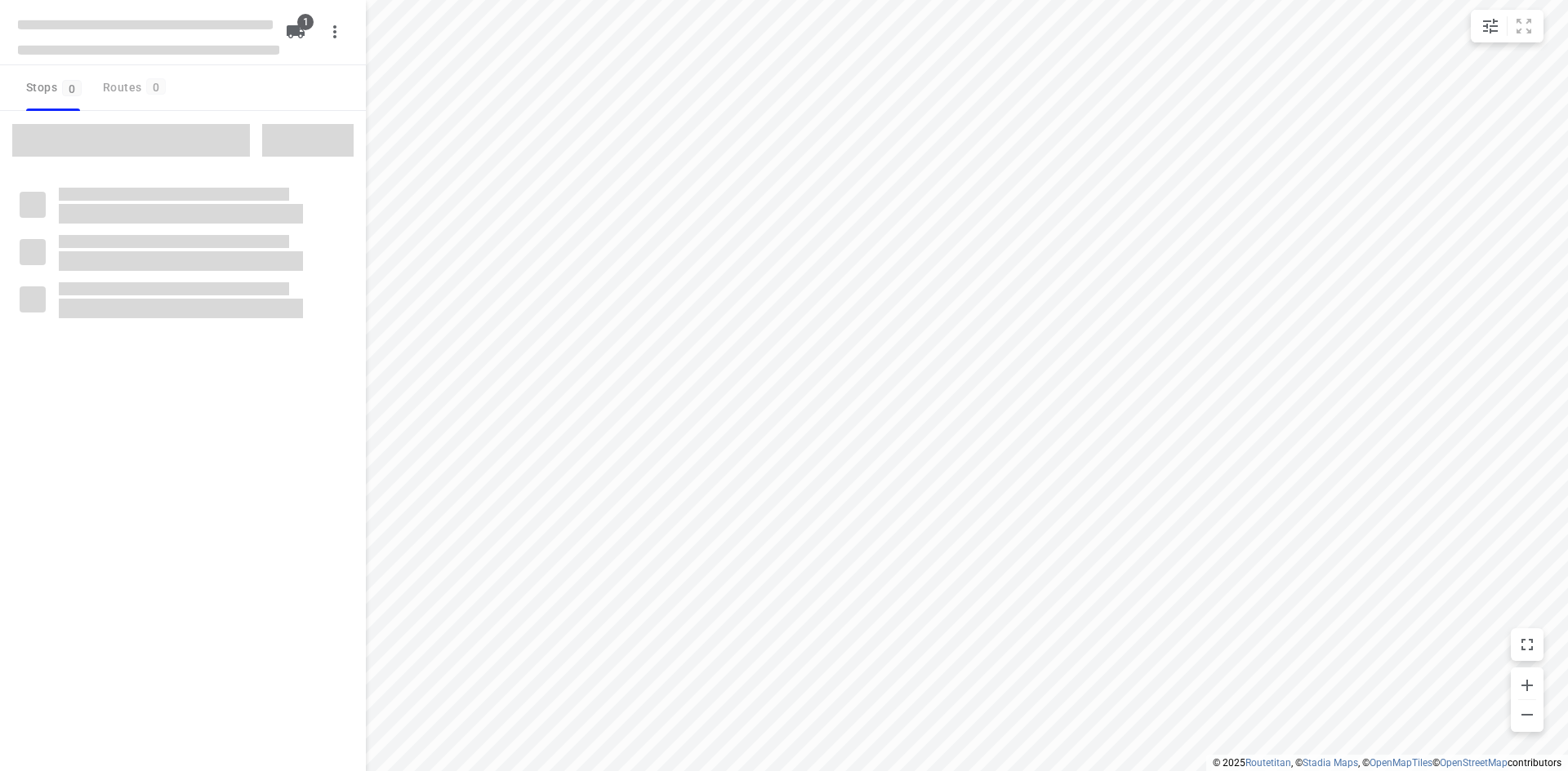
type input "distance"
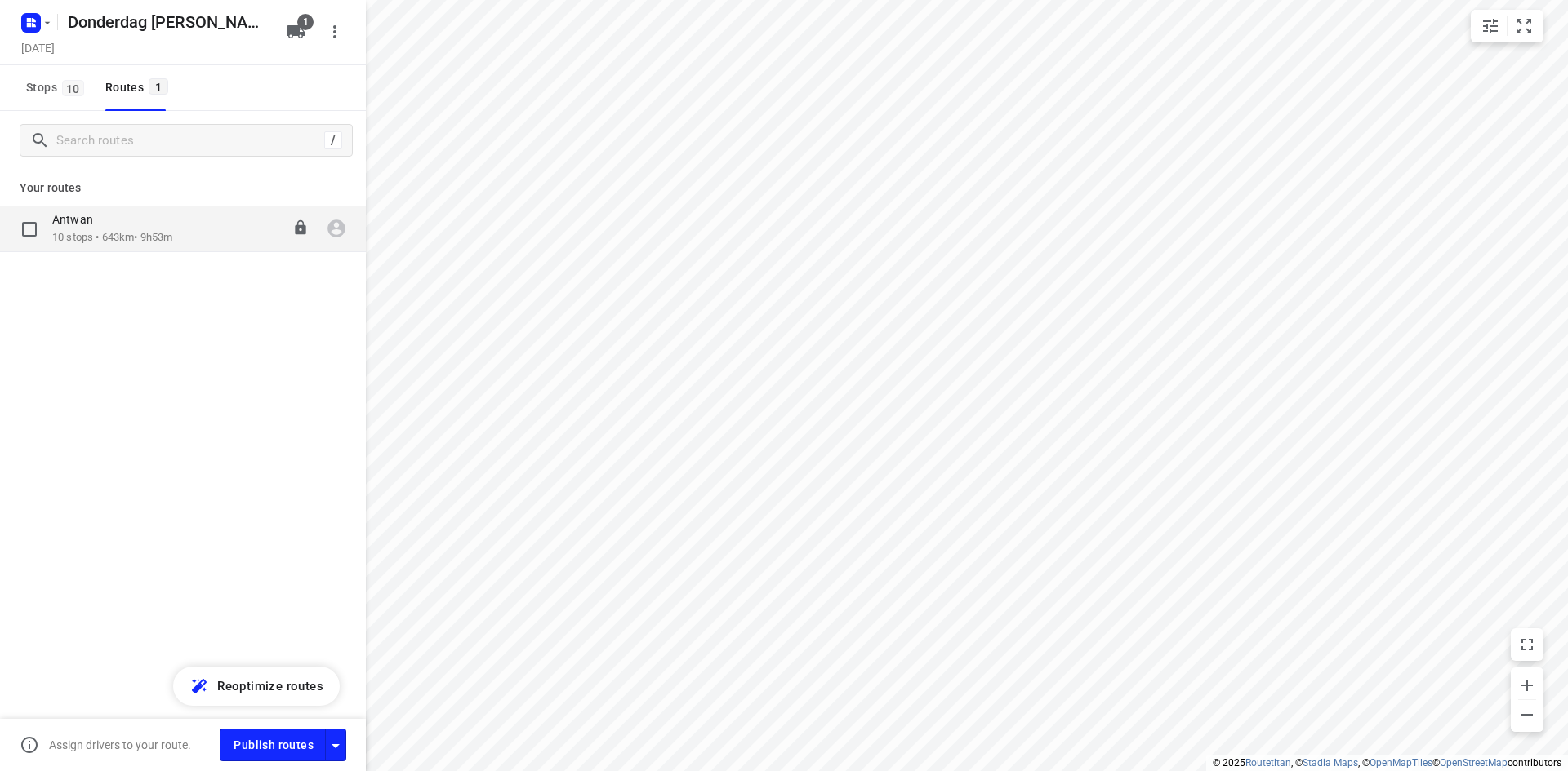
click at [172, 245] on p "10 stops • 643km • 9h53m" at bounding box center [112, 238] width 120 height 16
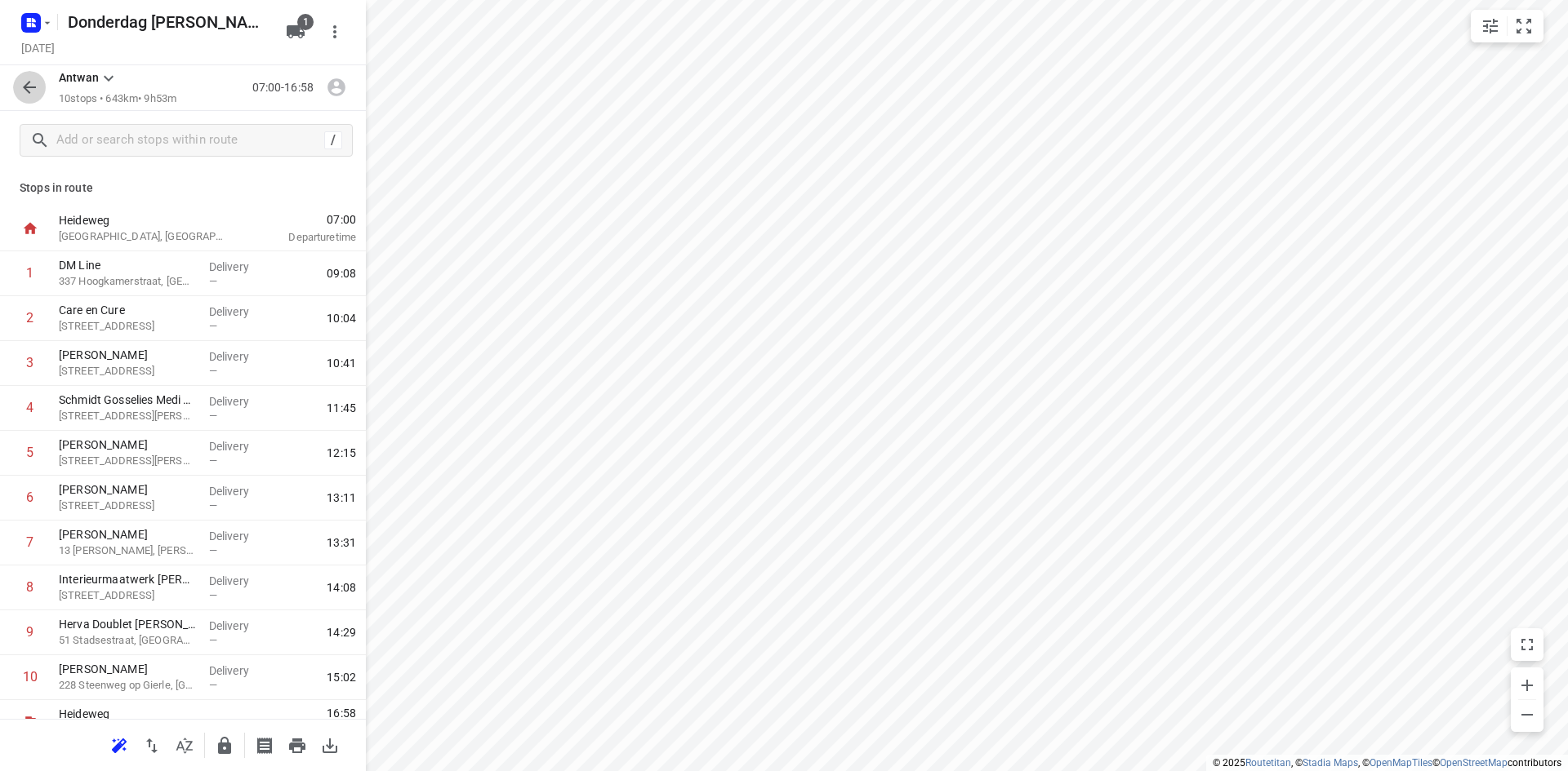
click at [35, 84] on icon "button" at bounding box center [29, 87] width 20 height 20
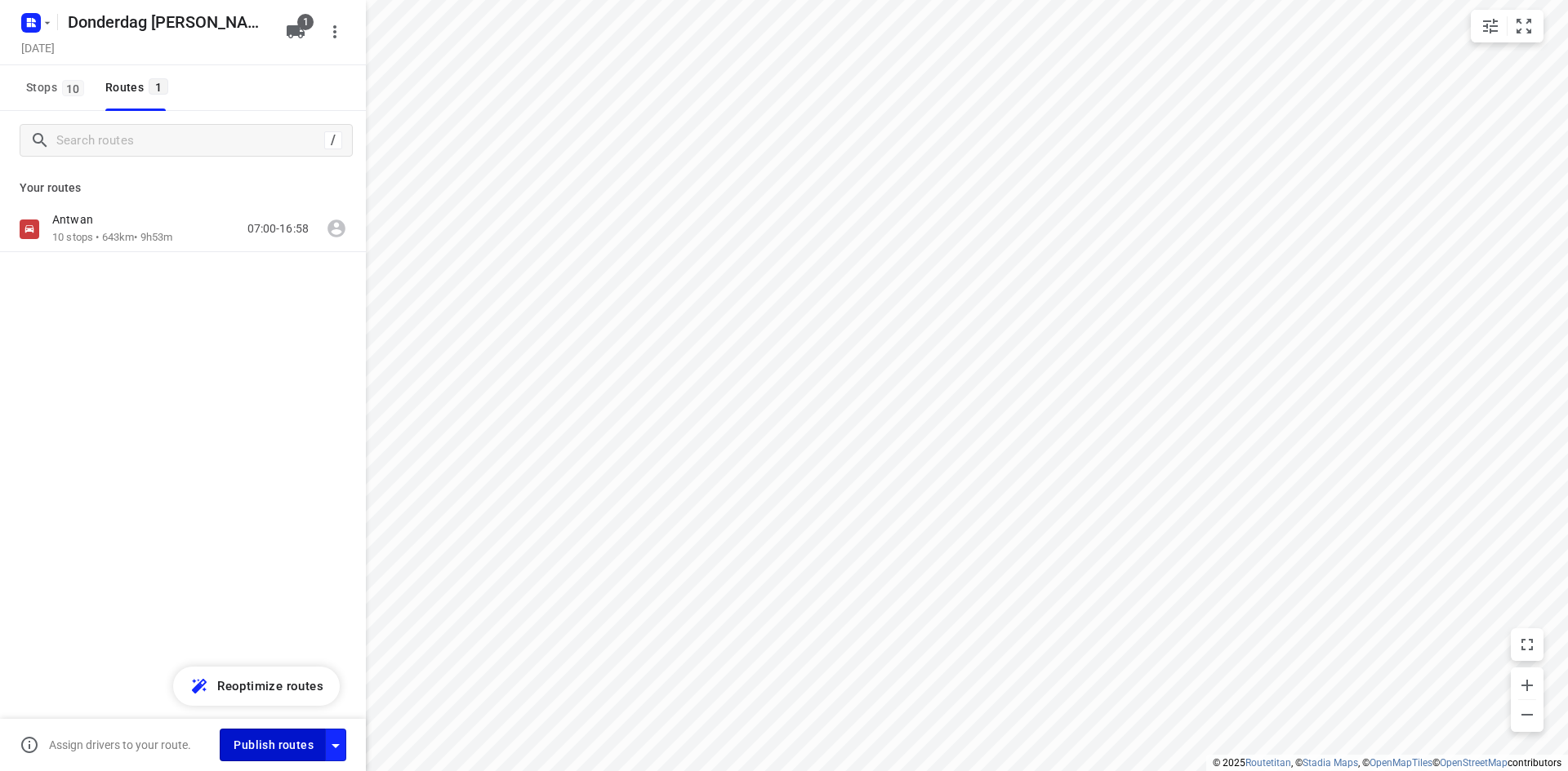
click at [260, 741] on span "Publish routes" at bounding box center [274, 746] width 80 height 21
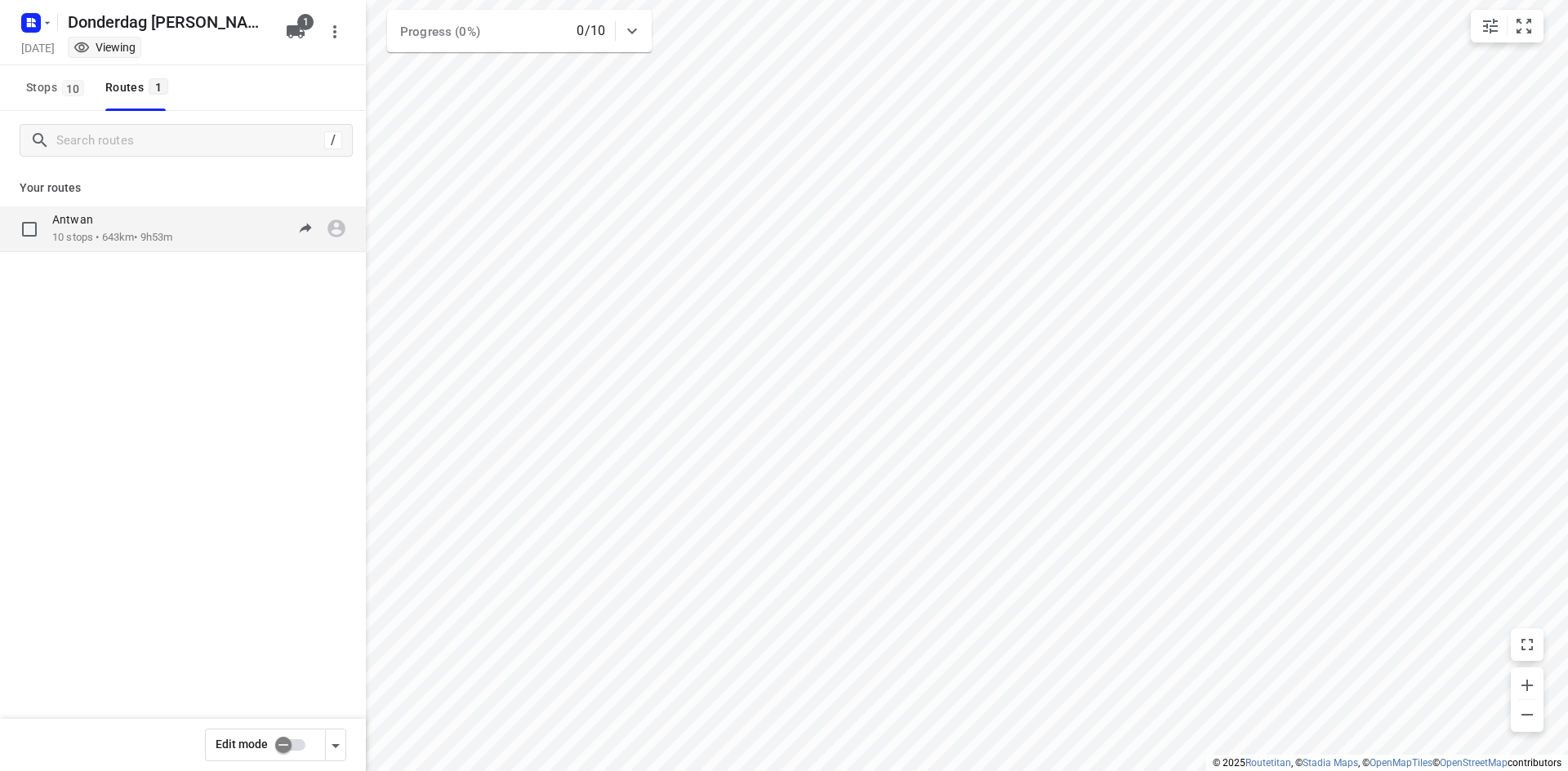
click at [173, 229] on div "Antwan" at bounding box center [112, 221] width 120 height 18
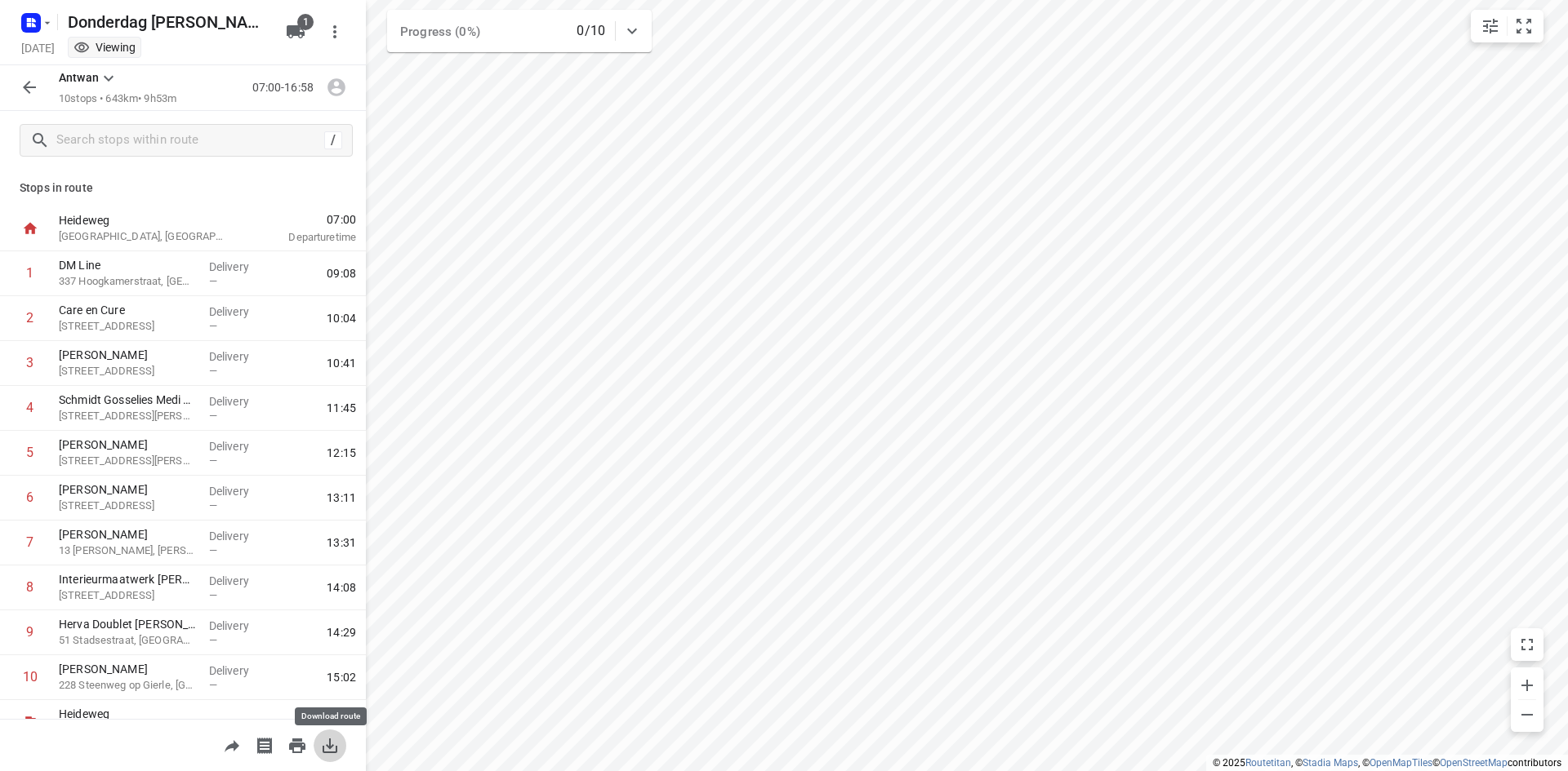
click at [325, 743] on icon "button" at bounding box center [330, 746] width 20 height 20
drag, startPoint x: 26, startPoint y: 86, endPoint x: 41, endPoint y: 56, distance: 33.5
click at [26, 86] on icon "button" at bounding box center [28, 87] width 13 height 13
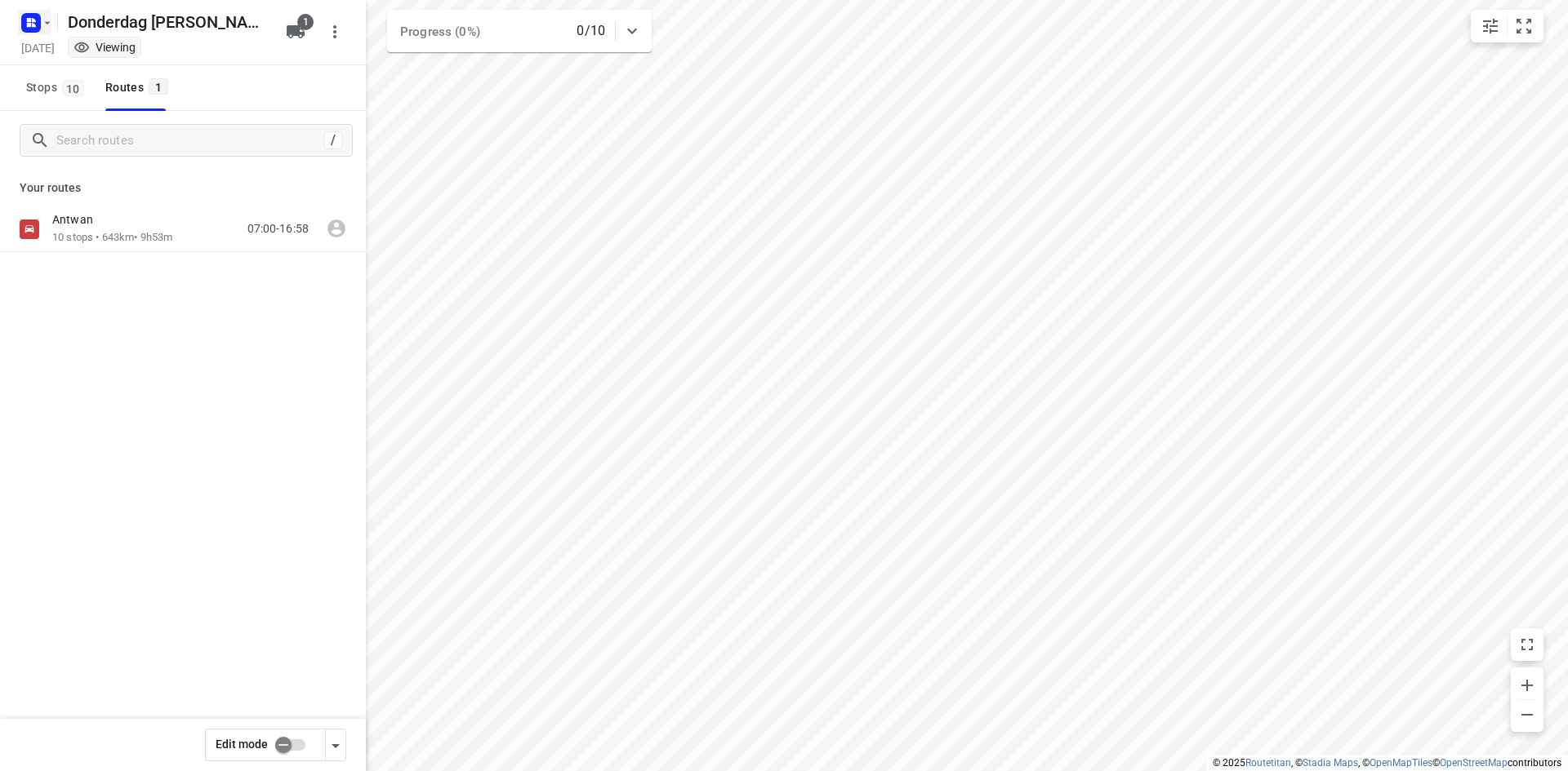
click at [44, 22] on icon "button" at bounding box center [47, 22] width 13 height 13
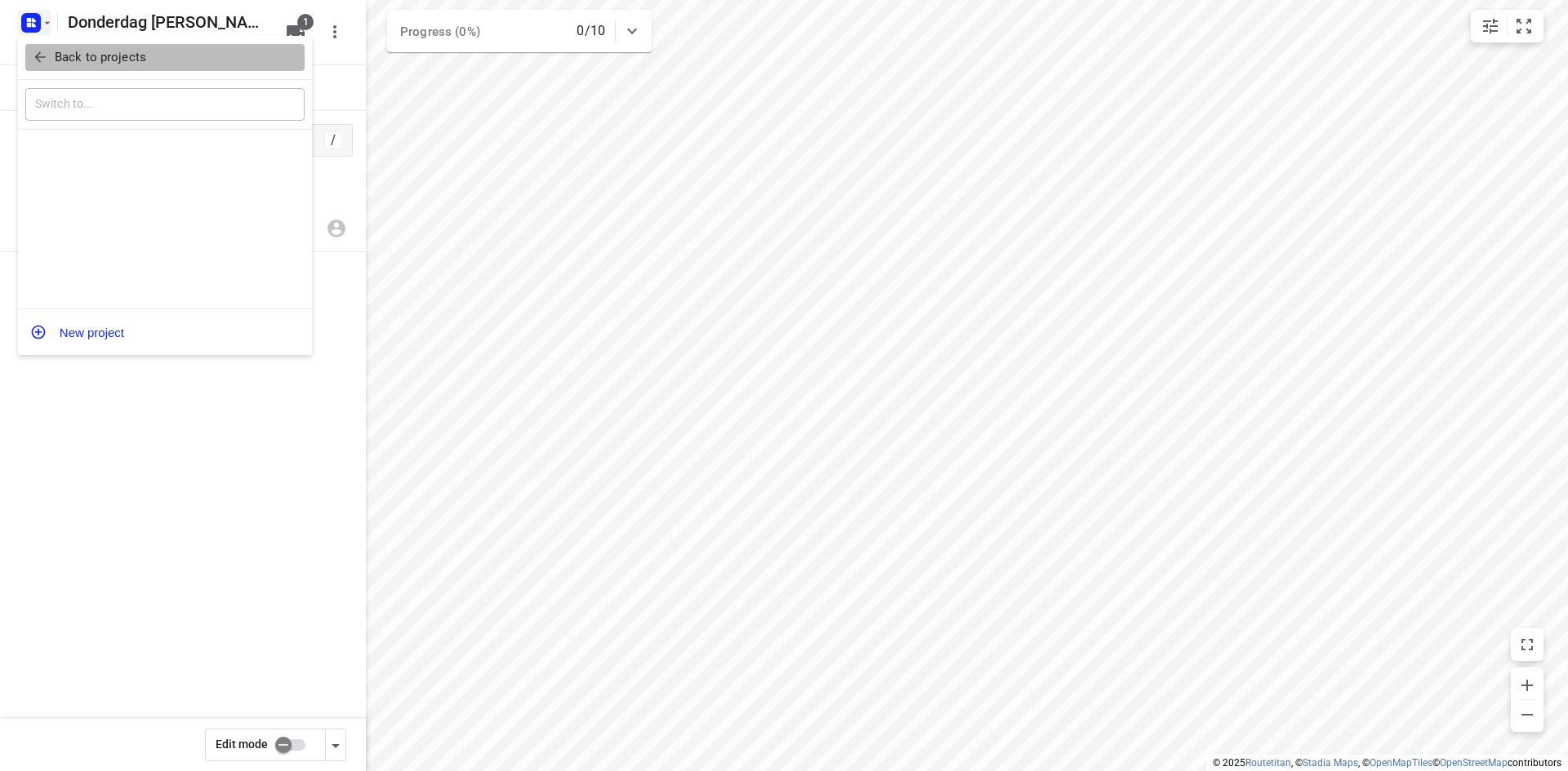
click at [68, 53] on p "Back to projects" at bounding box center [100, 58] width 91 height 19
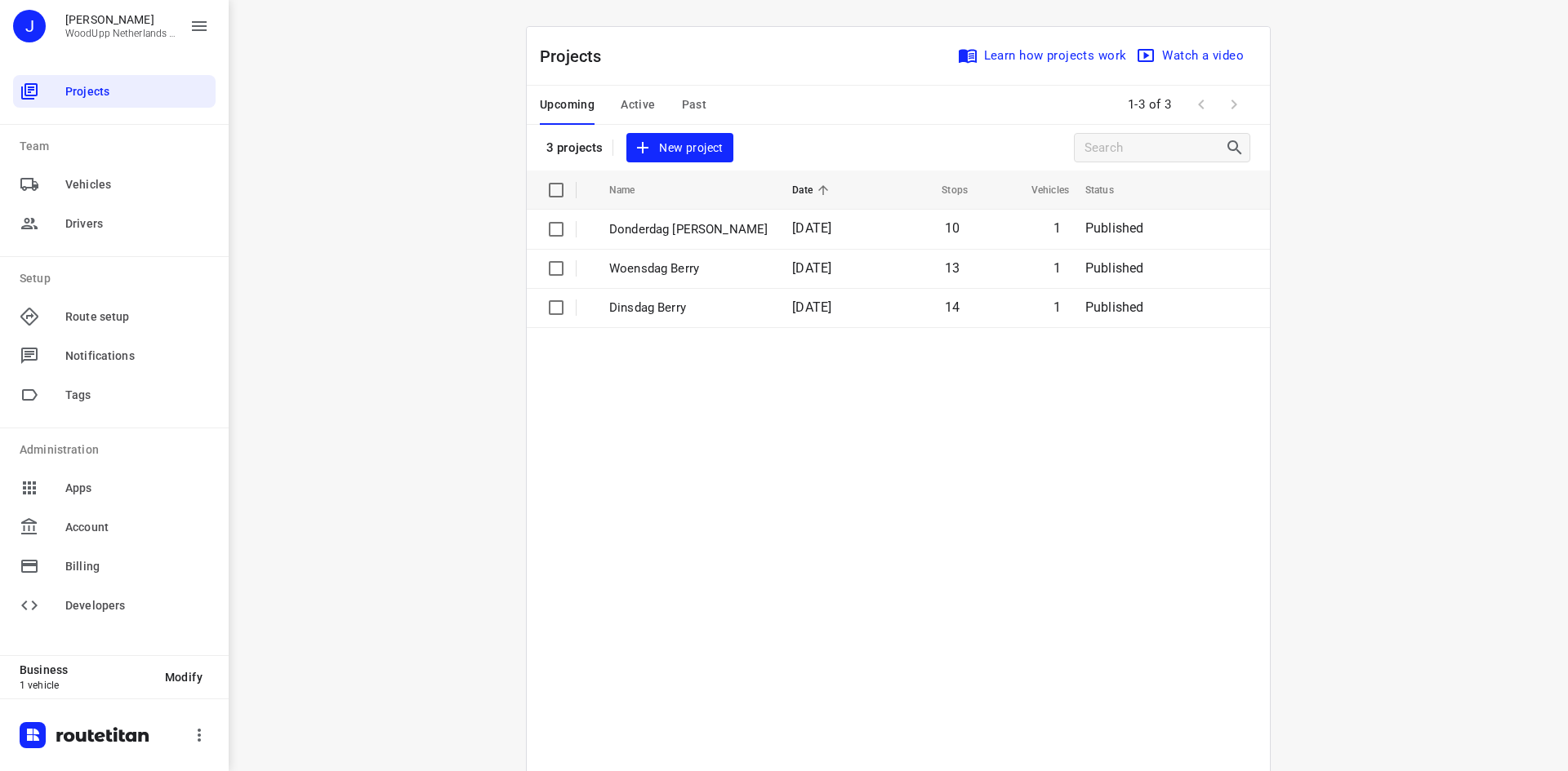
click at [306, 129] on div "i © 2025 Routetitan , © Stadia Maps , © OpenMapTiles © OpenStreetMap contributo…" at bounding box center [898, 386] width 1339 height 771
click at [317, 154] on div "i © 2025 Routetitan , © Stadia Maps , © OpenMapTiles © OpenStreetMap contributo…" at bounding box center [898, 386] width 1339 height 771
